Goal: Transaction & Acquisition: Book appointment/travel/reservation

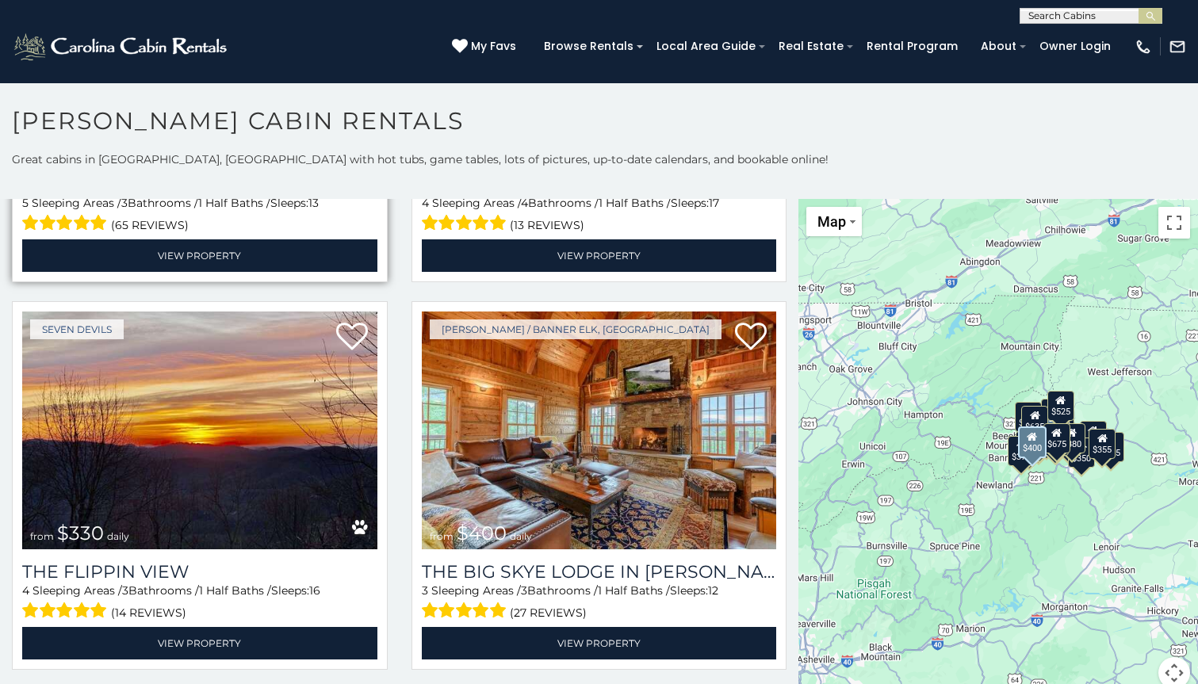
scroll to position [1899, 0]
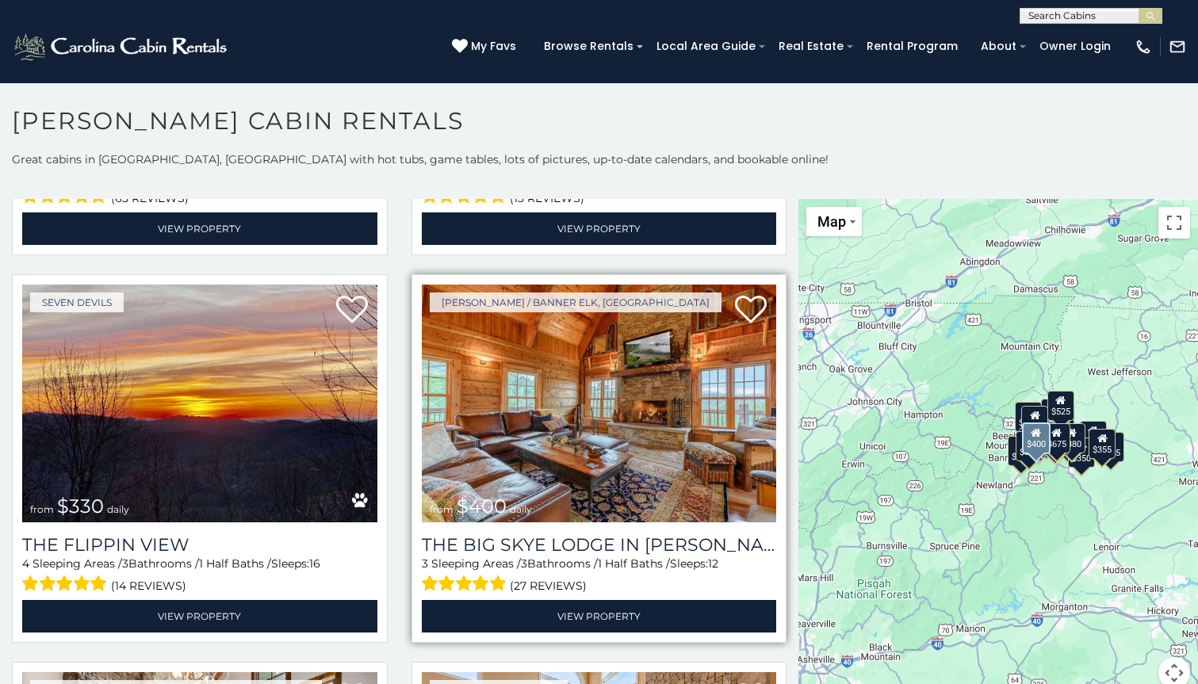
click at [633, 384] on img at bounding box center [599, 404] width 355 height 238
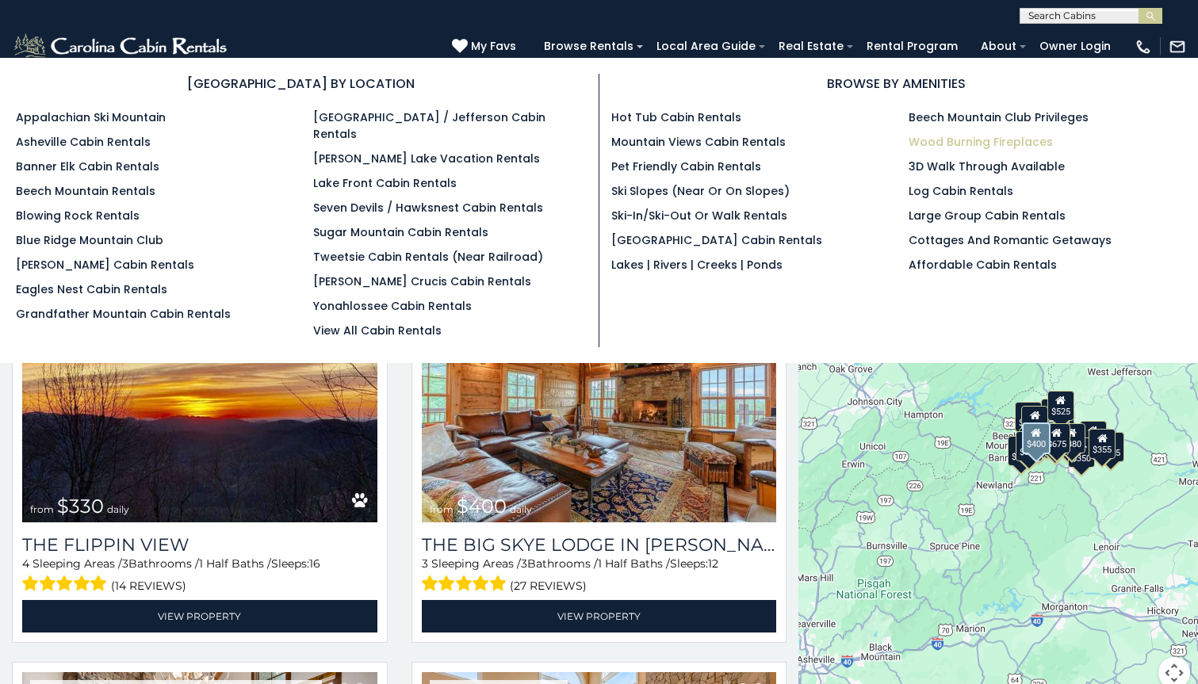
click at [935, 143] on link "Wood Burning Fireplaces" at bounding box center [980, 142] width 144 height 16
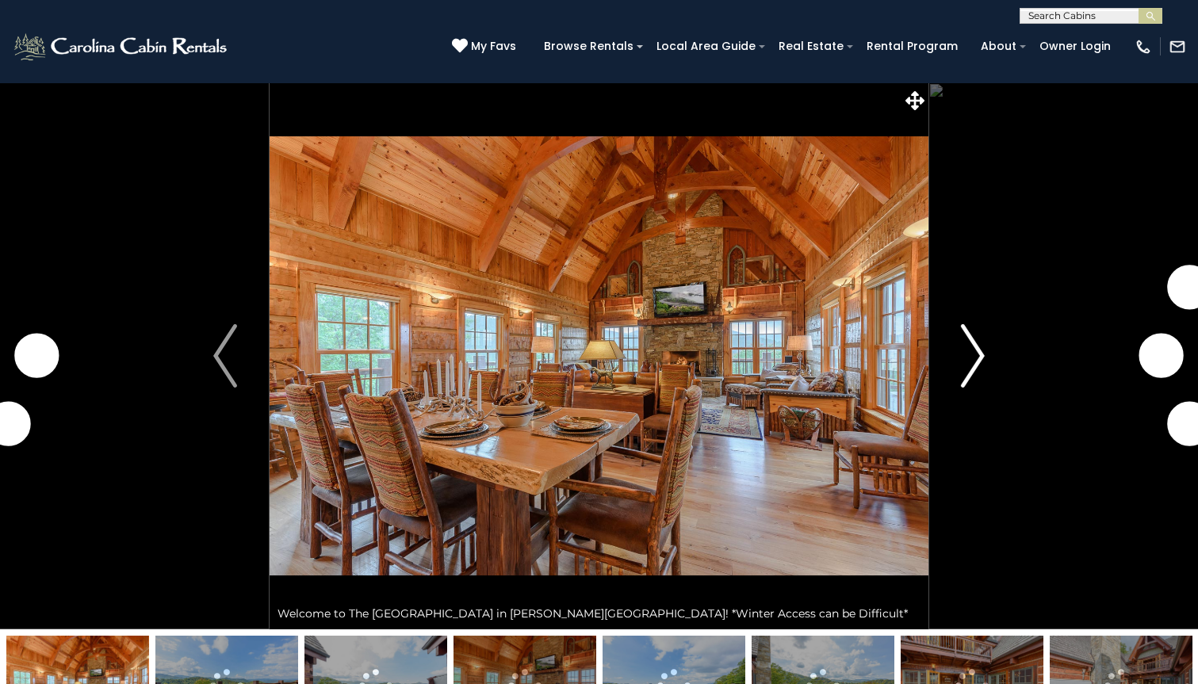
click at [981, 335] on img "Next" at bounding box center [973, 355] width 24 height 63
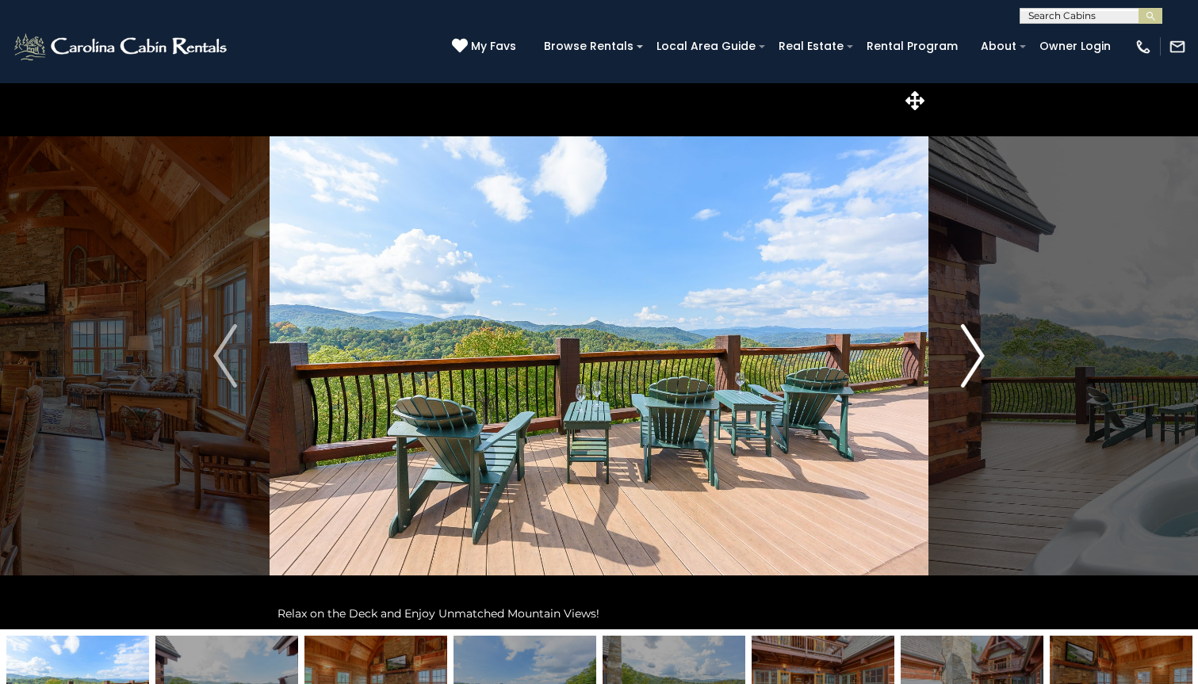
click at [973, 350] on img "Next" at bounding box center [973, 355] width 24 height 63
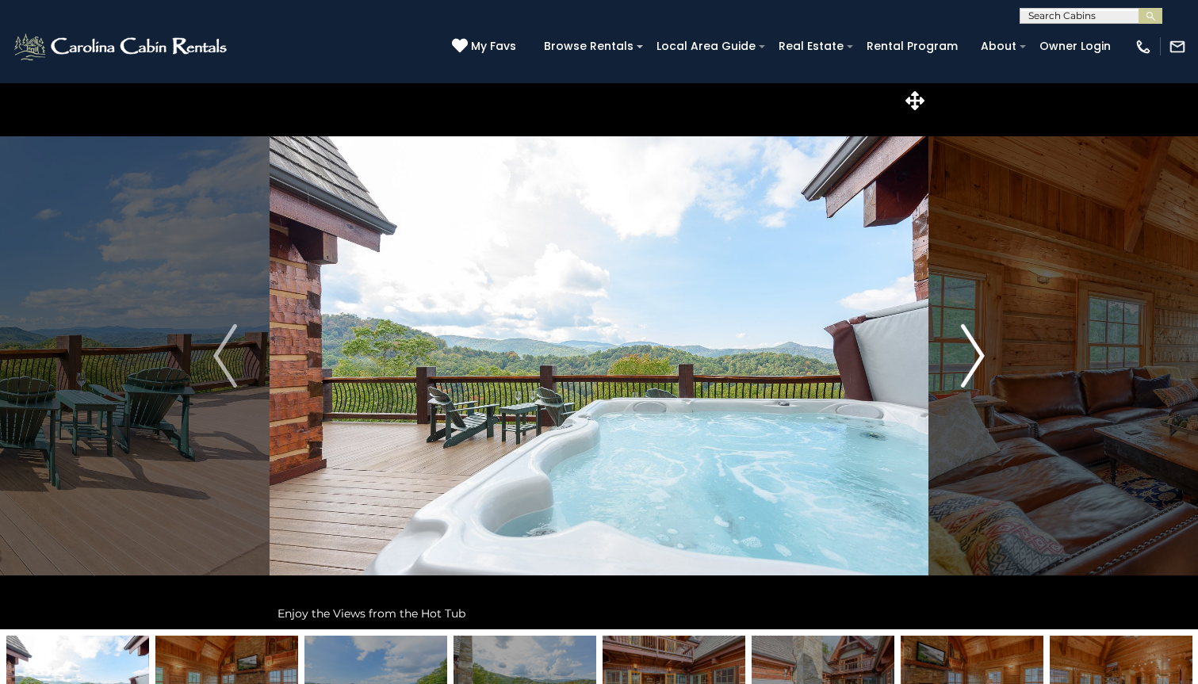
click at [973, 350] on img "Next" at bounding box center [973, 355] width 24 height 63
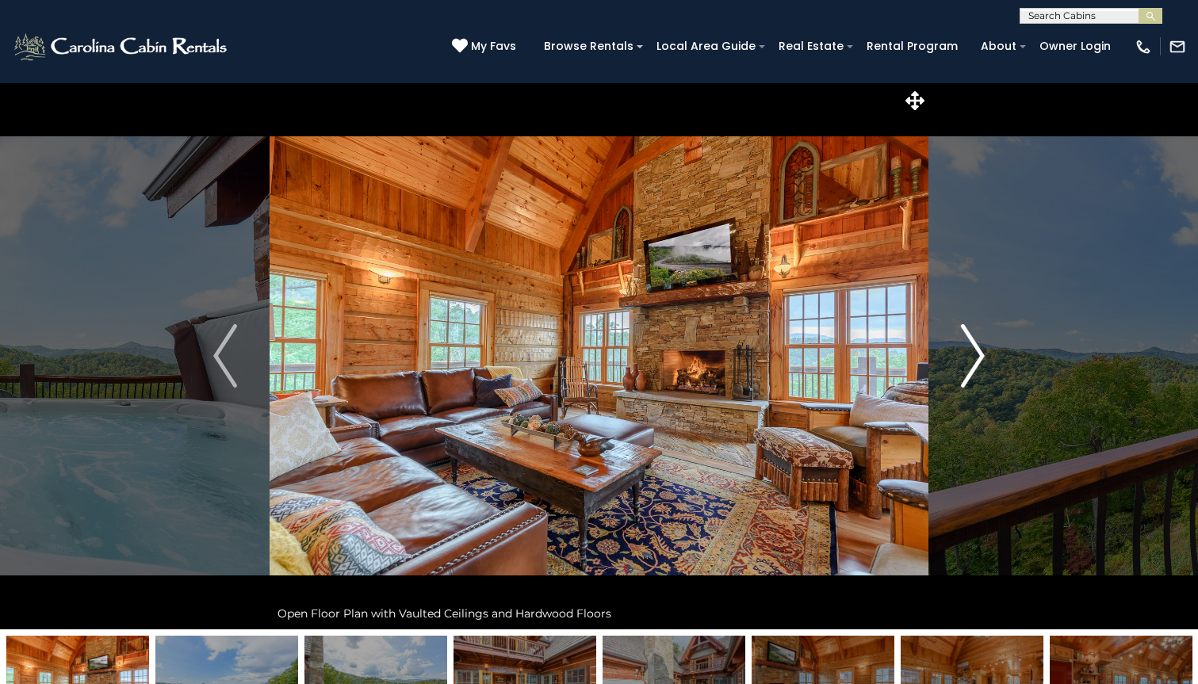
click at [973, 350] on img "Next" at bounding box center [973, 355] width 24 height 63
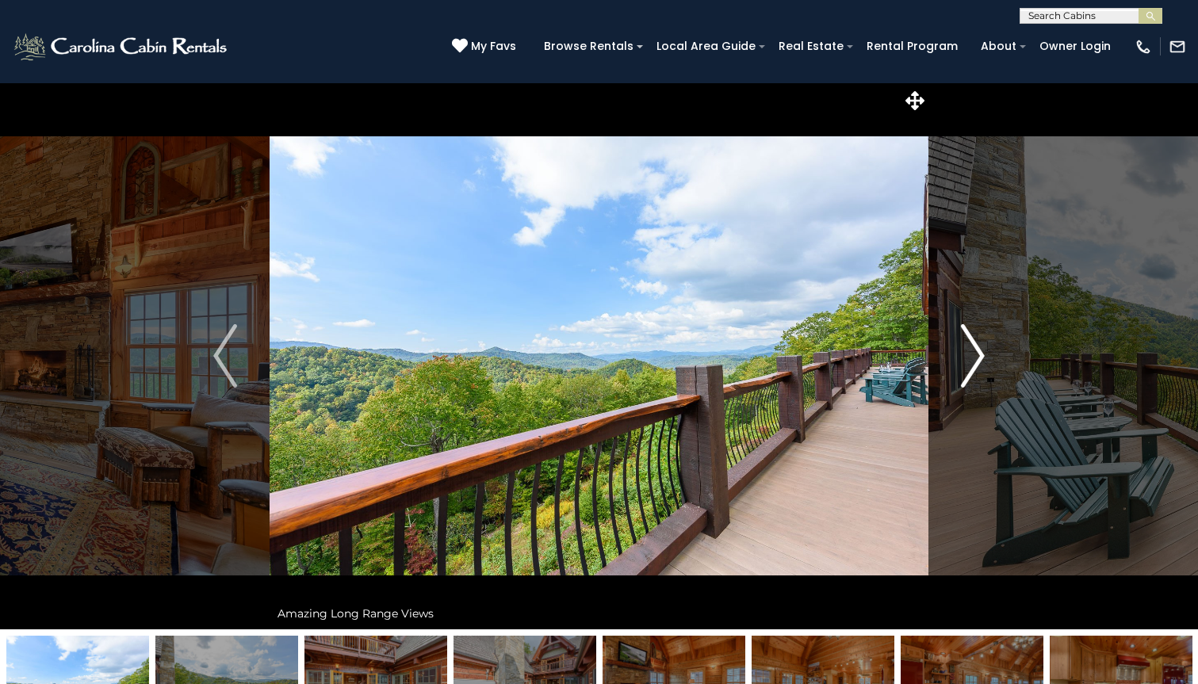
click at [973, 350] on img "Next" at bounding box center [973, 355] width 24 height 63
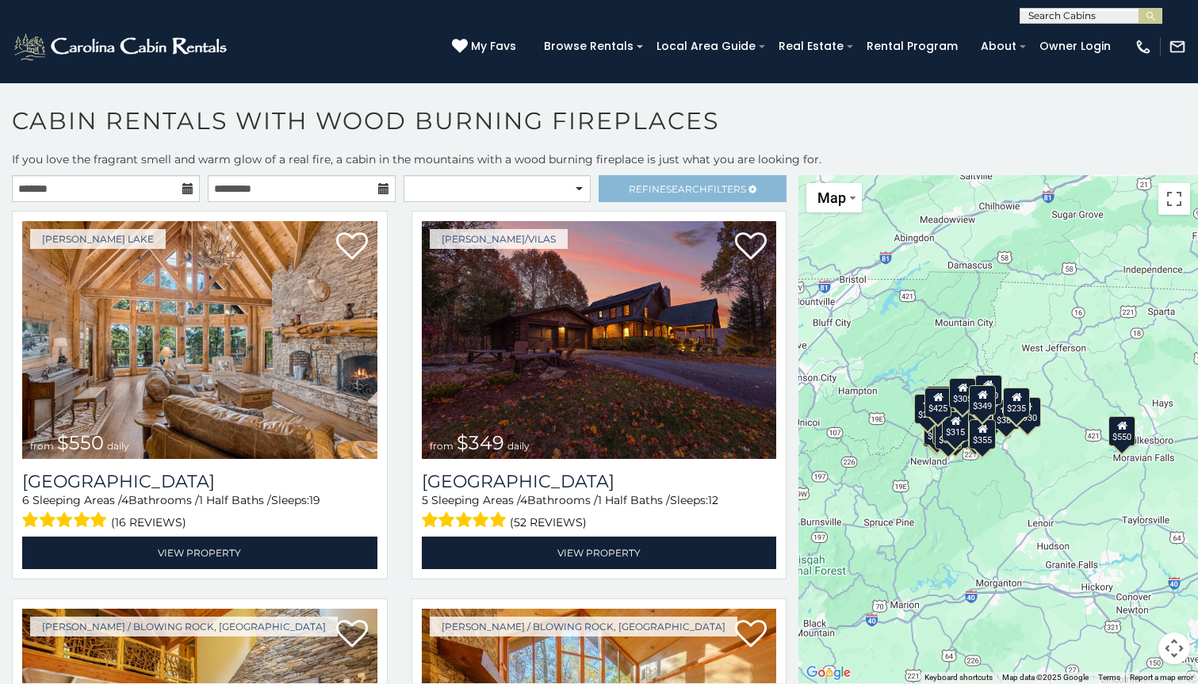
click at [726, 186] on span "Refine Search Filters" at bounding box center [687, 189] width 117 height 12
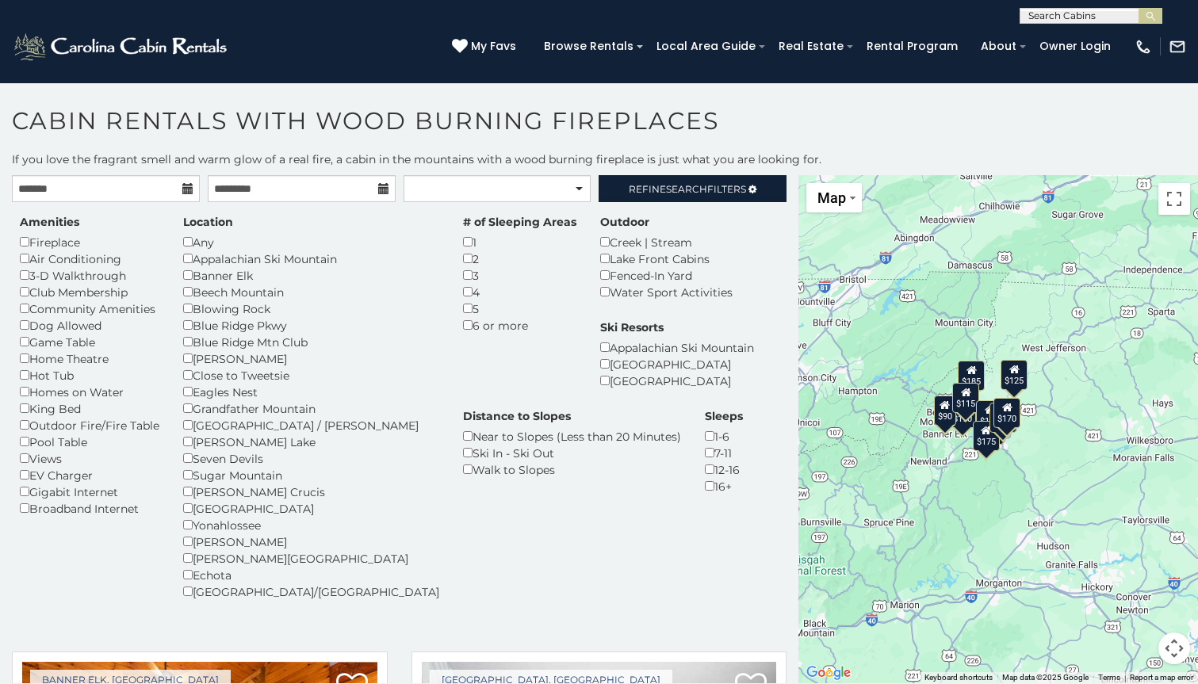
click at [24, 367] on div "Hot Tub" at bounding box center [90, 375] width 140 height 17
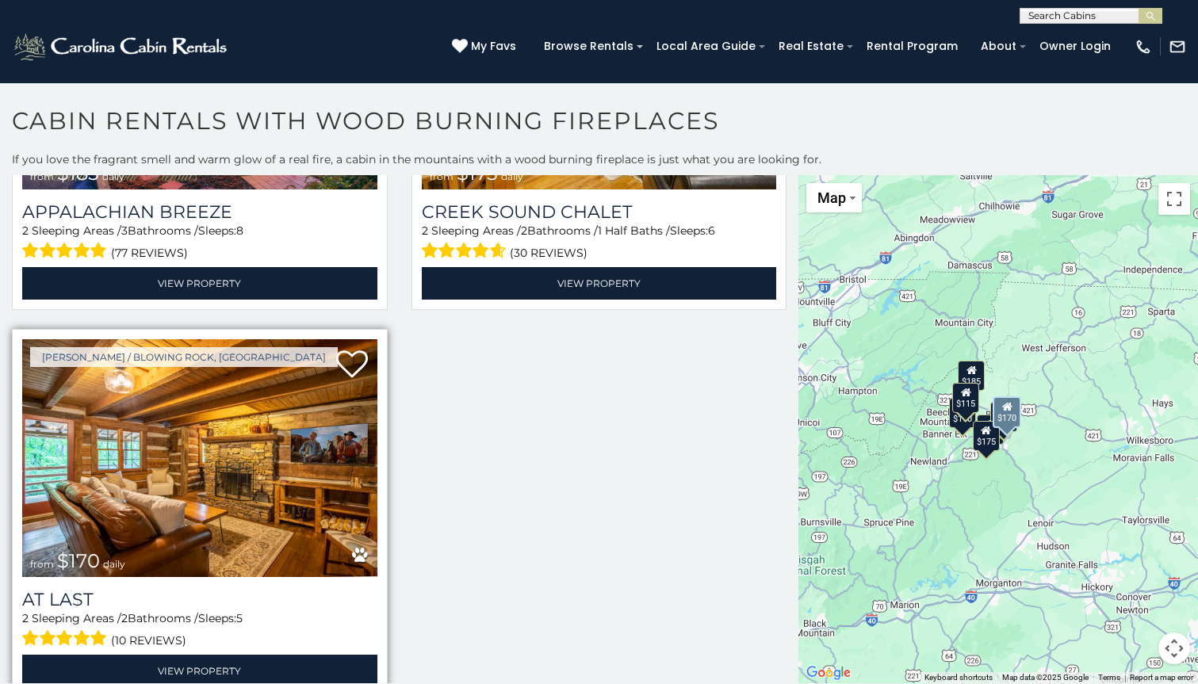
scroll to position [1493, 0]
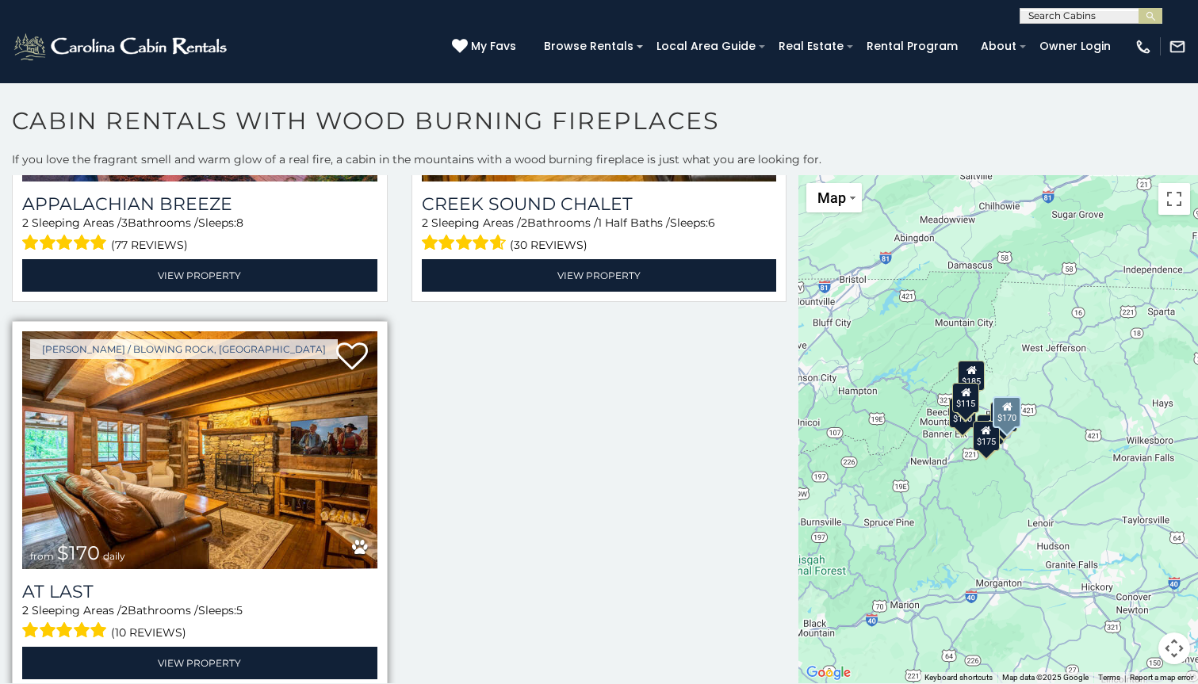
click at [233, 439] on img at bounding box center [199, 450] width 355 height 238
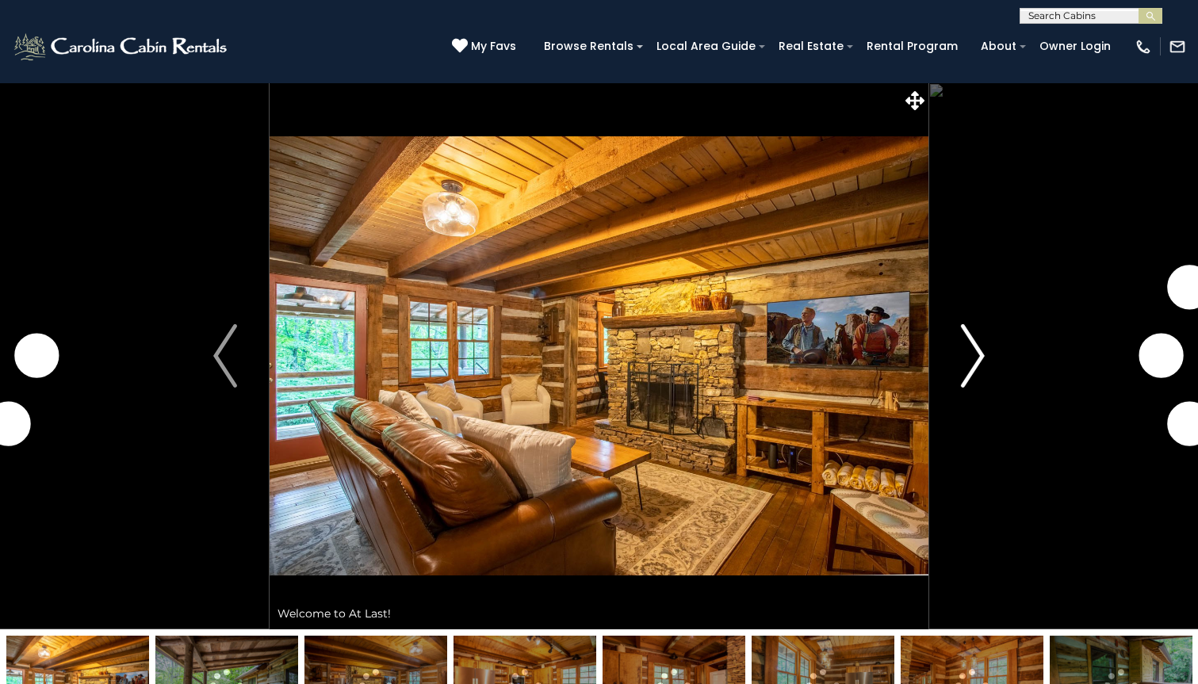
click at [977, 357] on img "Next" at bounding box center [973, 355] width 24 height 63
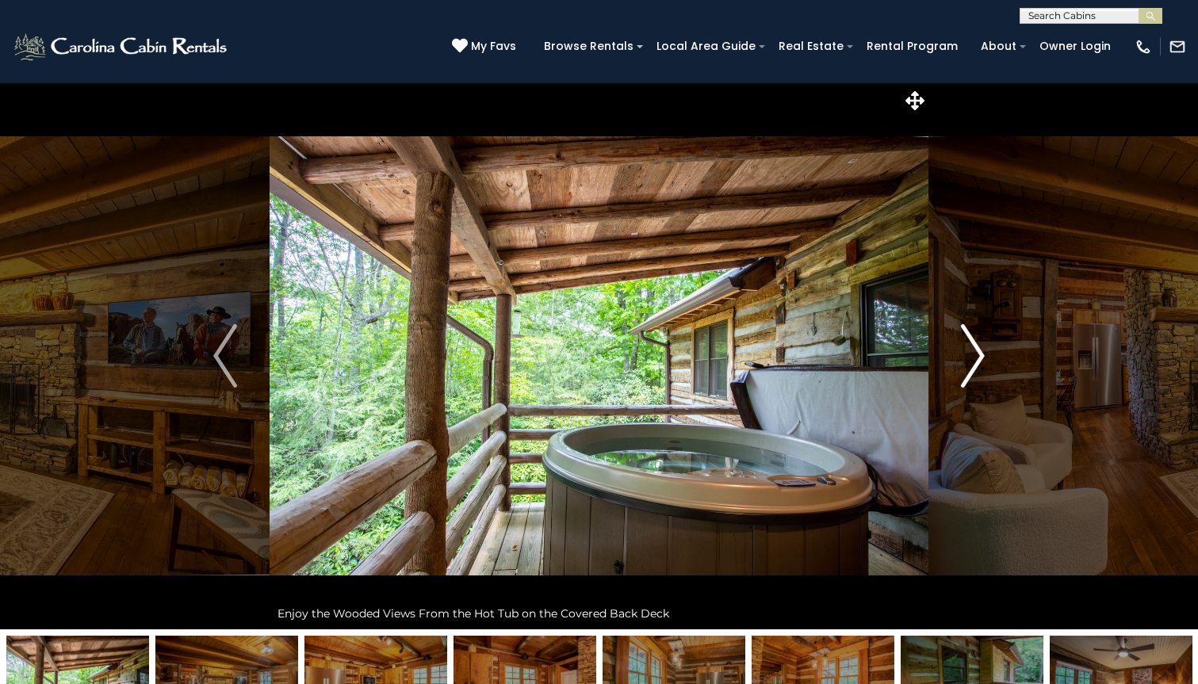
click at [977, 357] on img "Next" at bounding box center [973, 355] width 24 height 63
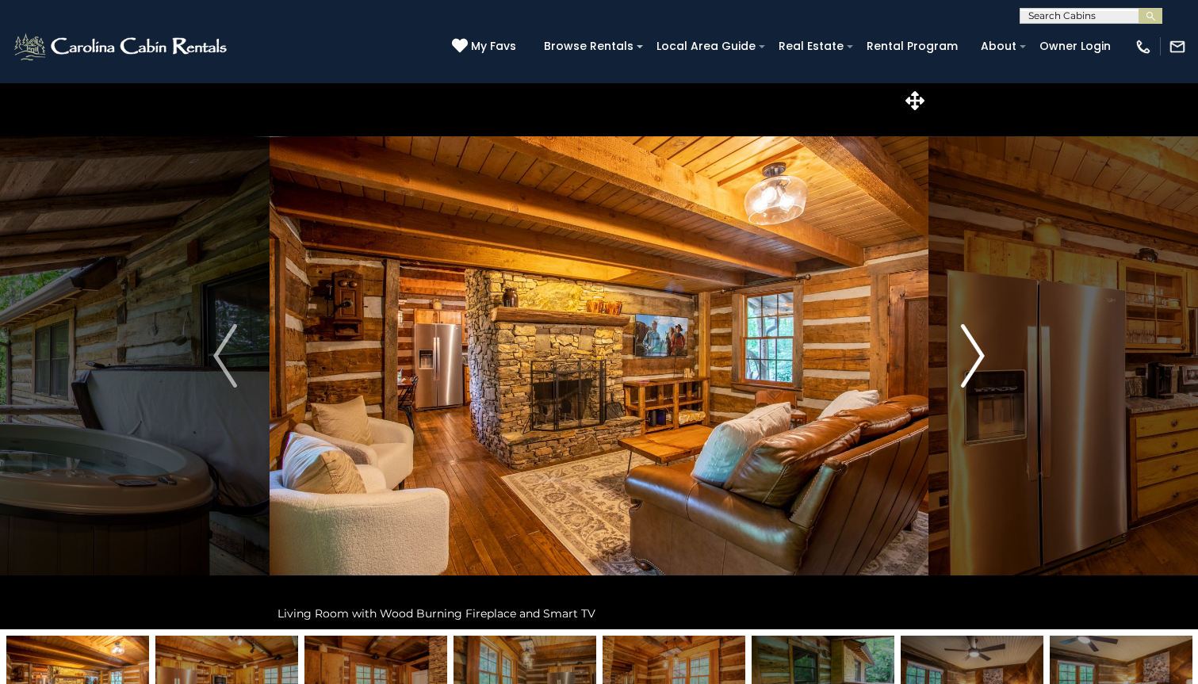
click at [977, 357] on img "Next" at bounding box center [973, 355] width 24 height 63
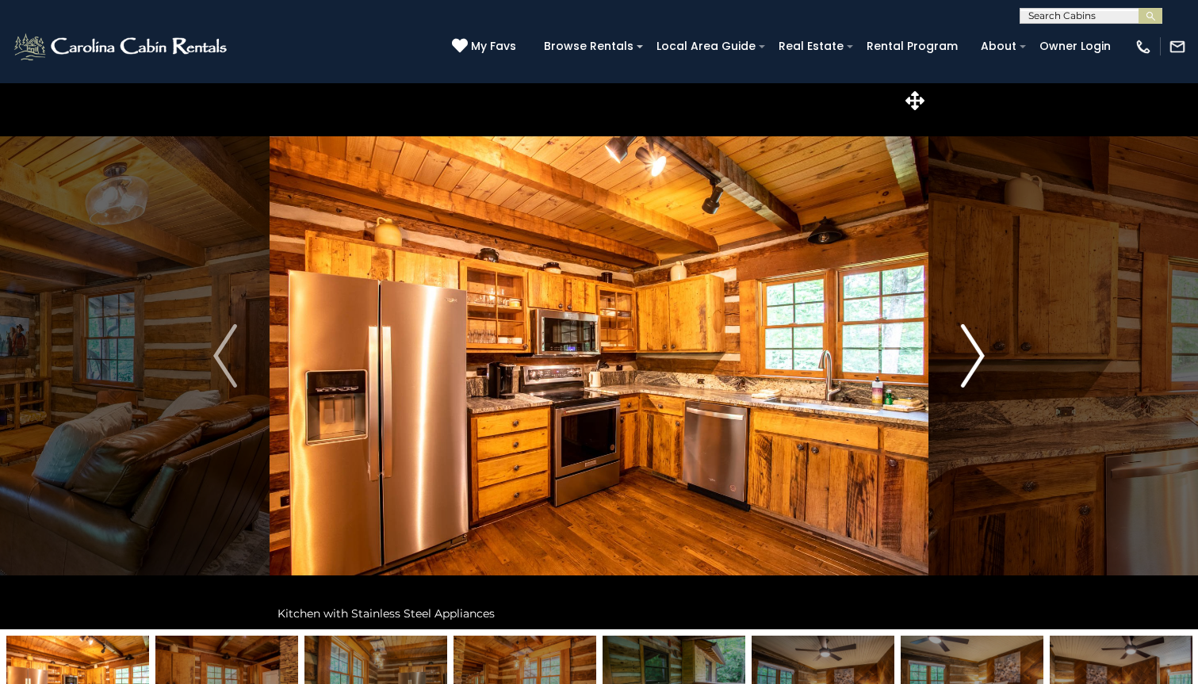
click at [977, 357] on img "Next" at bounding box center [973, 355] width 24 height 63
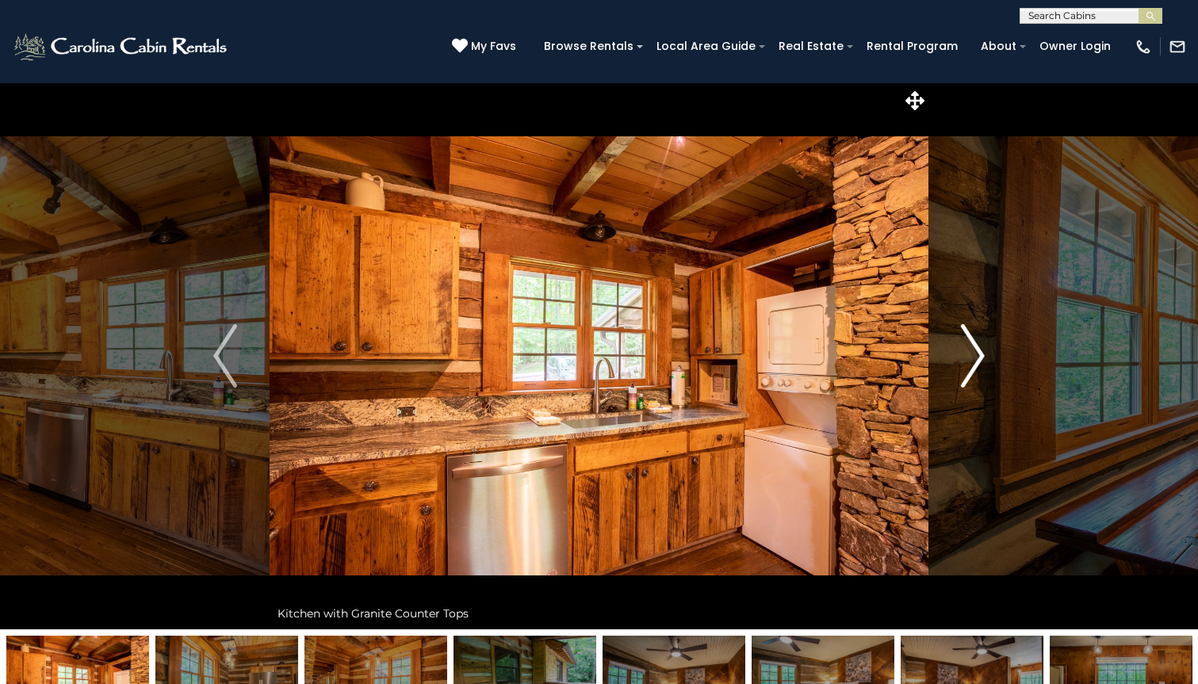
click at [977, 357] on img "Next" at bounding box center [973, 355] width 24 height 63
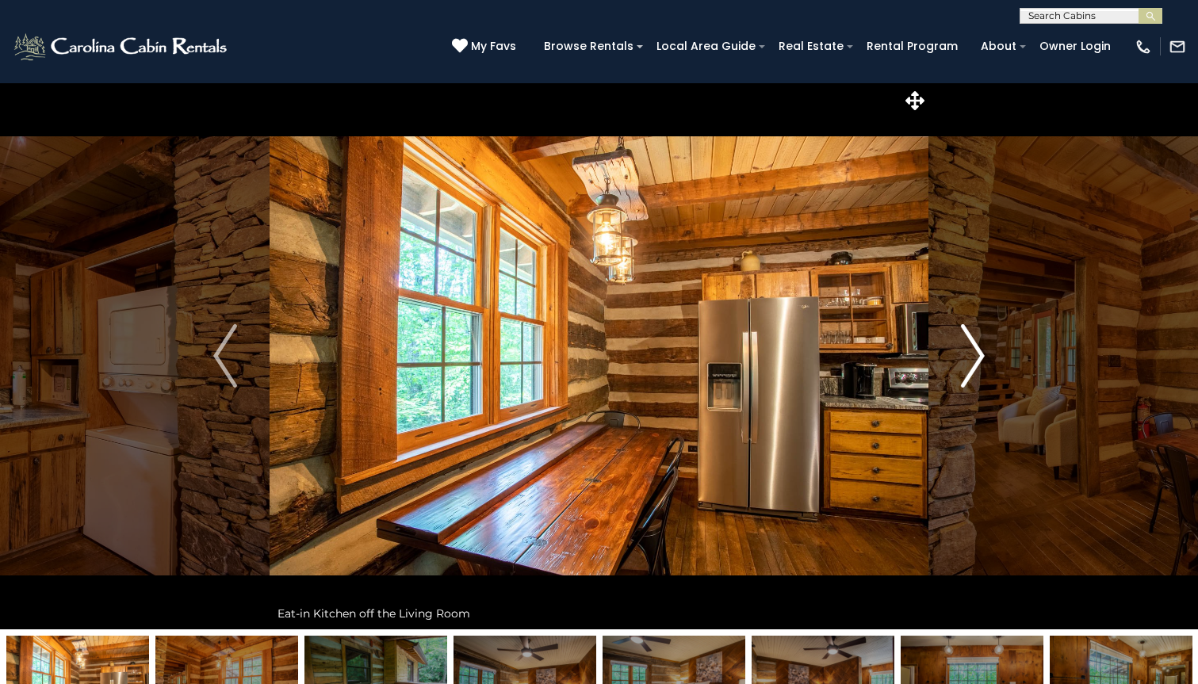
click at [977, 357] on img "Next" at bounding box center [973, 355] width 24 height 63
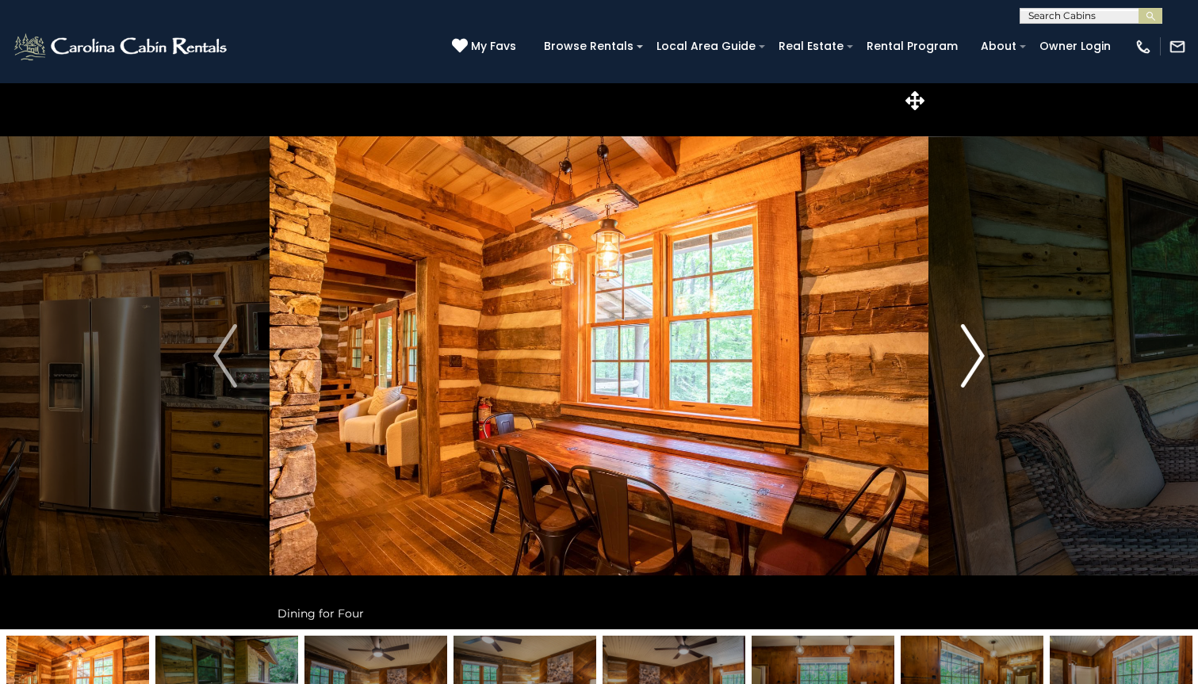
click at [977, 357] on img "Next" at bounding box center [973, 355] width 24 height 63
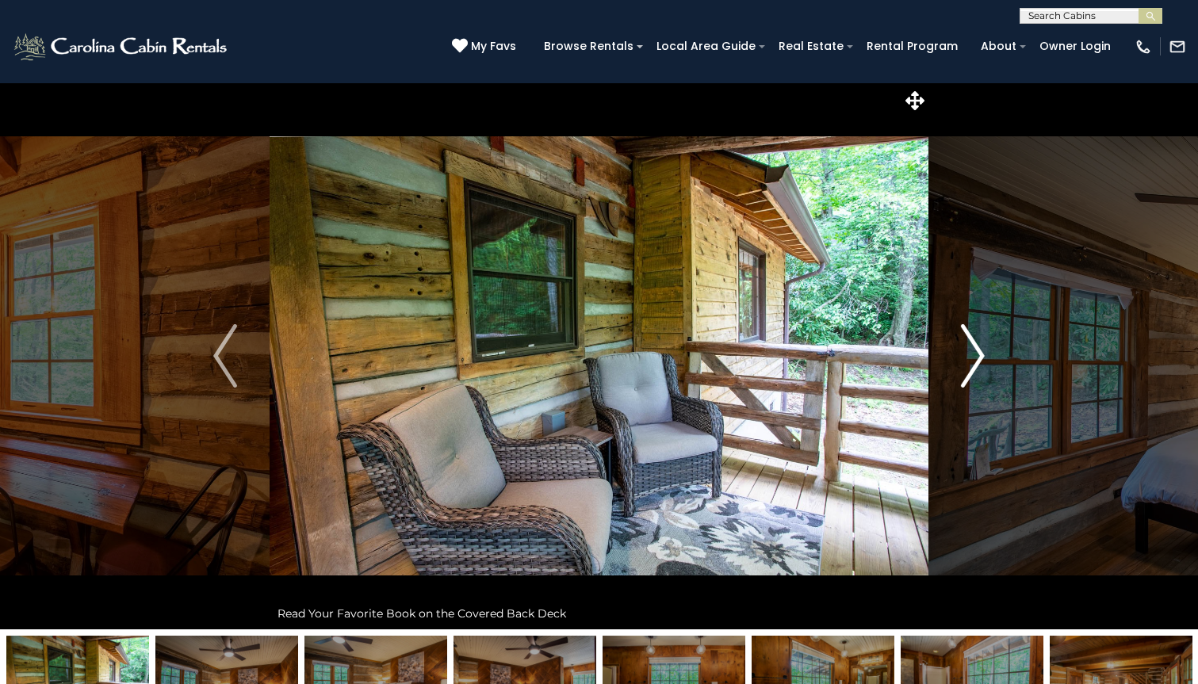
click at [977, 357] on img "Next" at bounding box center [973, 355] width 24 height 63
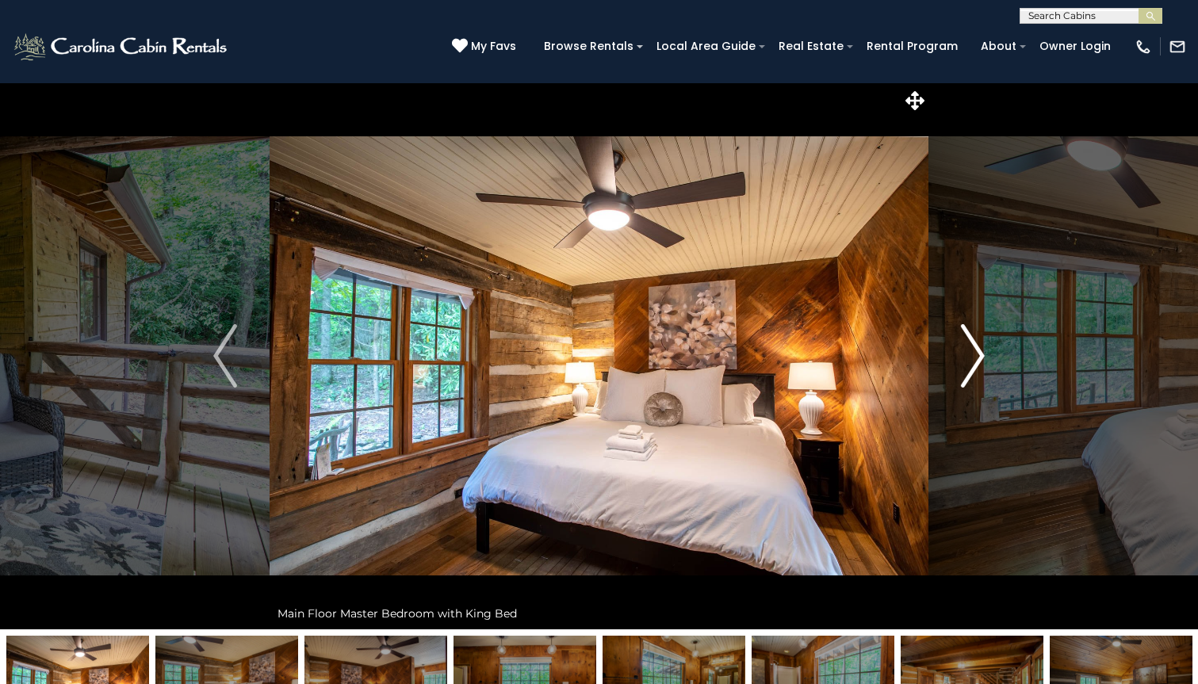
click at [977, 357] on img "Next" at bounding box center [973, 355] width 24 height 63
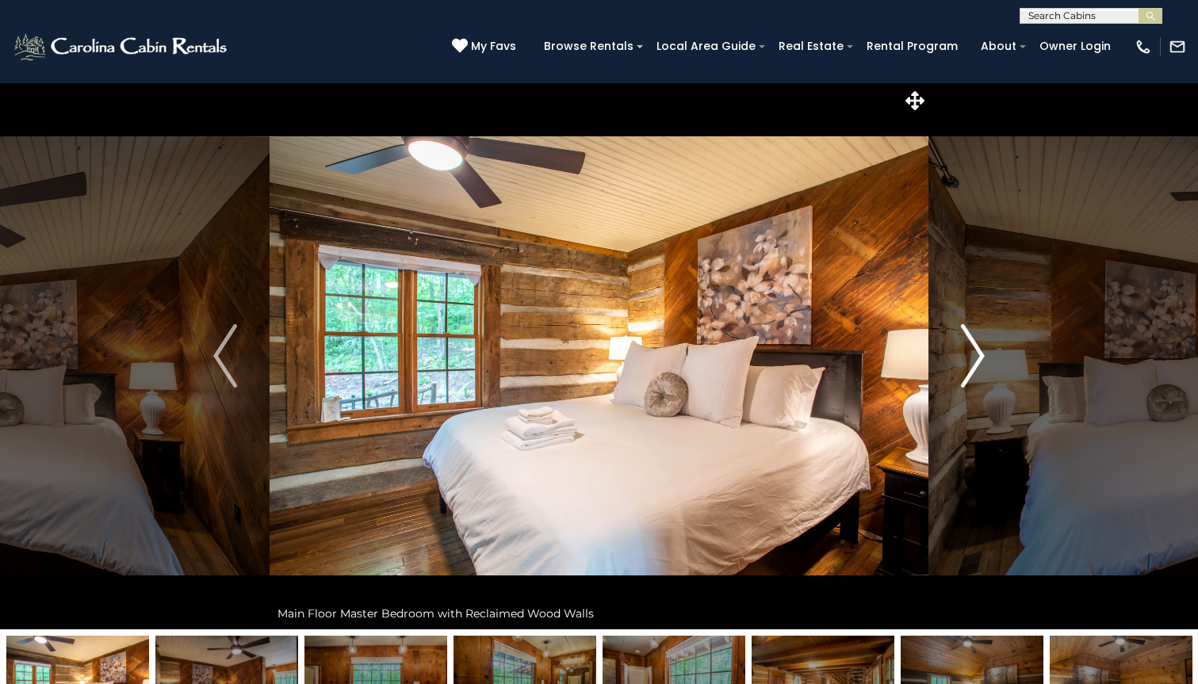
click at [977, 357] on img "Next" at bounding box center [973, 355] width 24 height 63
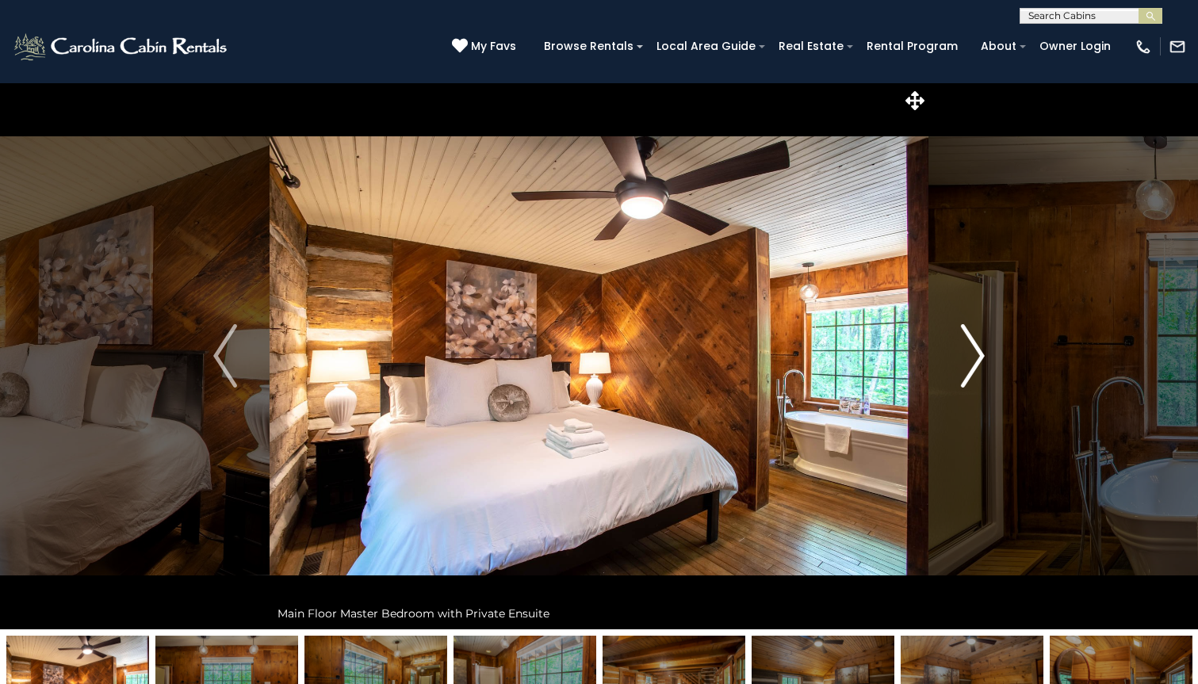
click at [977, 357] on img "Next" at bounding box center [973, 355] width 24 height 63
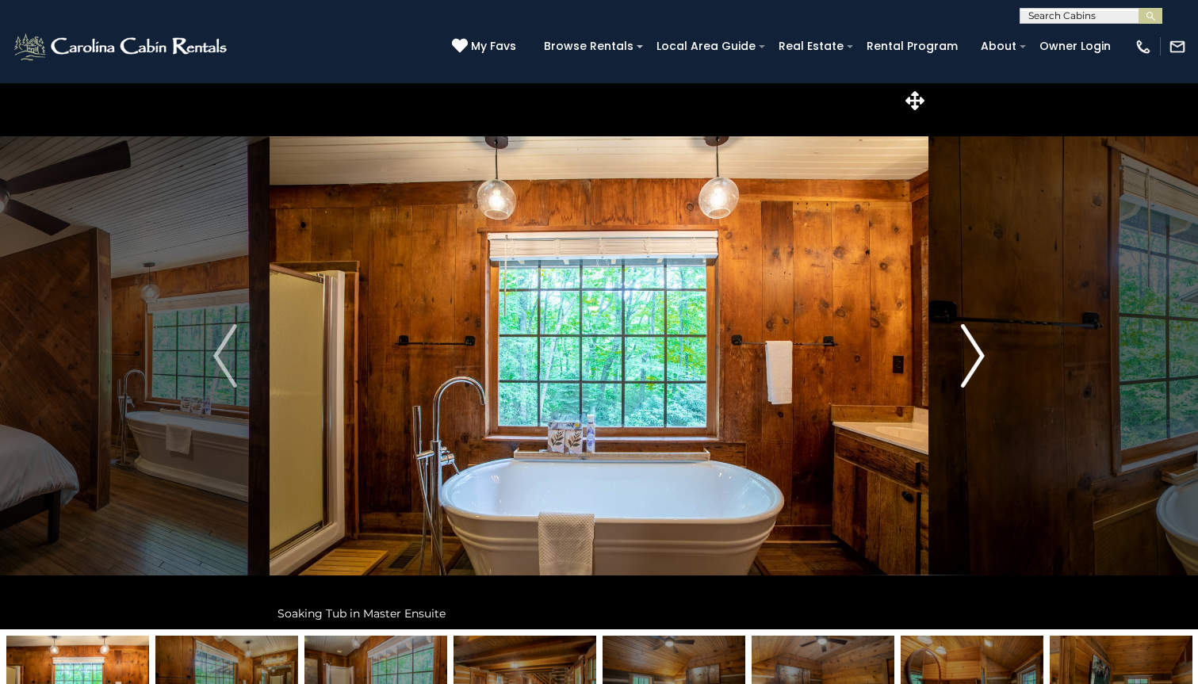
click at [977, 357] on img "Next" at bounding box center [973, 355] width 24 height 63
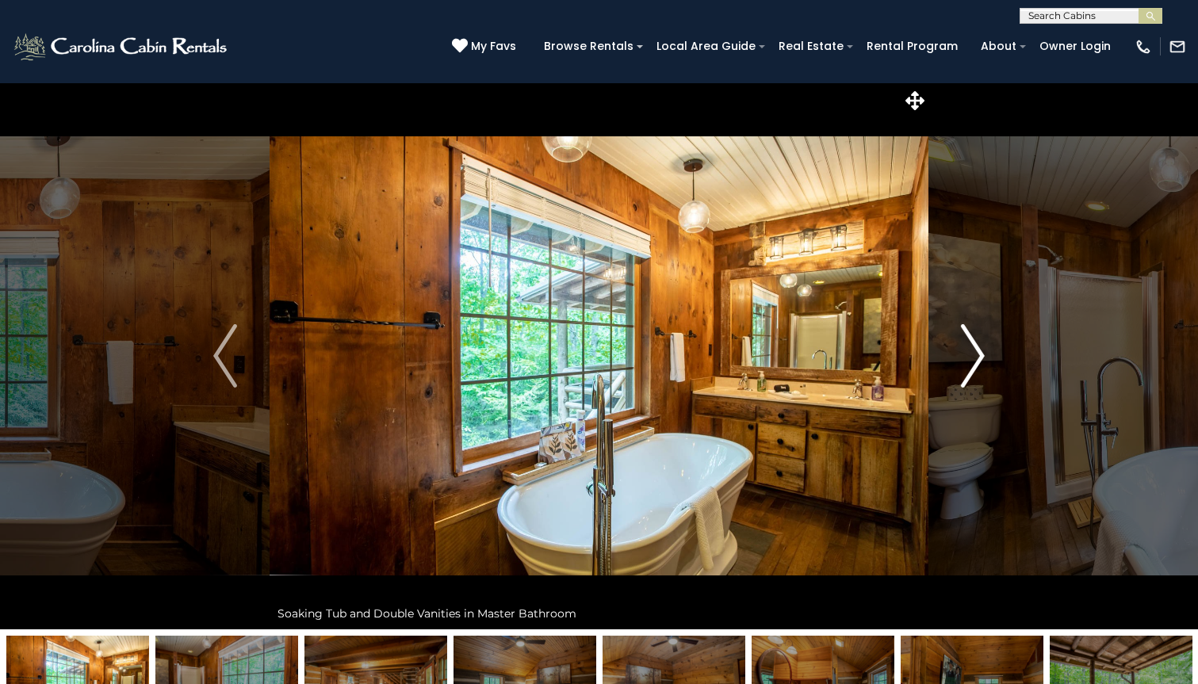
click at [969, 363] on img "Next" at bounding box center [973, 355] width 24 height 63
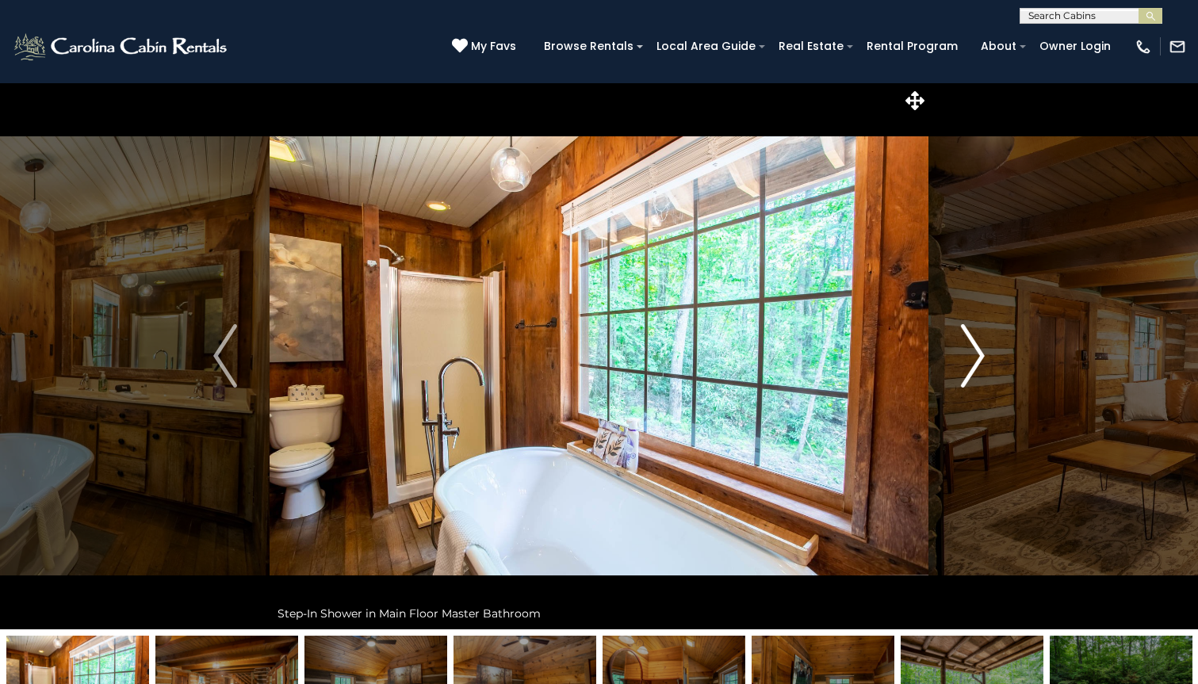
click at [969, 363] on img "Next" at bounding box center [973, 355] width 24 height 63
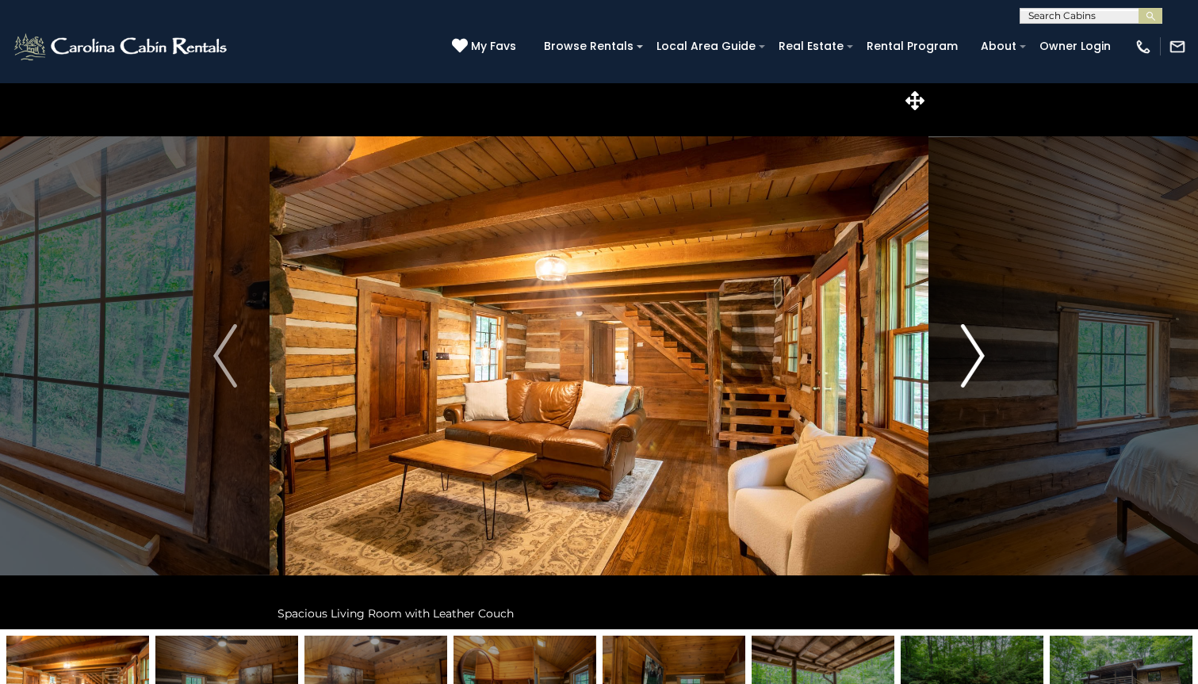
click at [969, 363] on img "Next" at bounding box center [973, 355] width 24 height 63
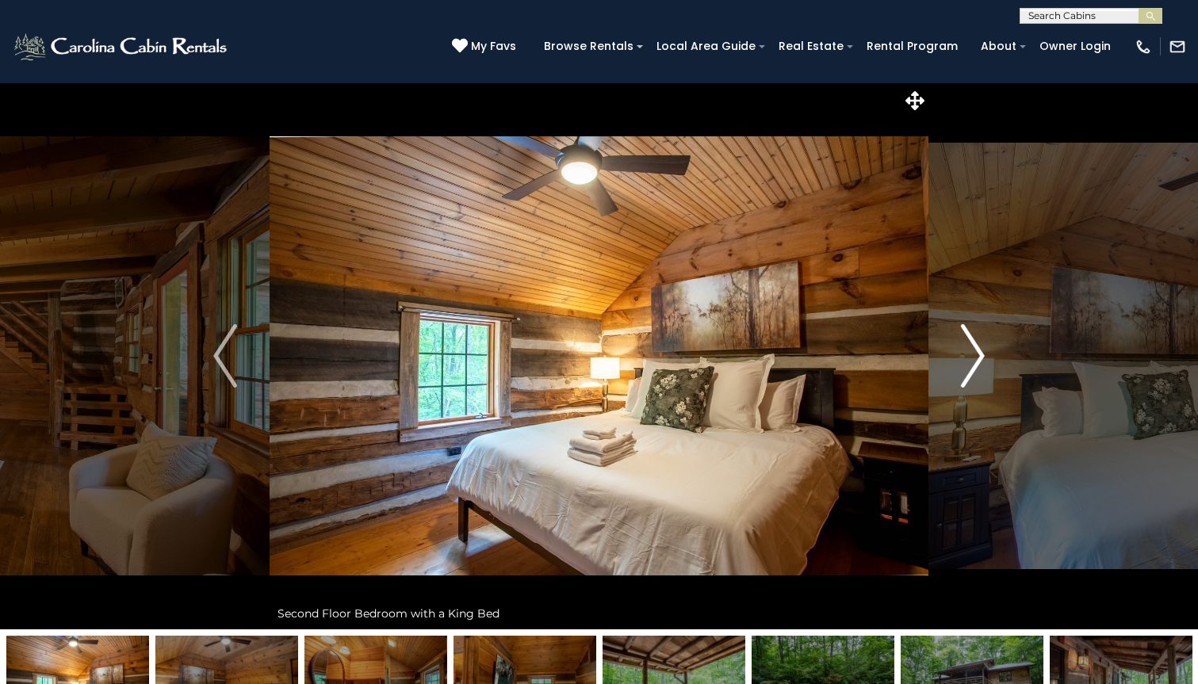
click at [969, 363] on img "Next" at bounding box center [973, 355] width 24 height 63
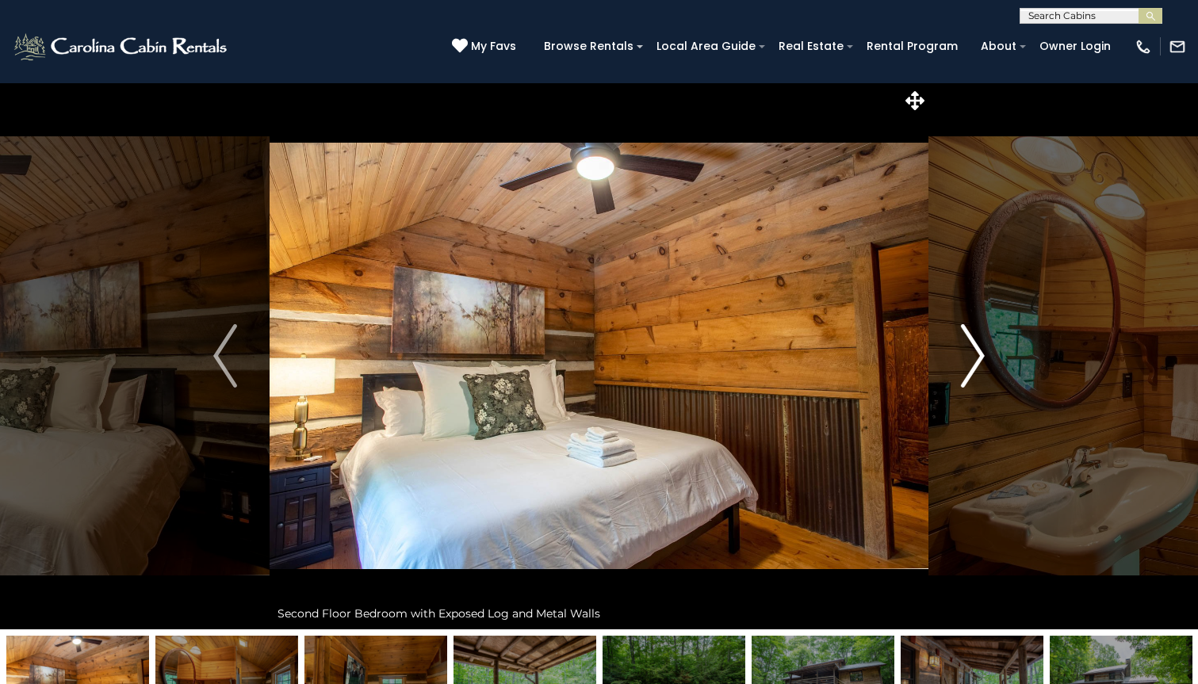
click at [969, 363] on img "Next" at bounding box center [973, 355] width 24 height 63
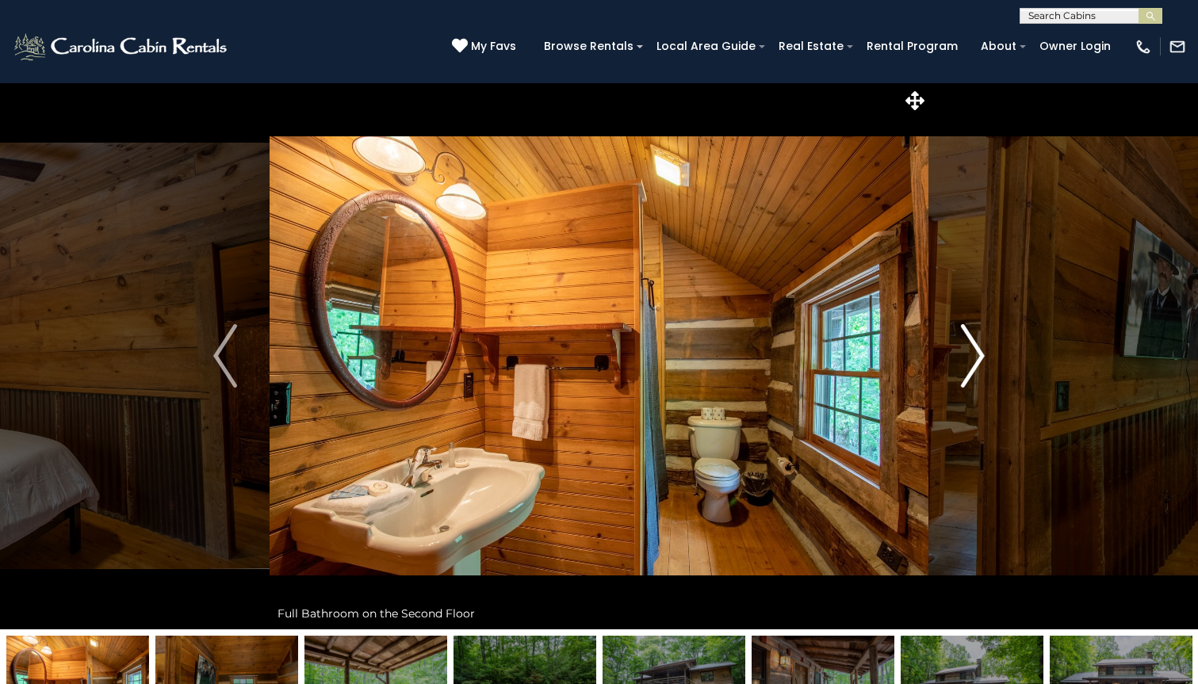
click at [969, 363] on img "Next" at bounding box center [973, 355] width 24 height 63
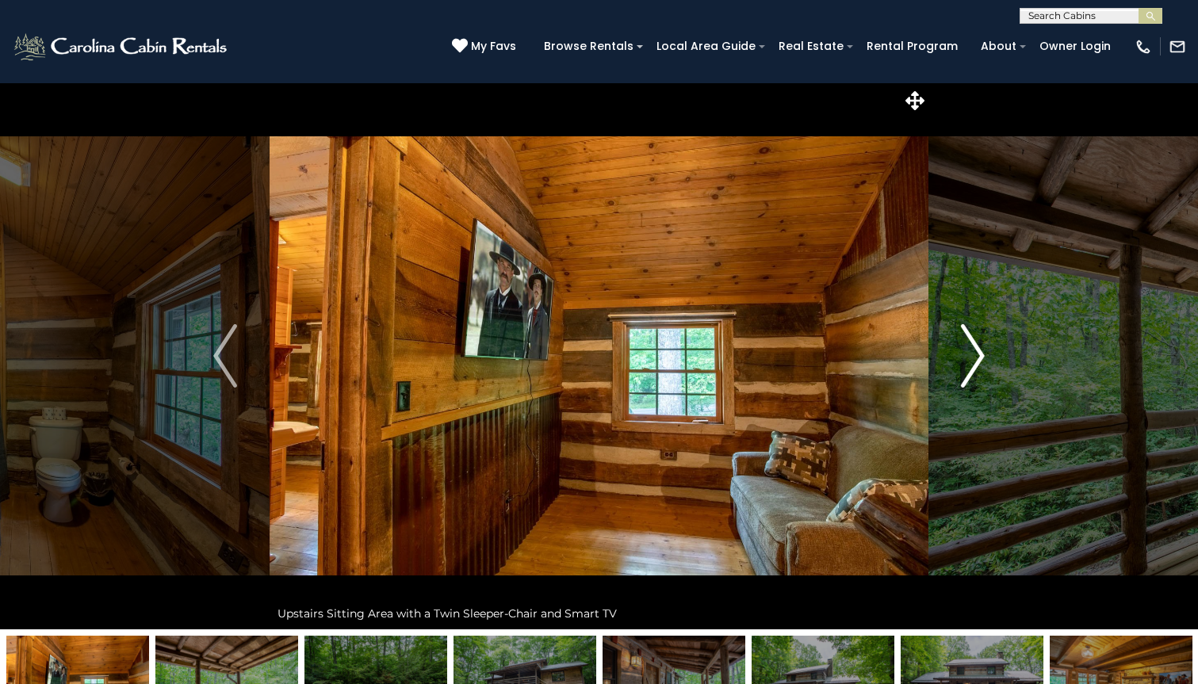
click at [969, 363] on img "Next" at bounding box center [973, 355] width 24 height 63
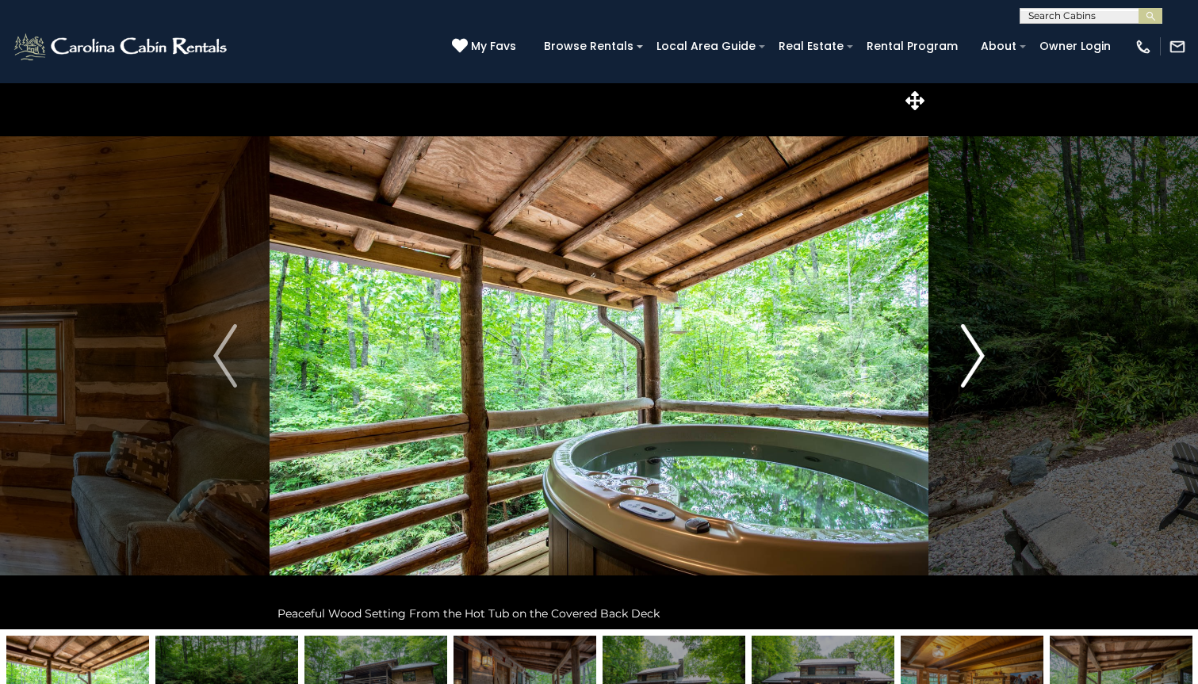
click at [969, 363] on img "Next" at bounding box center [973, 355] width 24 height 63
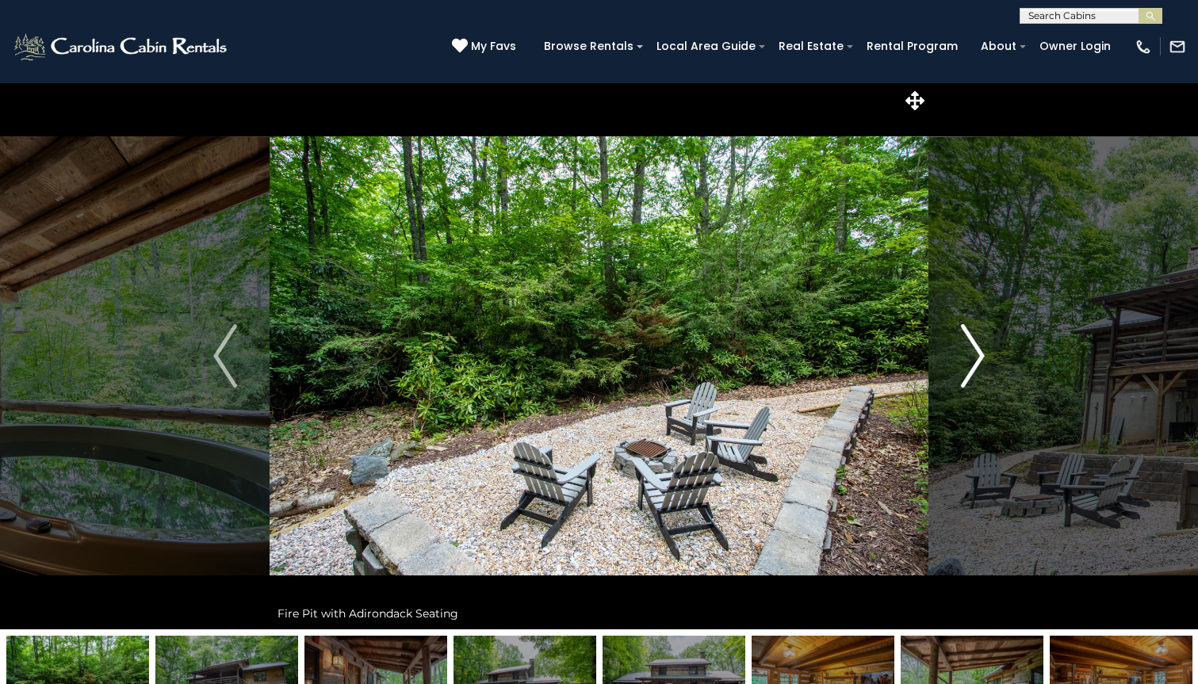
click at [969, 363] on img "Next" at bounding box center [973, 355] width 24 height 63
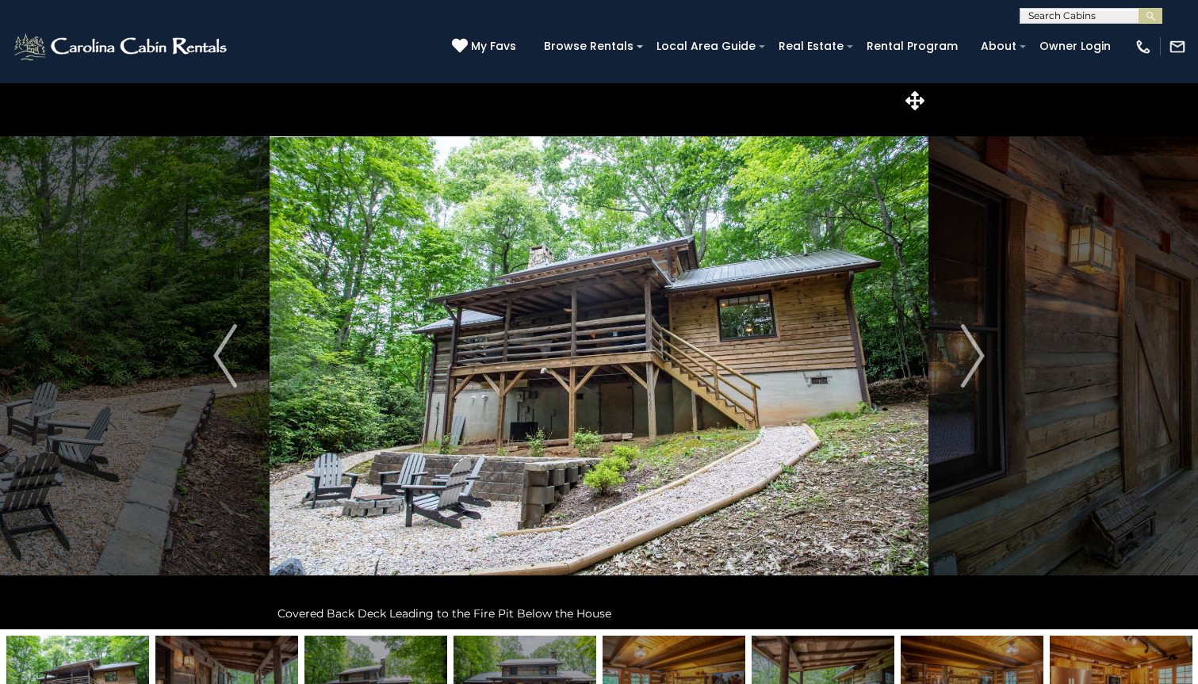
click at [299, 42] on div "(828) 295-6000 My Favs Browse Rentals Local Area Guide Activities & Attractions…" at bounding box center [599, 53] width 1198 height 59
click at [973, 342] on img "Next" at bounding box center [973, 355] width 24 height 63
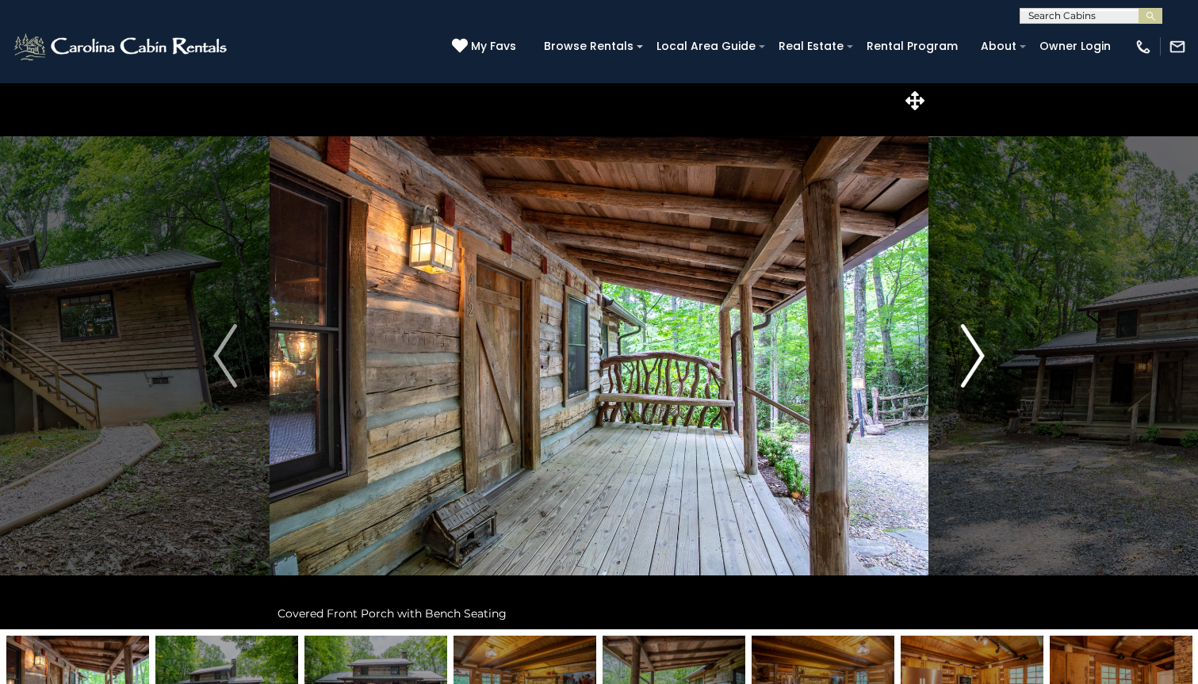
click at [973, 342] on img "Next" at bounding box center [973, 355] width 24 height 63
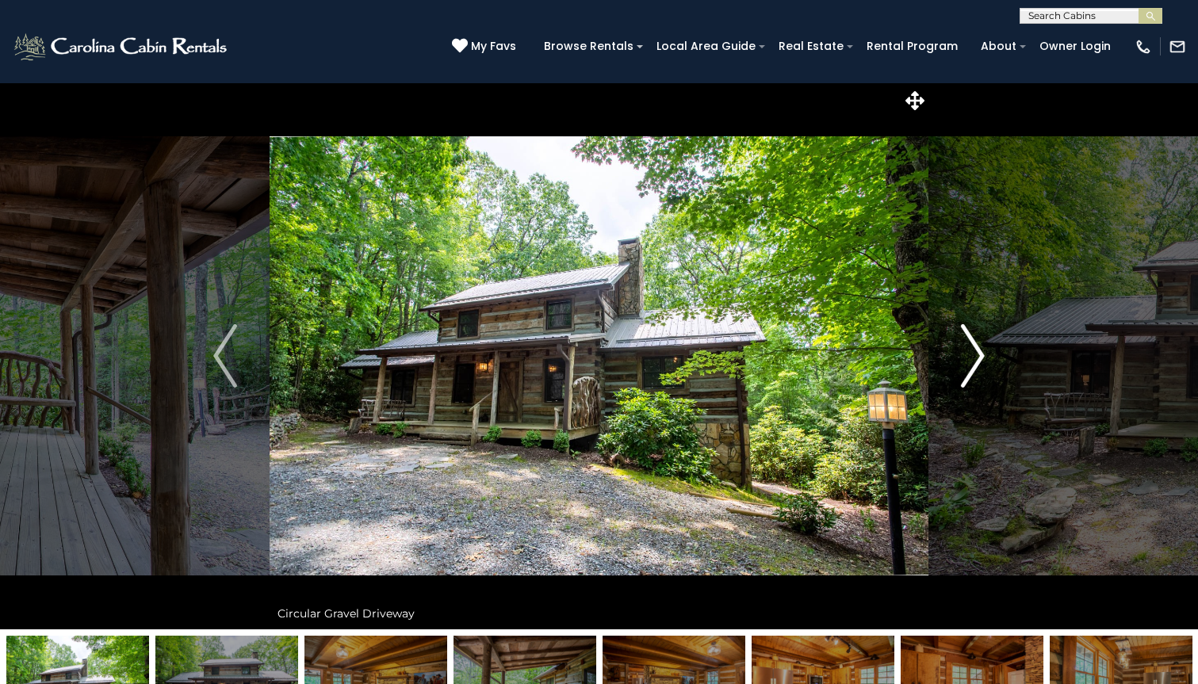
click at [973, 342] on img "Next" at bounding box center [973, 355] width 24 height 63
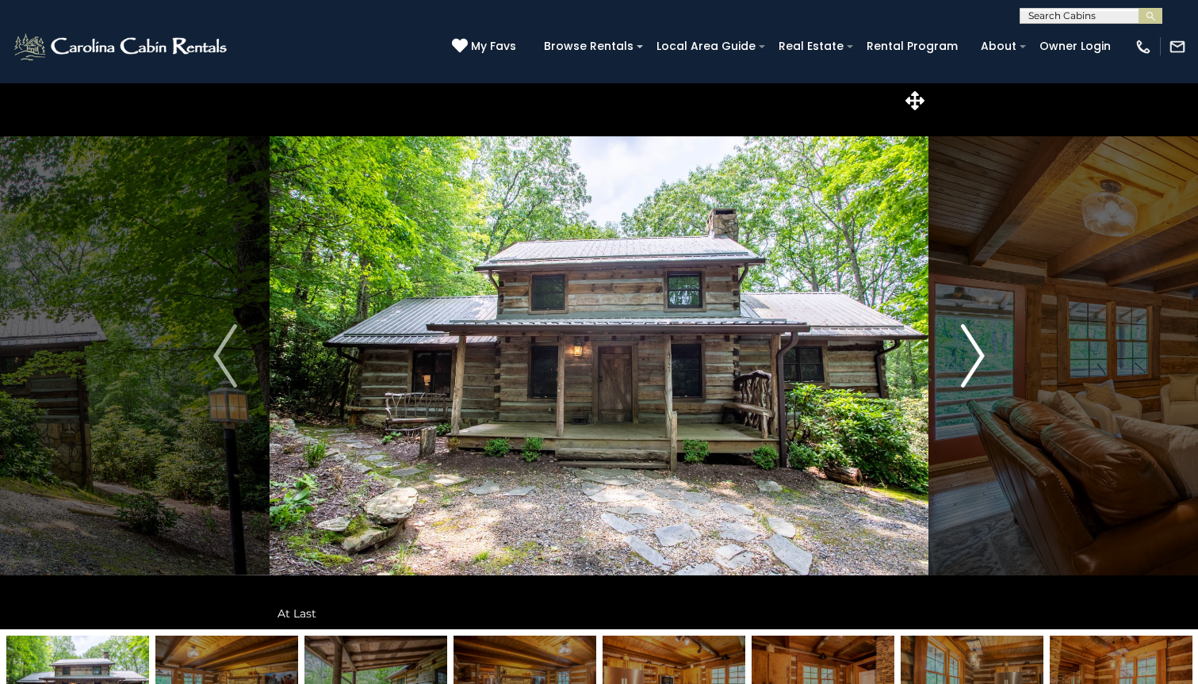
click at [973, 342] on img "Next" at bounding box center [973, 355] width 24 height 63
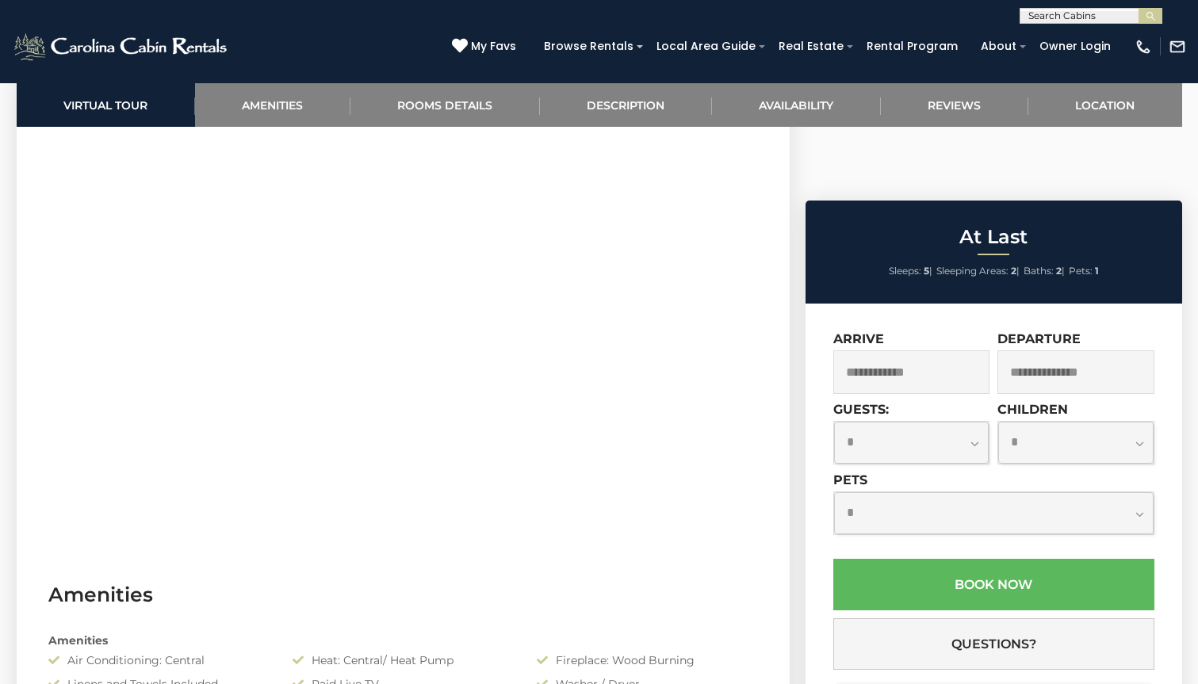
scroll to position [834, 0]
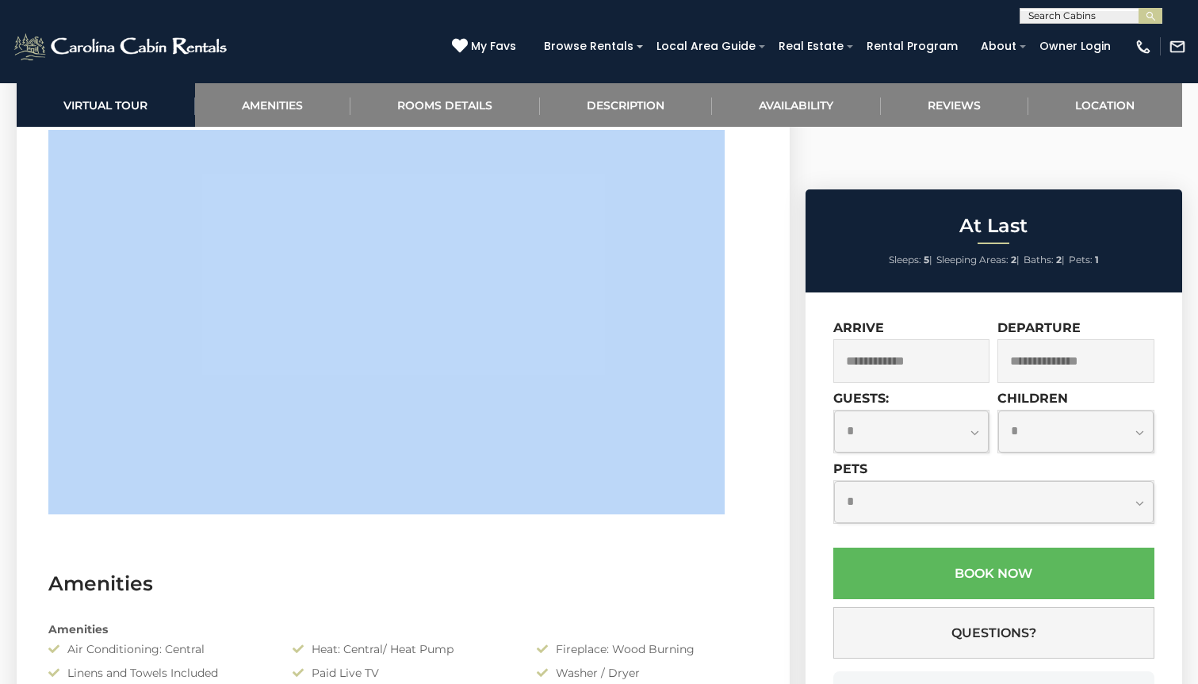
select select "*"
click at [911, 339] on input "text" at bounding box center [911, 361] width 157 height 44
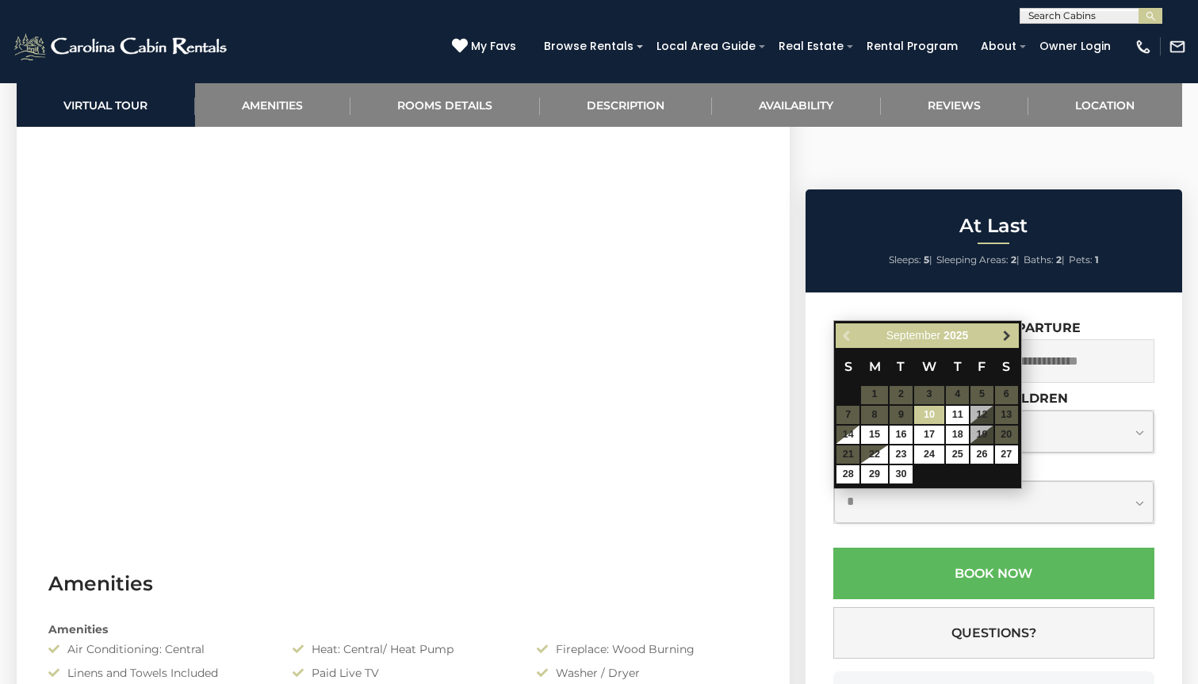
click at [1004, 332] on span "Next" at bounding box center [1006, 335] width 13 height 13
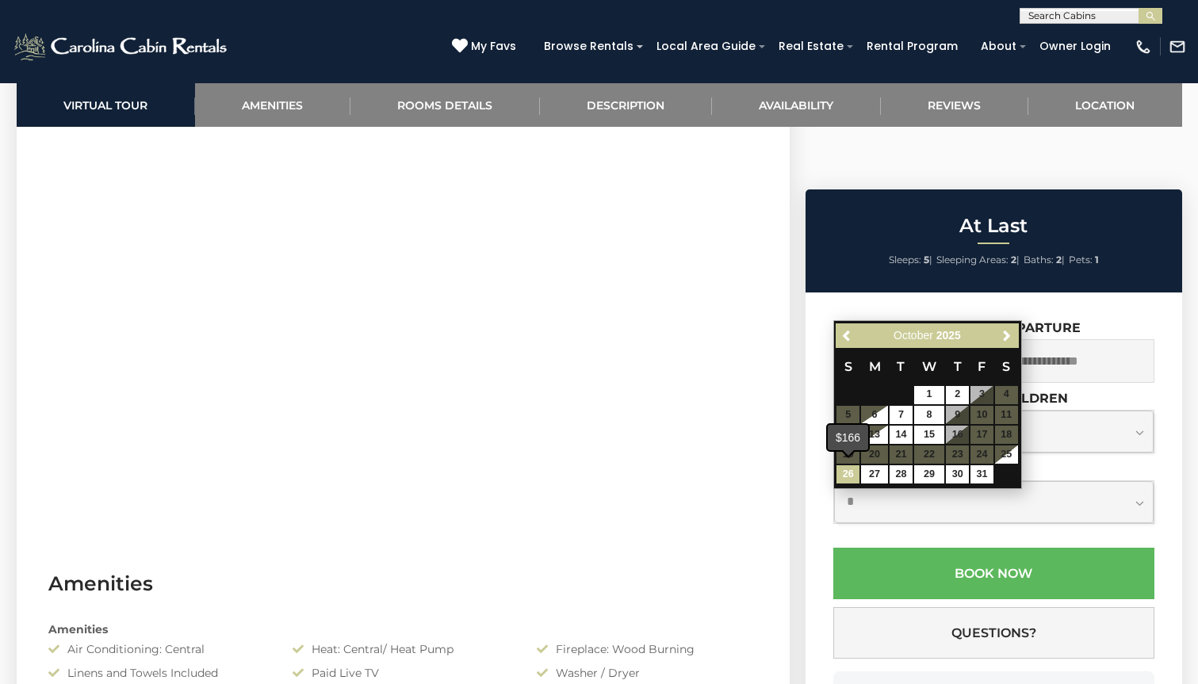
click at [849, 470] on link "26" at bounding box center [847, 474] width 23 height 18
type input "**********"
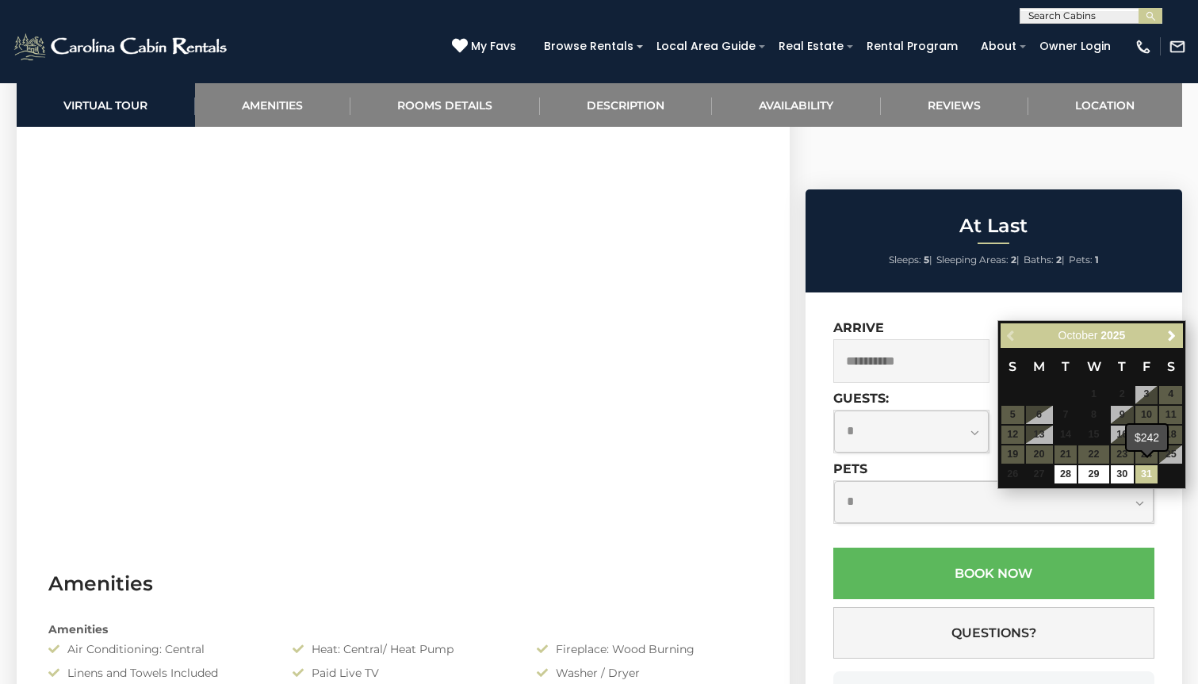
click at [1149, 469] on link "31" at bounding box center [1146, 474] width 23 height 18
type input "**********"
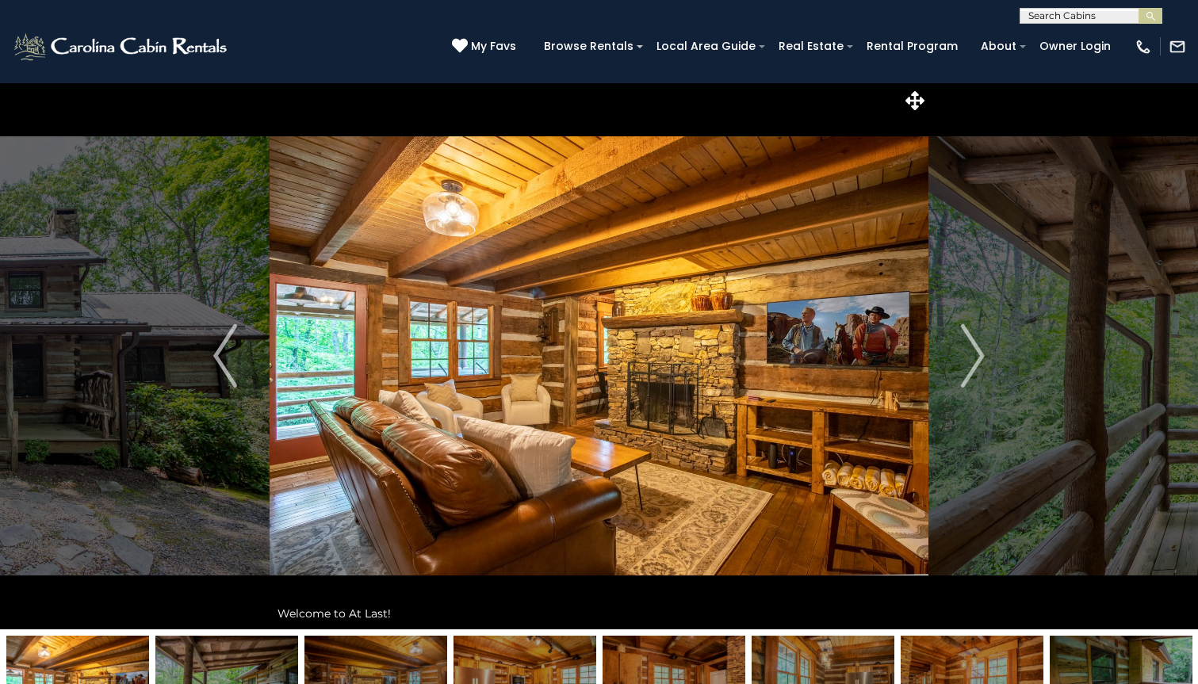
scroll to position [0, 0]
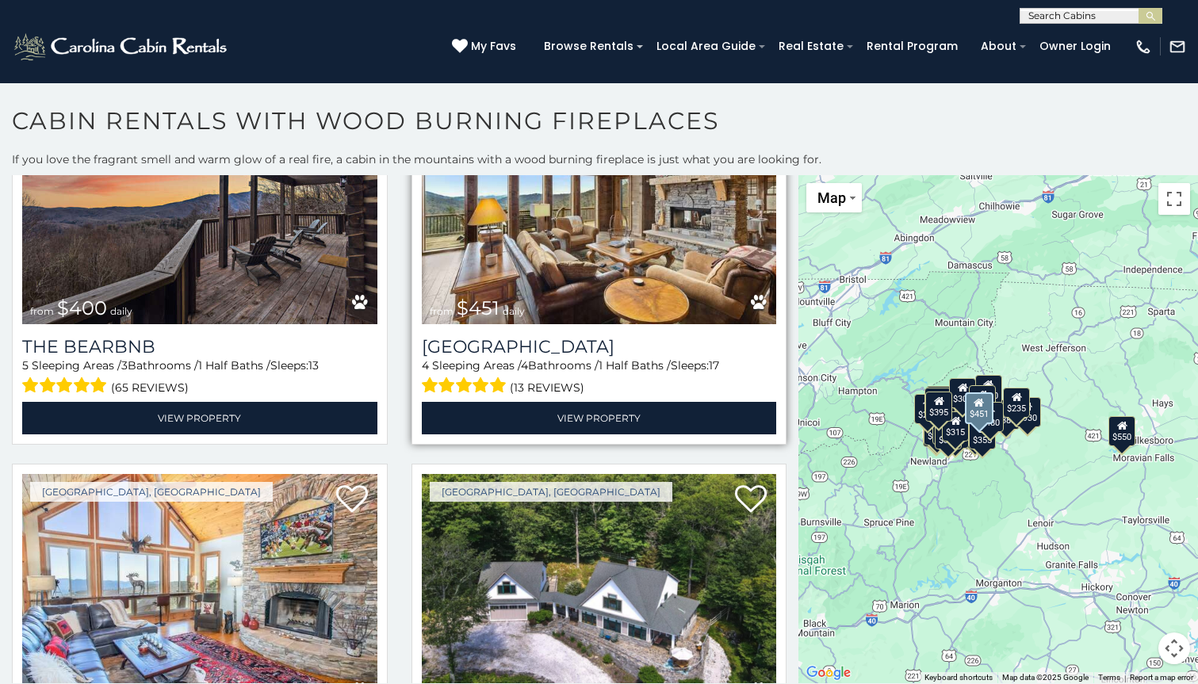
scroll to position [884, 0]
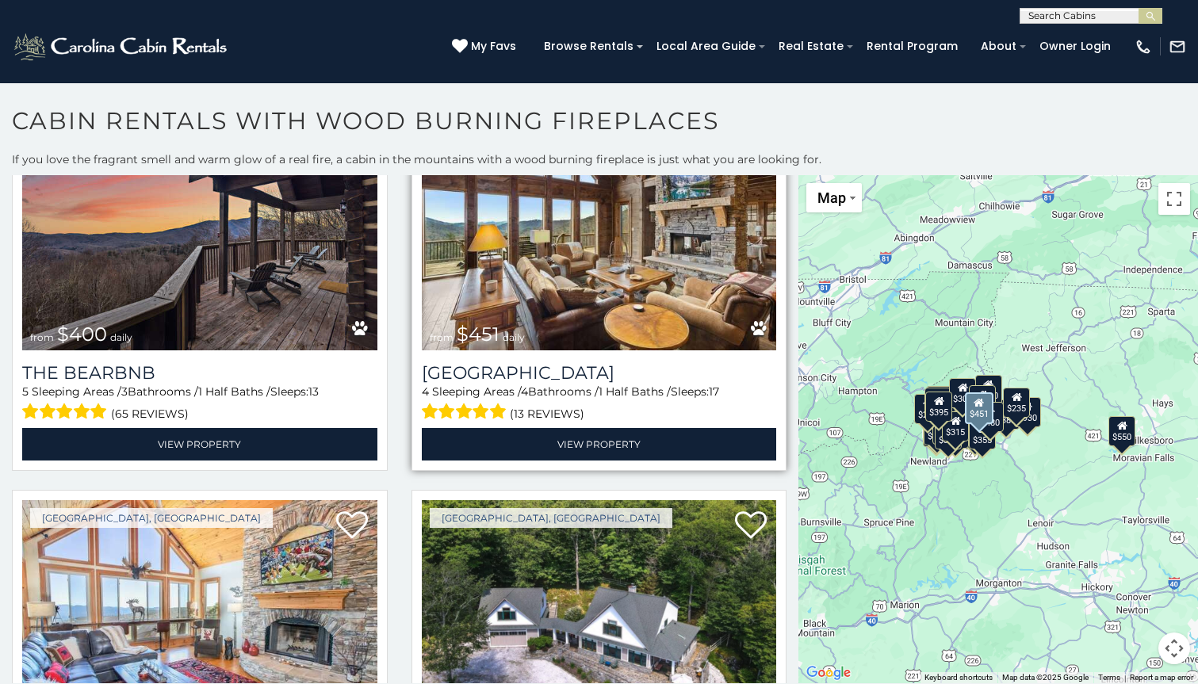
click at [591, 277] on img at bounding box center [599, 232] width 355 height 238
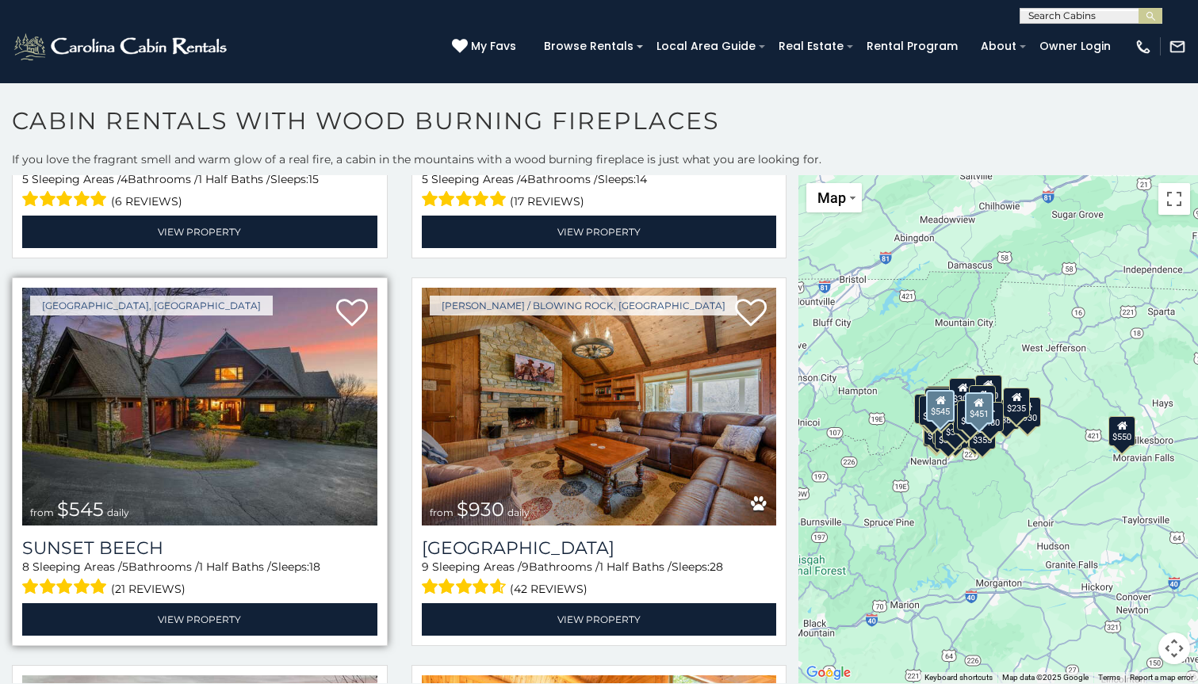
scroll to position [2067, 0]
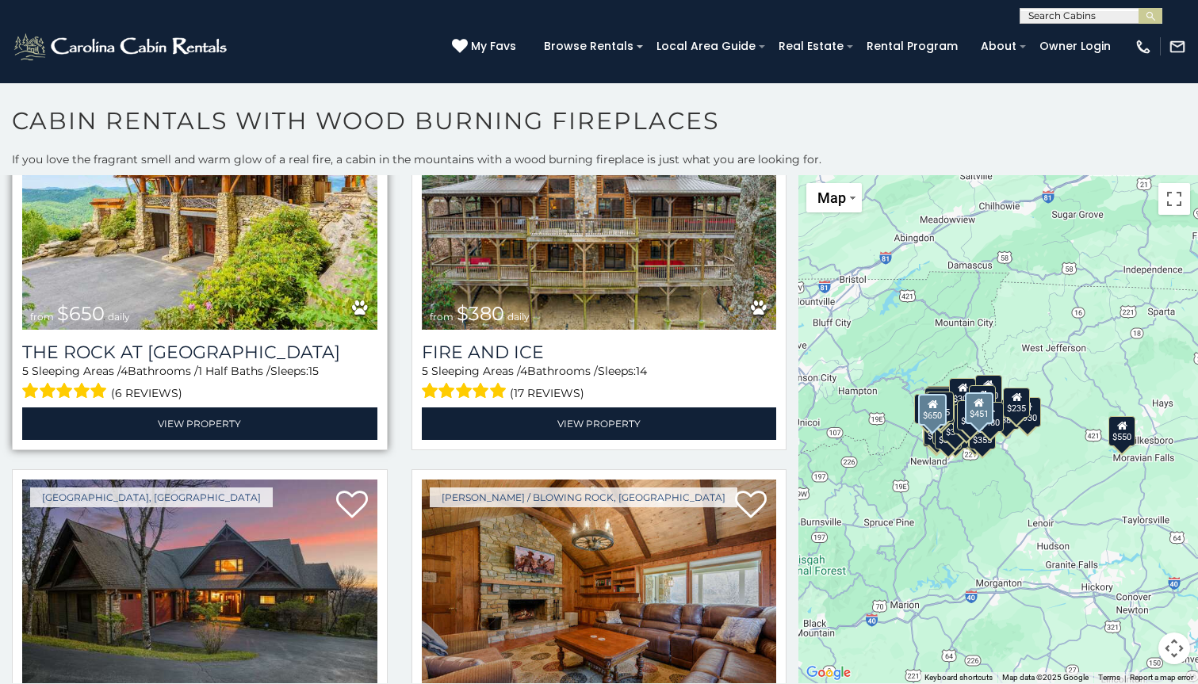
click at [235, 260] on img at bounding box center [199, 211] width 355 height 238
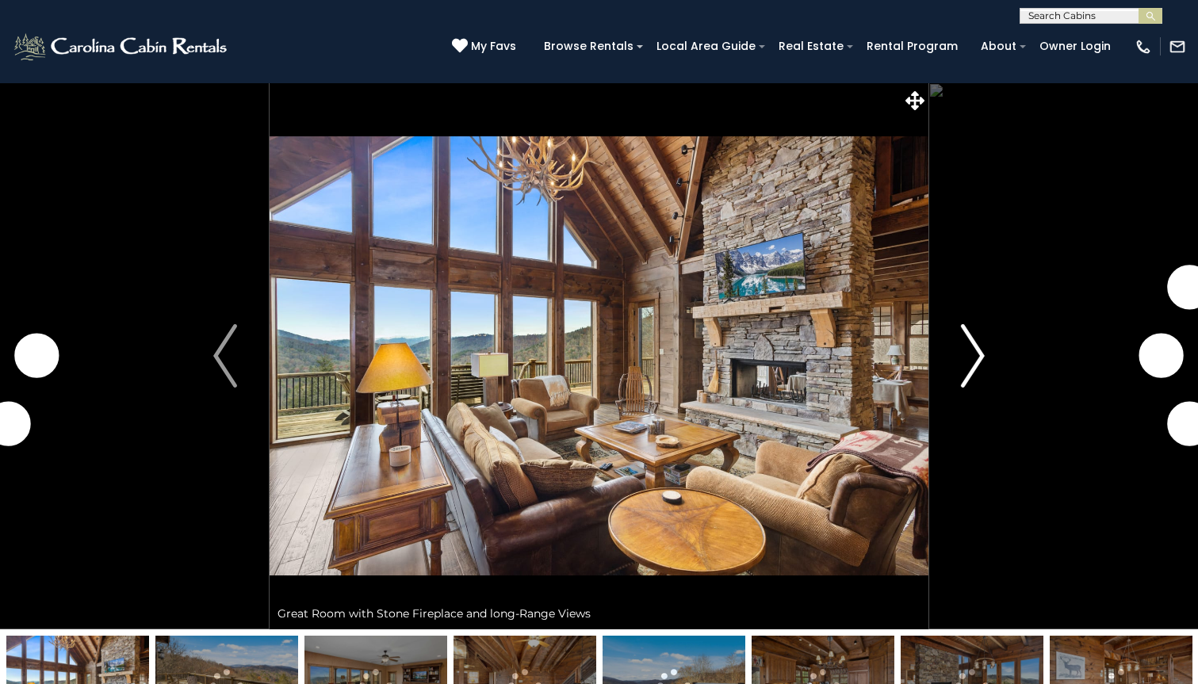
click at [974, 351] on img "Next" at bounding box center [973, 355] width 24 height 63
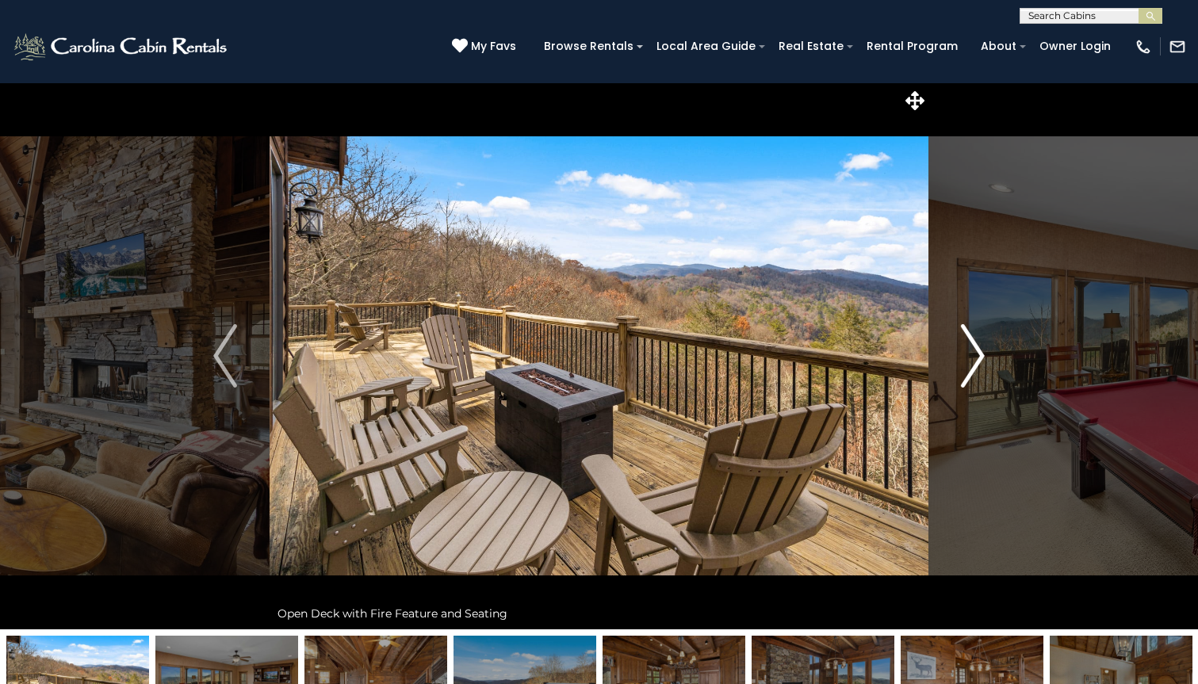
click at [974, 351] on img "Next" at bounding box center [973, 355] width 24 height 63
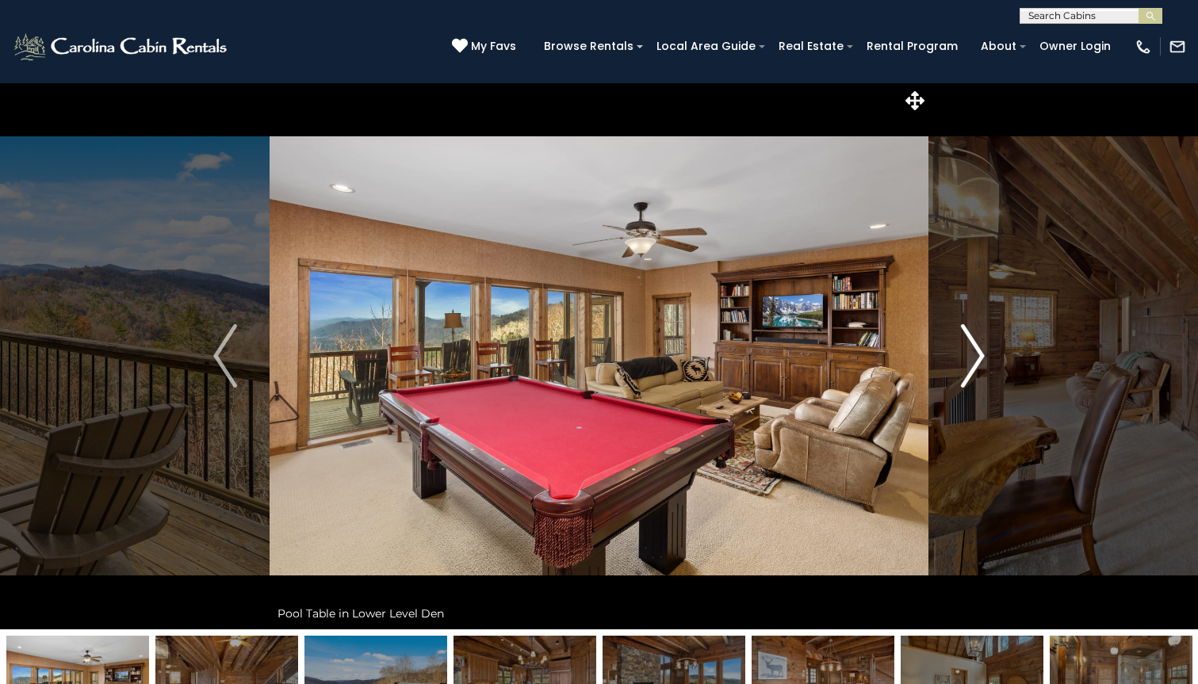
click at [974, 351] on img "Next" at bounding box center [973, 355] width 24 height 63
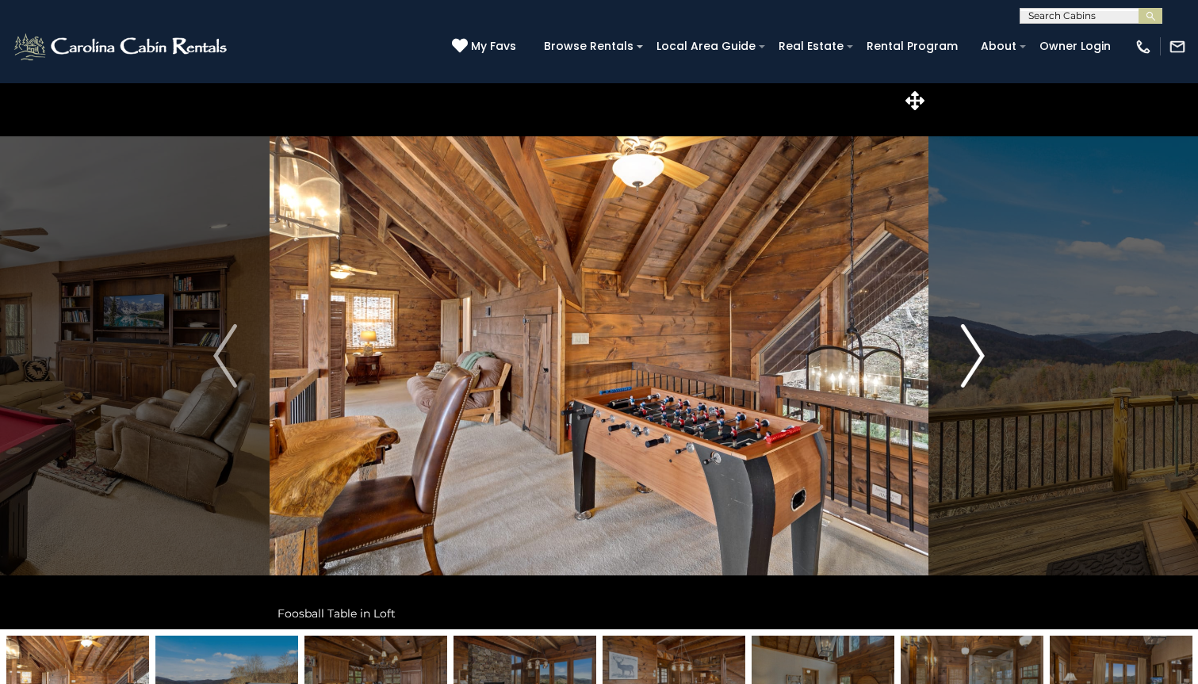
click at [974, 351] on img "Next" at bounding box center [973, 355] width 24 height 63
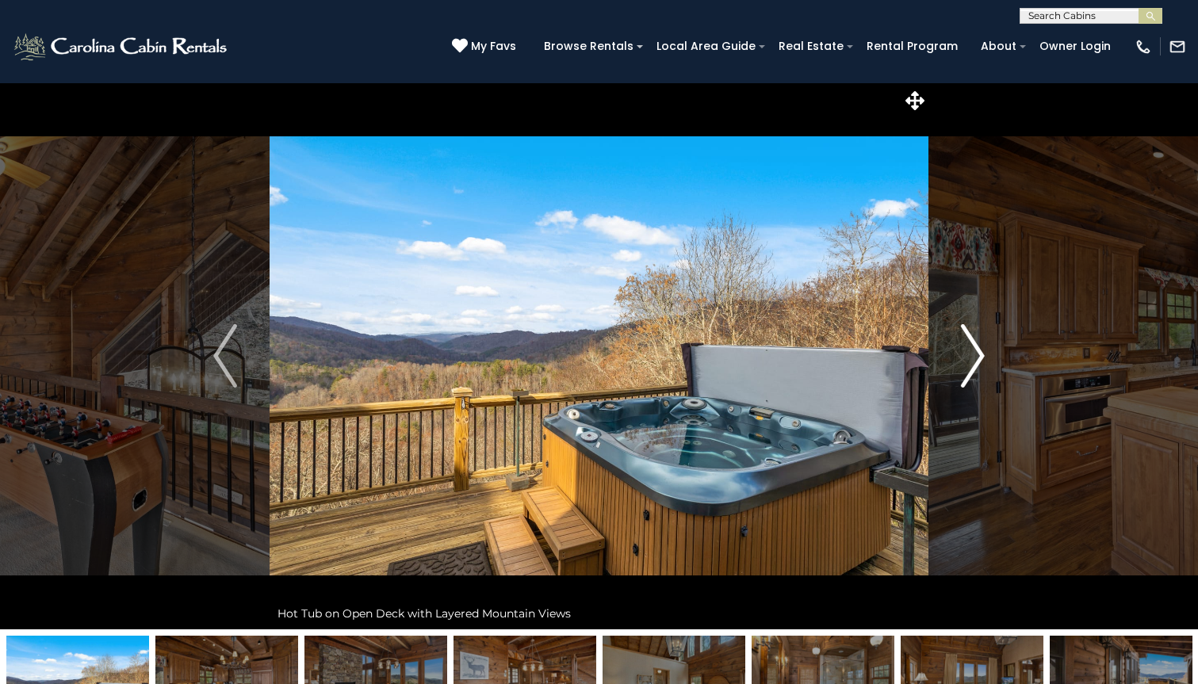
click at [974, 351] on img "Next" at bounding box center [973, 355] width 24 height 63
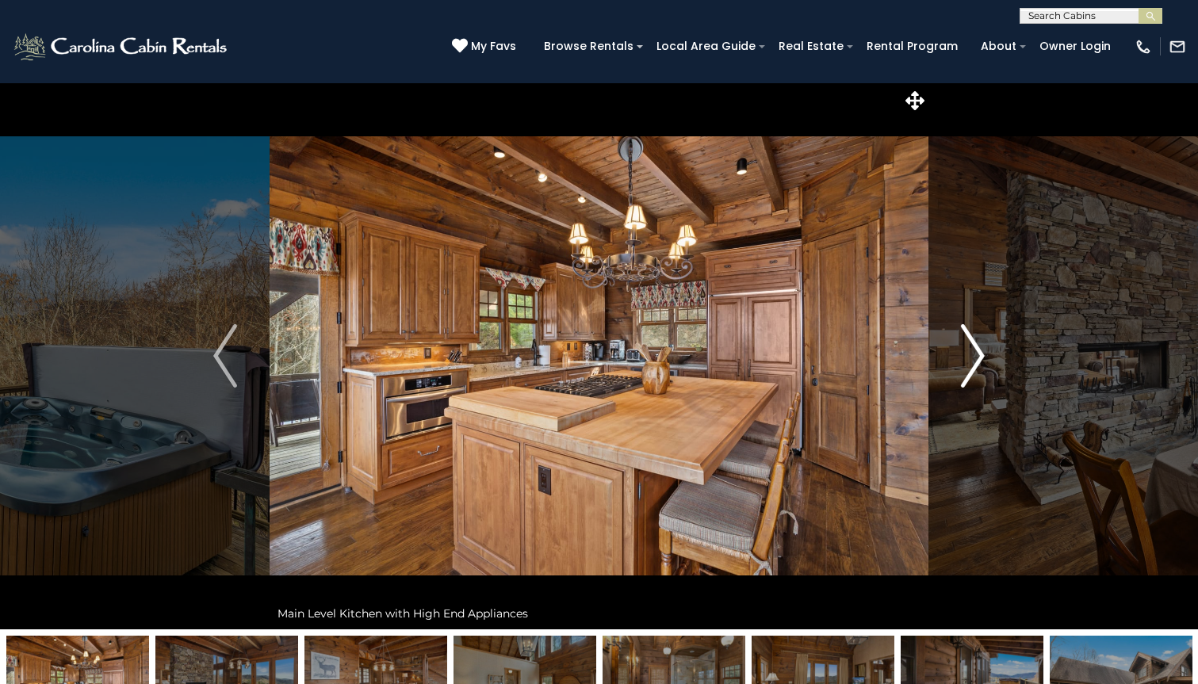
click at [974, 351] on img "Next" at bounding box center [973, 355] width 24 height 63
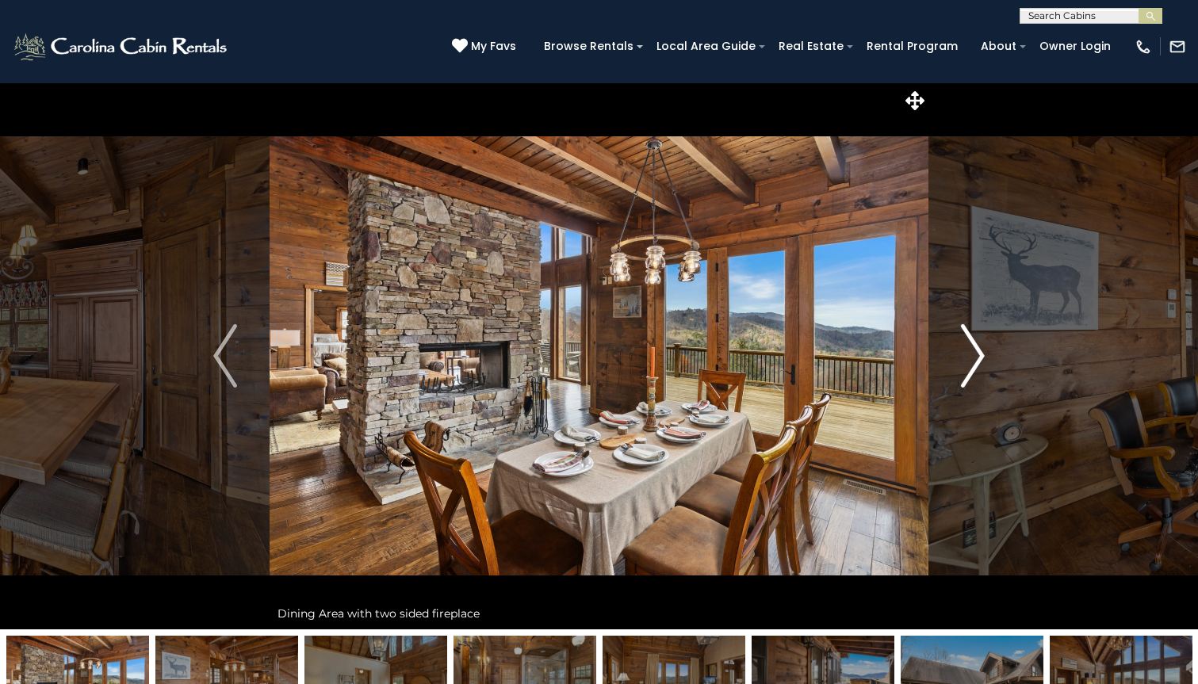
click at [974, 351] on img "Next" at bounding box center [973, 355] width 24 height 63
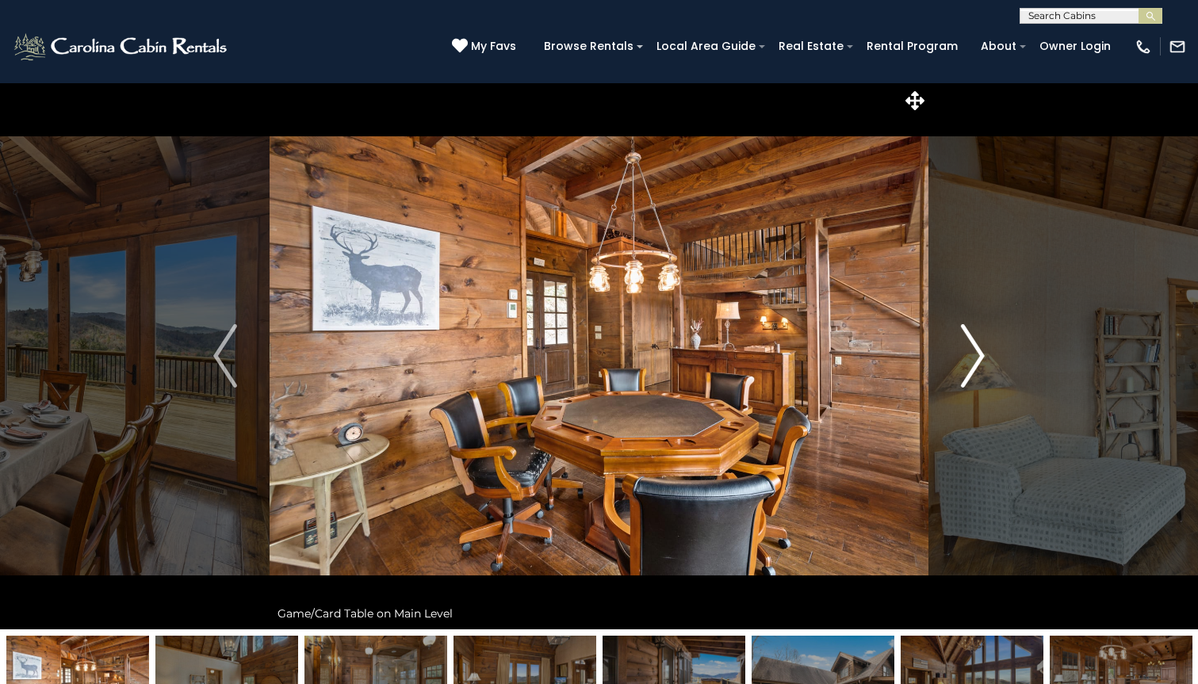
click at [974, 351] on img "Next" at bounding box center [973, 355] width 24 height 63
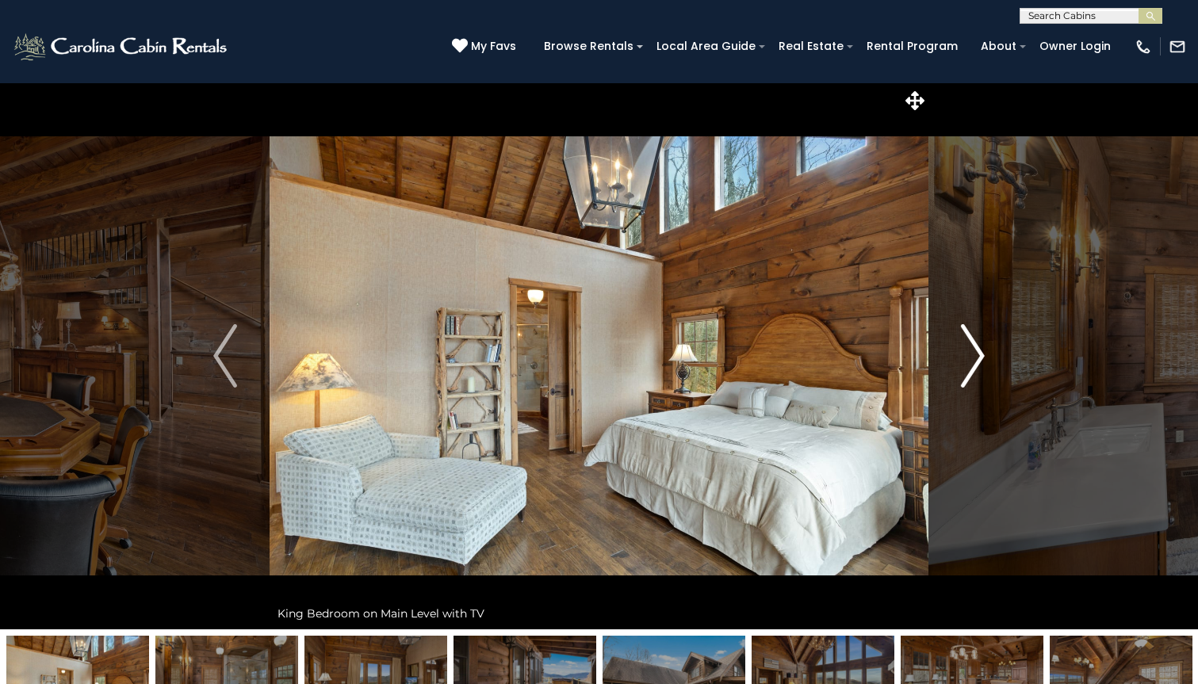
click at [974, 351] on img "Next" at bounding box center [973, 355] width 24 height 63
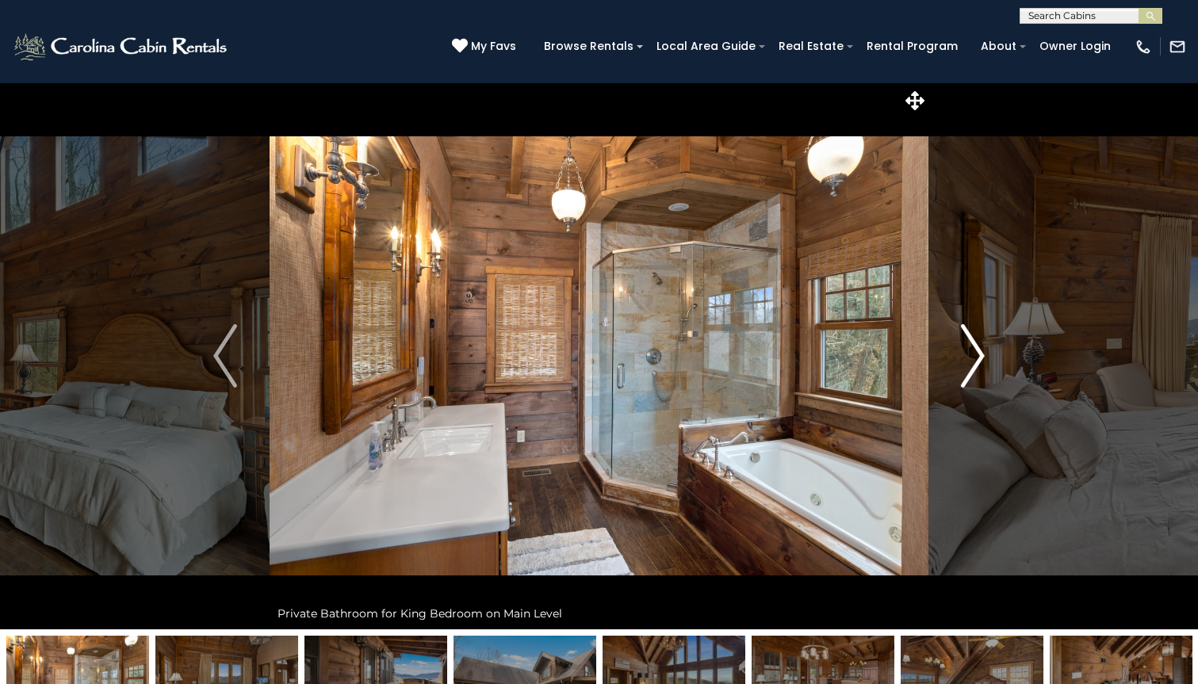
click at [974, 351] on img "Next" at bounding box center [973, 355] width 24 height 63
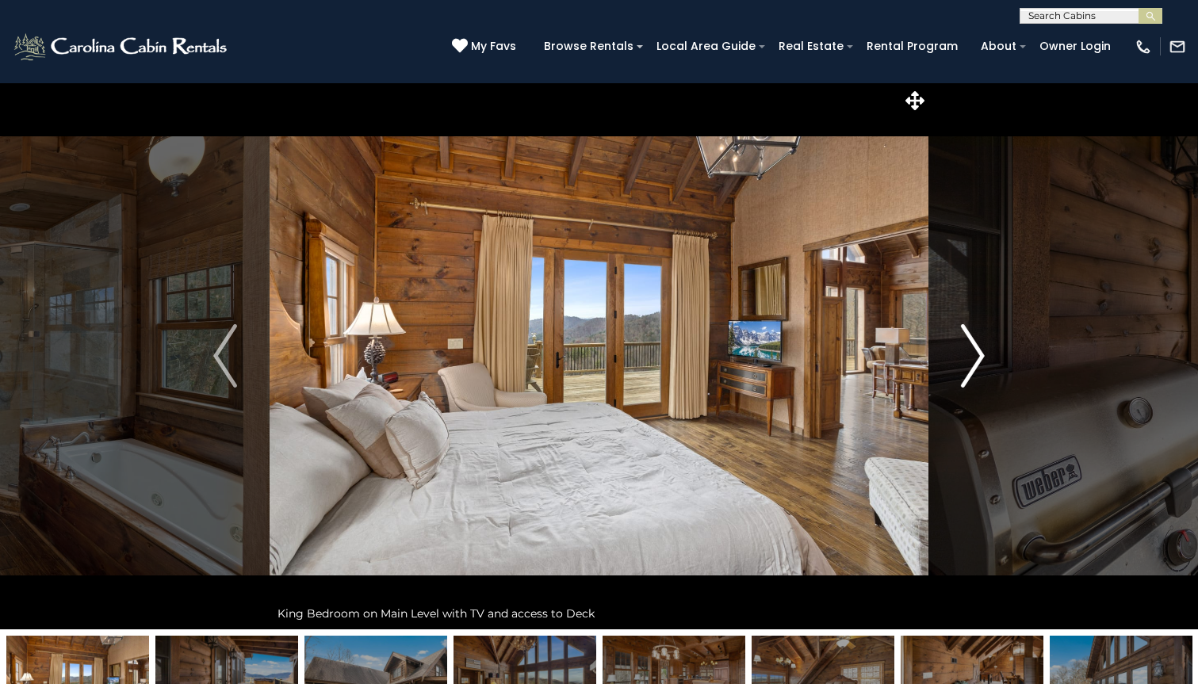
click at [974, 351] on img "Next" at bounding box center [973, 355] width 24 height 63
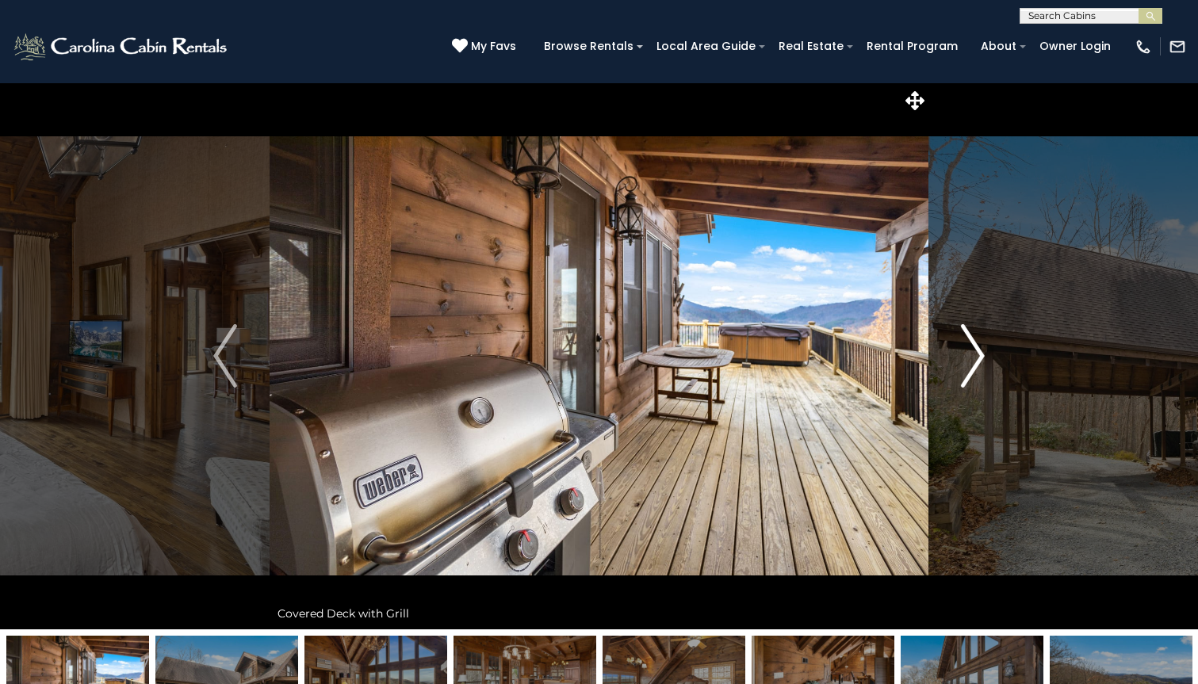
click at [974, 351] on img "Next" at bounding box center [973, 355] width 24 height 63
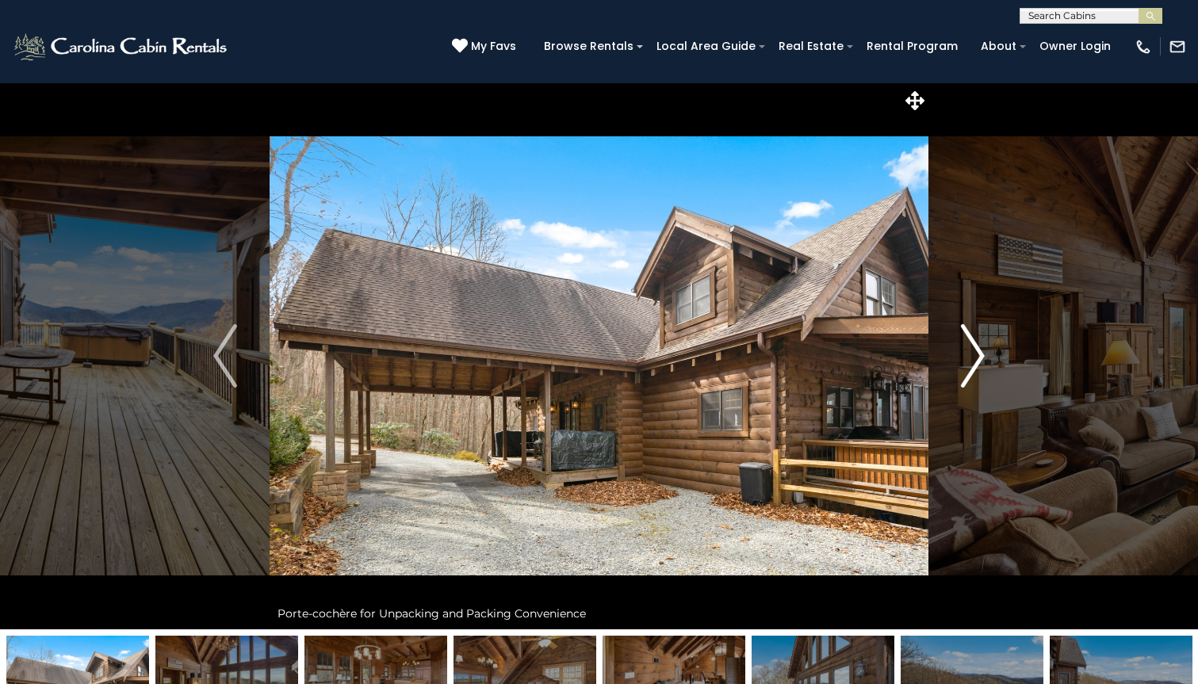
click at [974, 351] on img "Next" at bounding box center [973, 355] width 24 height 63
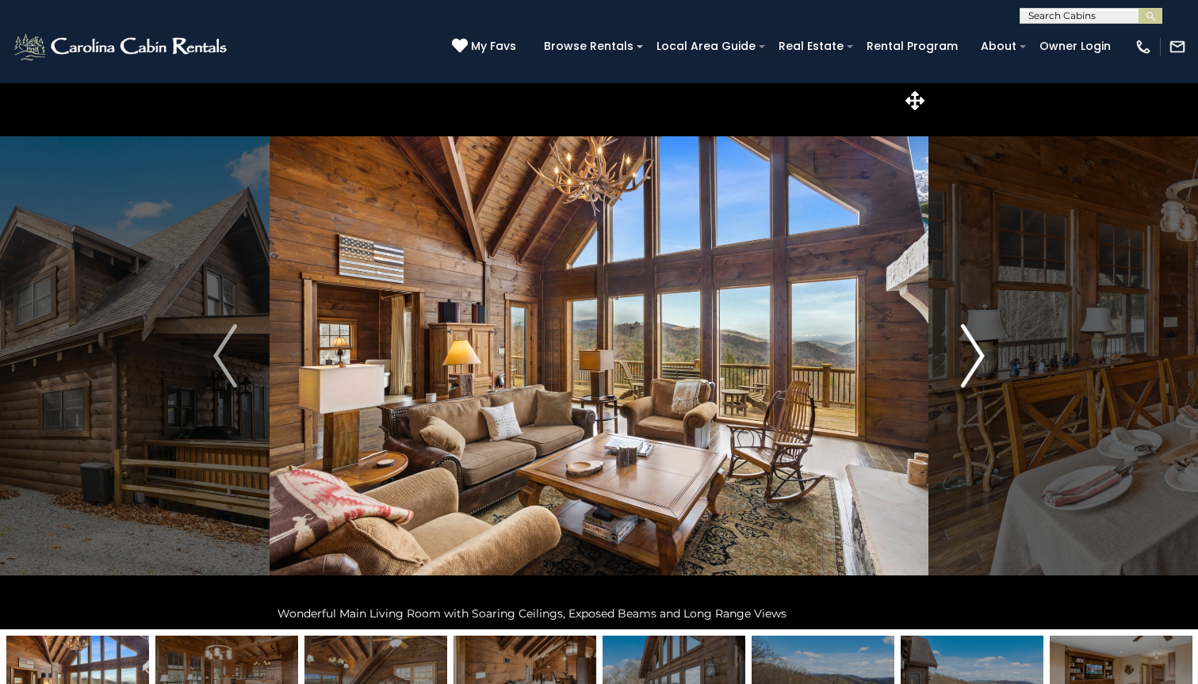
click at [974, 351] on img "Next" at bounding box center [973, 355] width 24 height 63
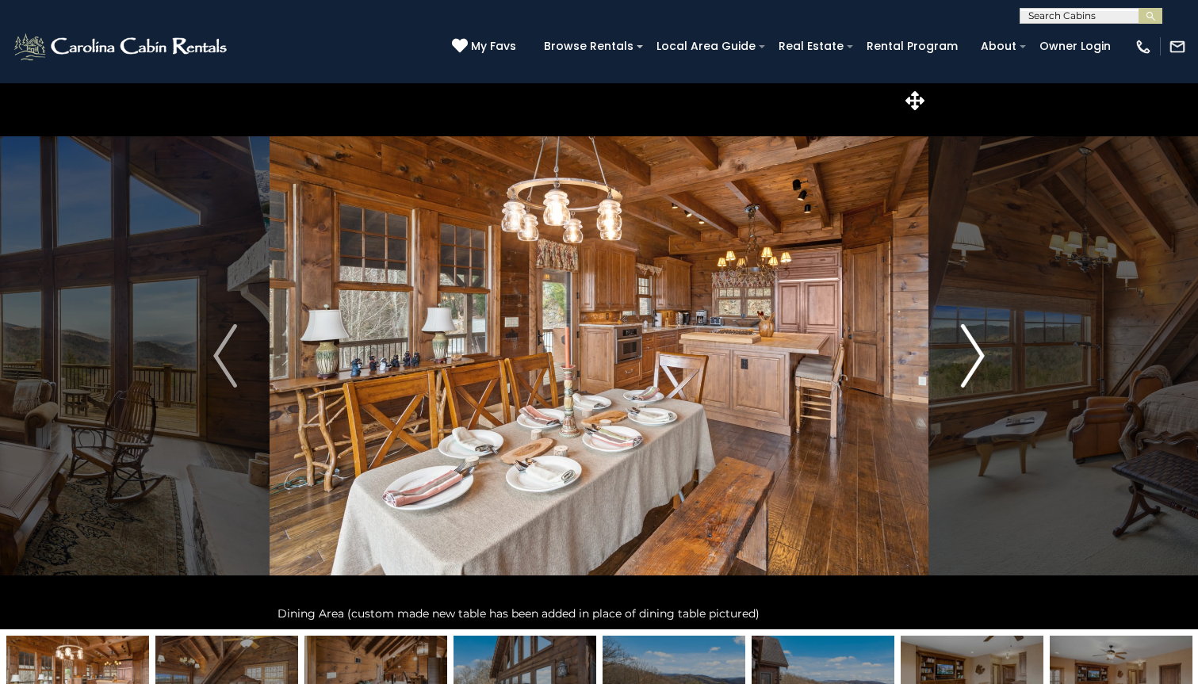
click at [974, 351] on img "Next" at bounding box center [973, 355] width 24 height 63
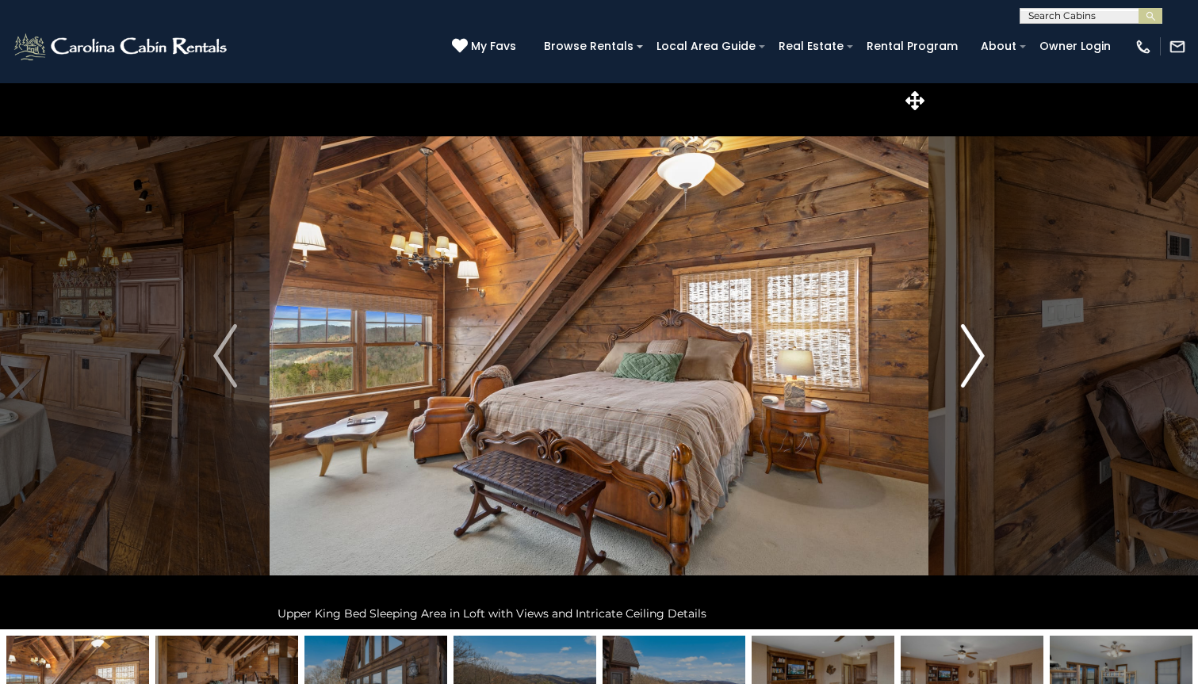
click at [974, 351] on img "Next" at bounding box center [973, 355] width 24 height 63
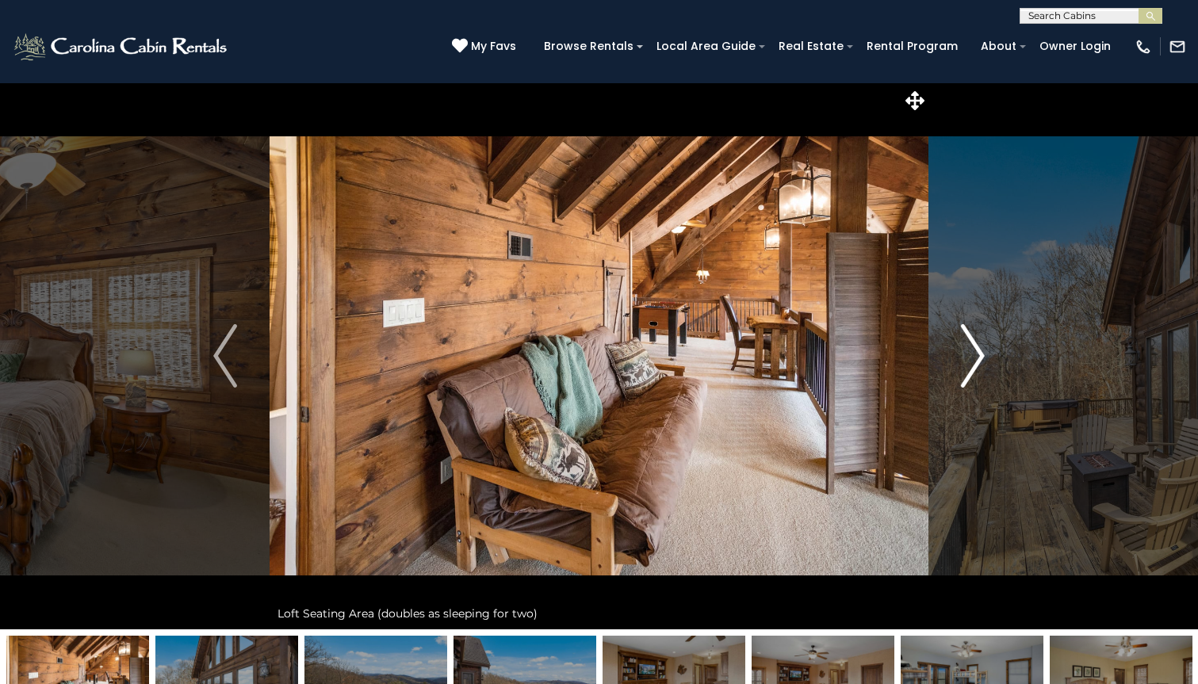
click at [974, 351] on img "Next" at bounding box center [973, 355] width 24 height 63
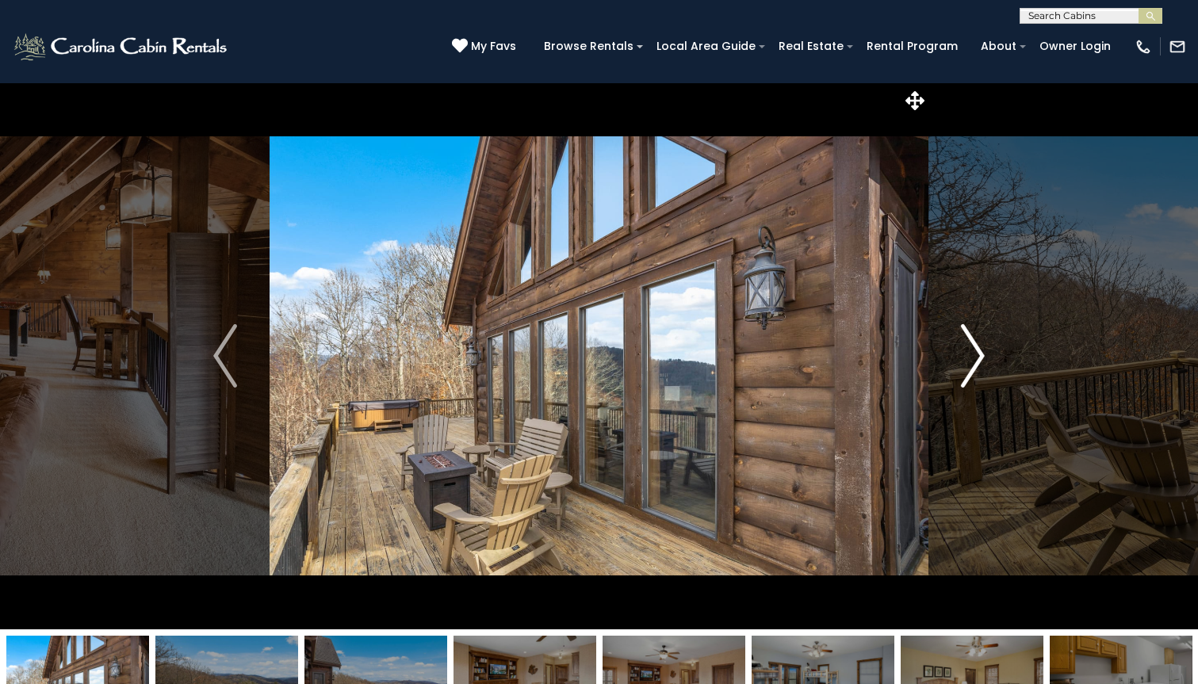
click at [974, 351] on img "Next" at bounding box center [973, 355] width 24 height 63
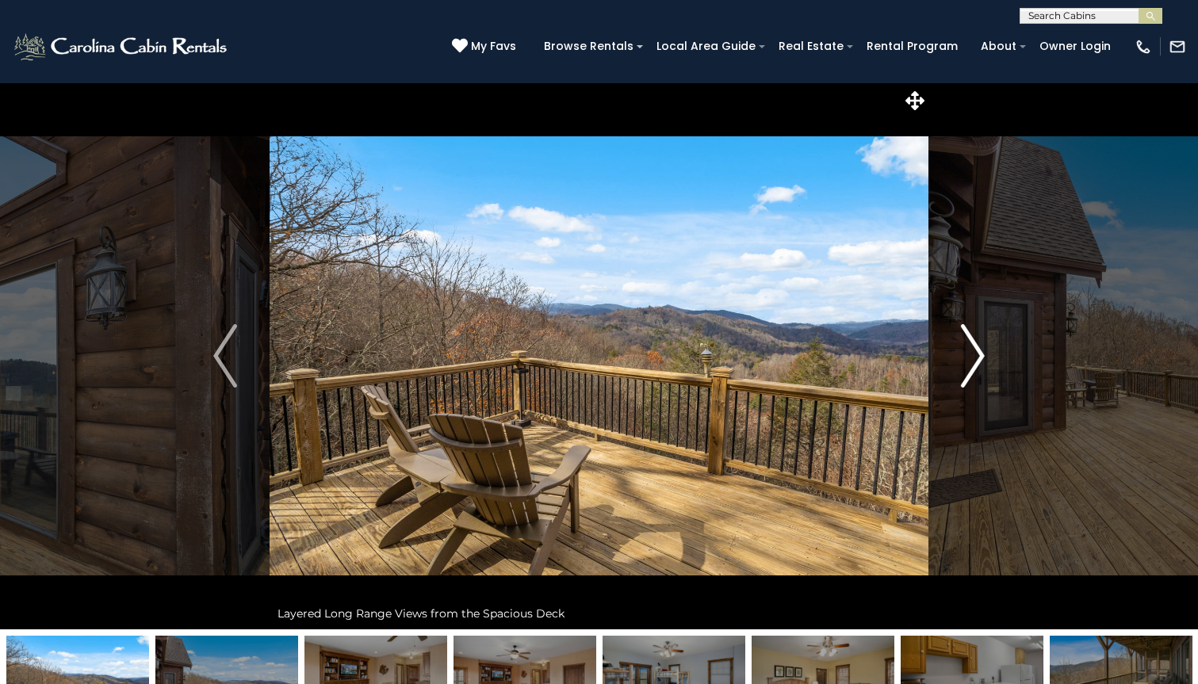
click at [974, 351] on img "Next" at bounding box center [973, 355] width 24 height 63
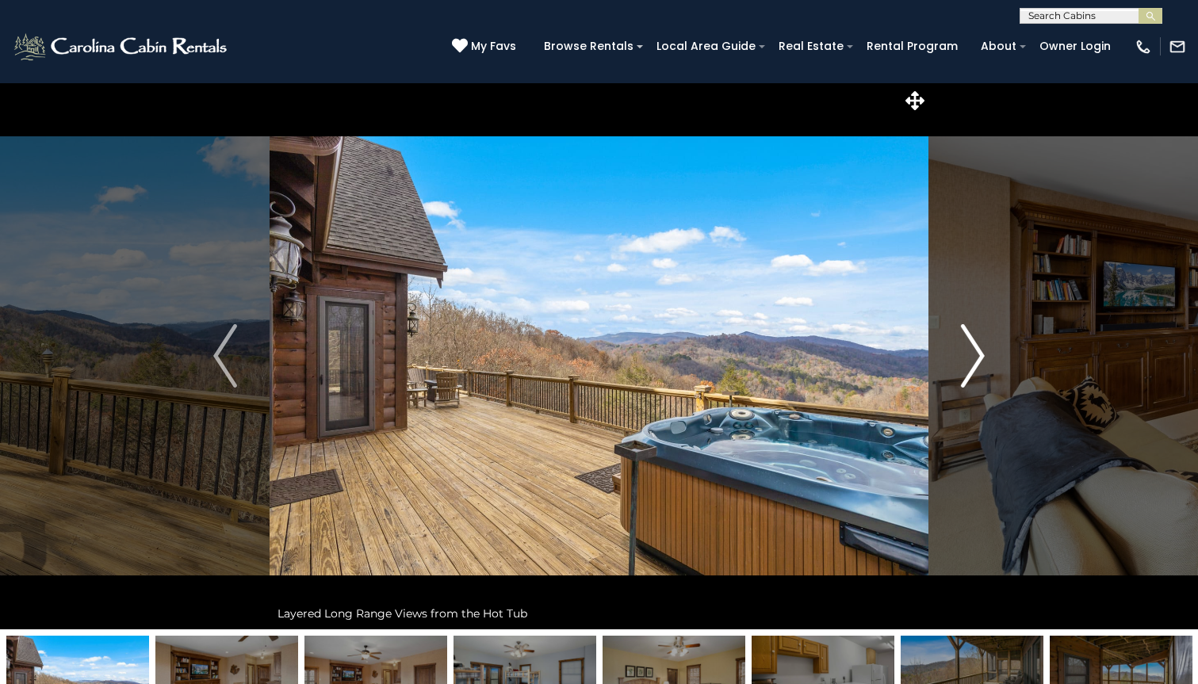
click at [974, 351] on img "Next" at bounding box center [973, 355] width 24 height 63
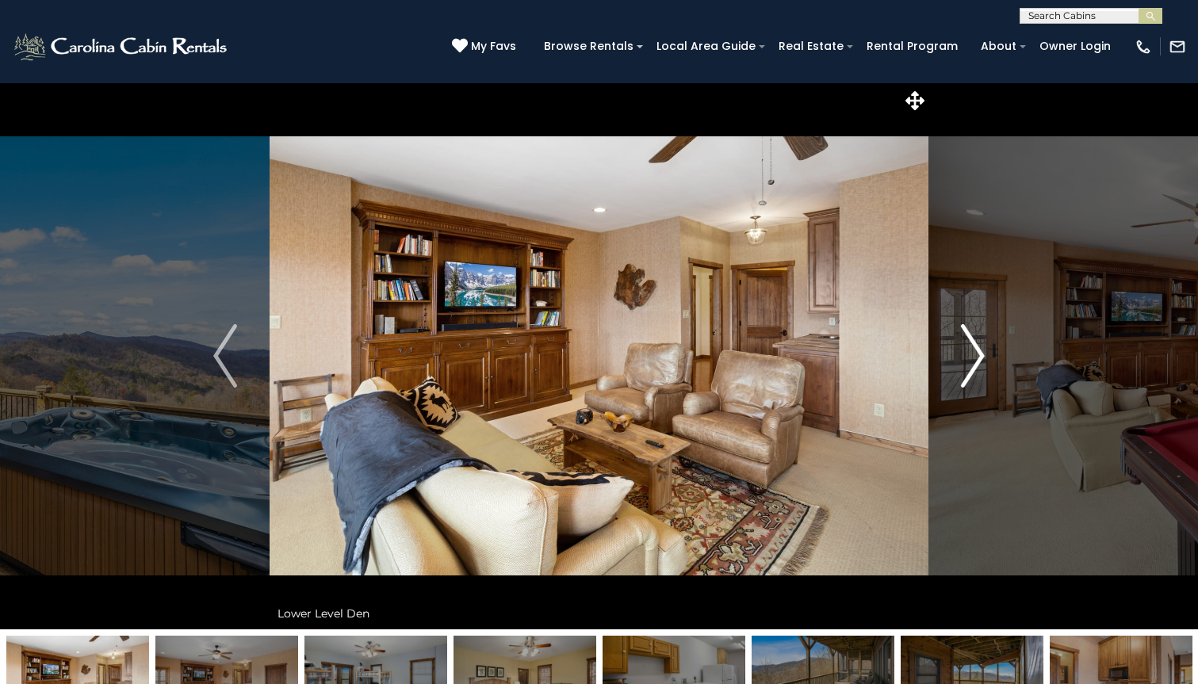
click at [974, 351] on img "Next" at bounding box center [973, 355] width 24 height 63
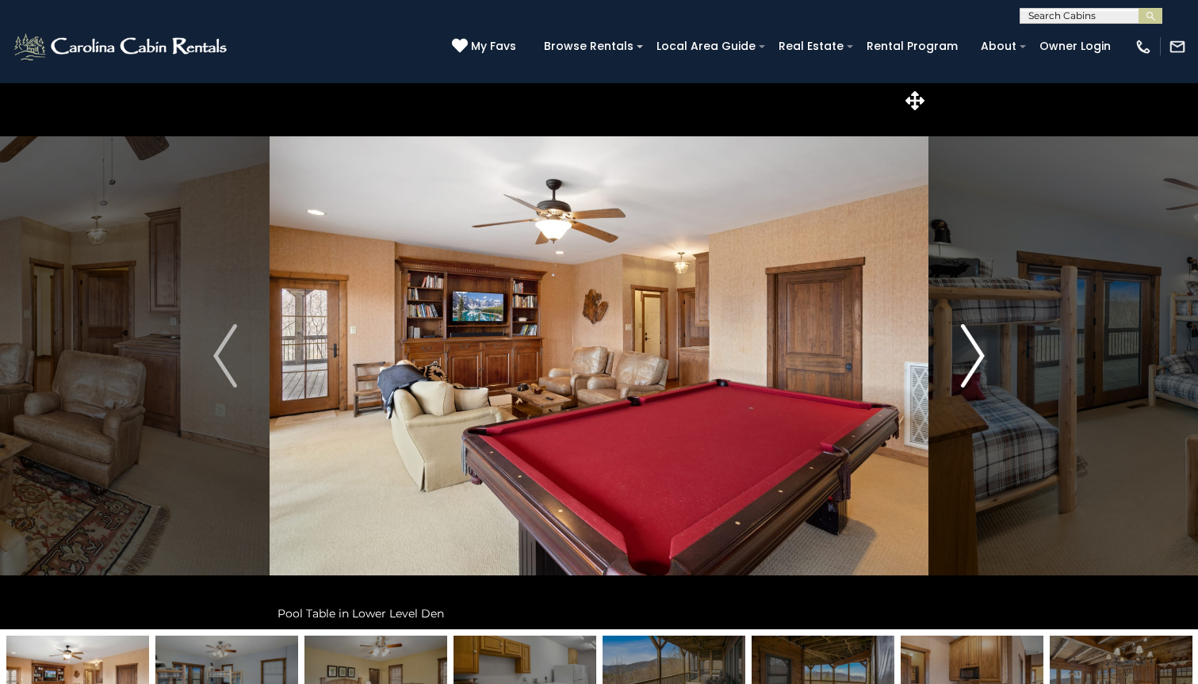
click at [974, 351] on img "Next" at bounding box center [973, 355] width 24 height 63
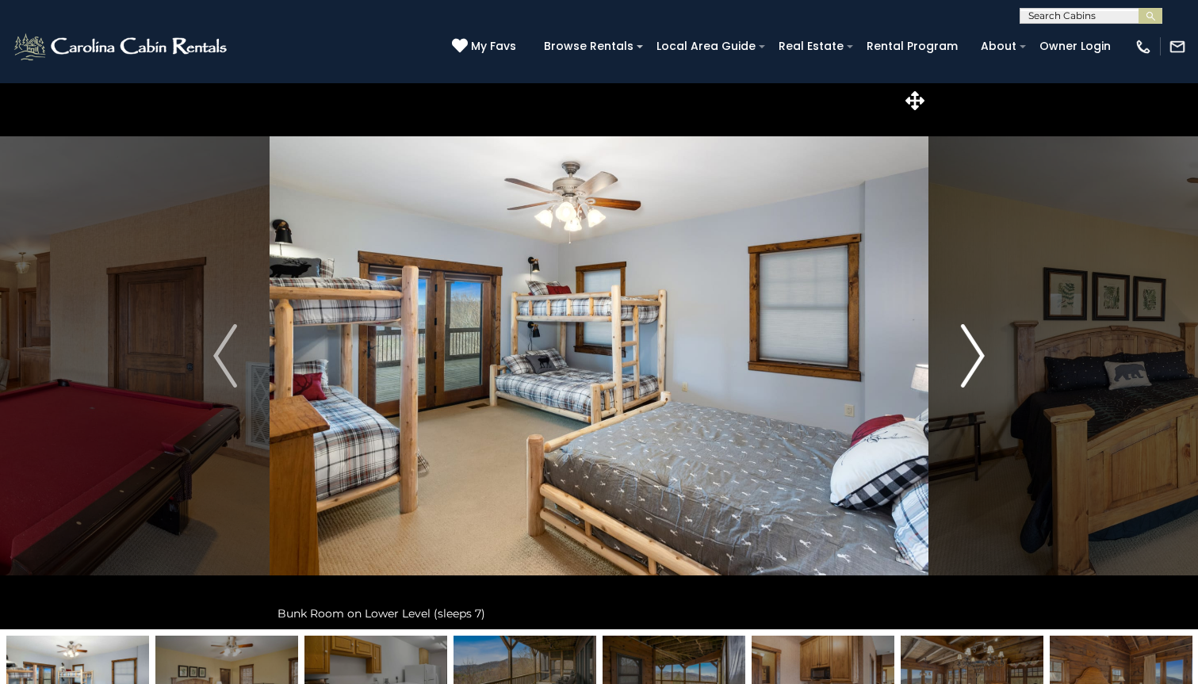
click at [974, 351] on img "Next" at bounding box center [973, 355] width 24 height 63
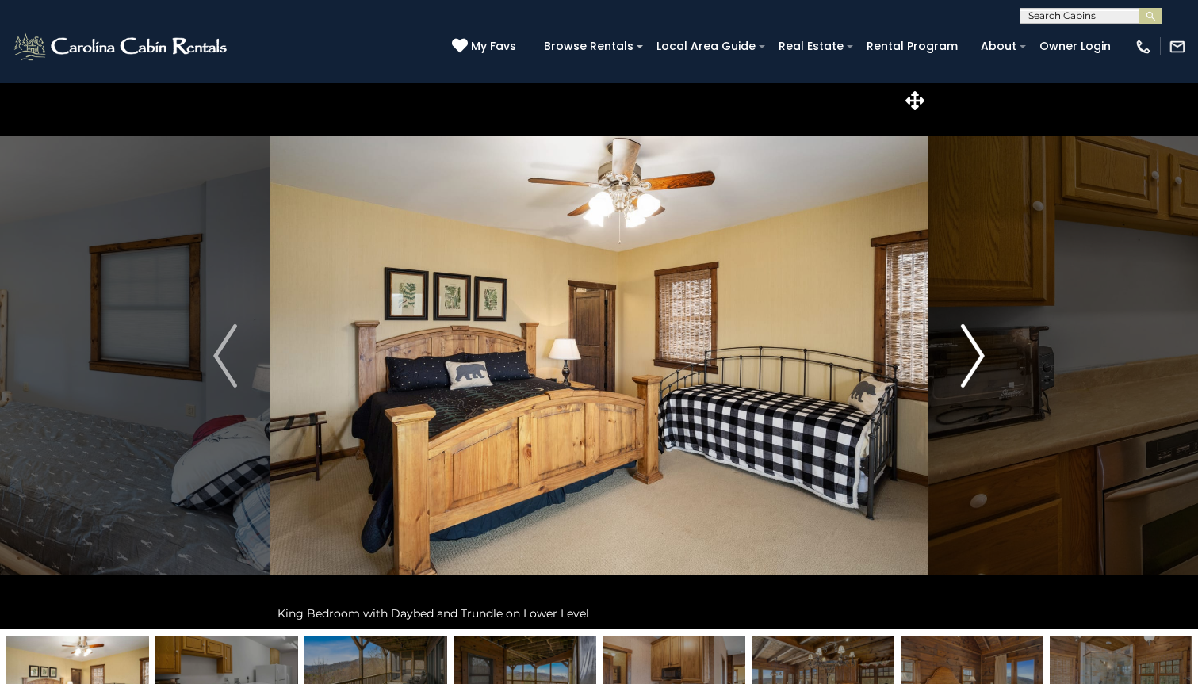
click at [974, 351] on img "Next" at bounding box center [973, 355] width 24 height 63
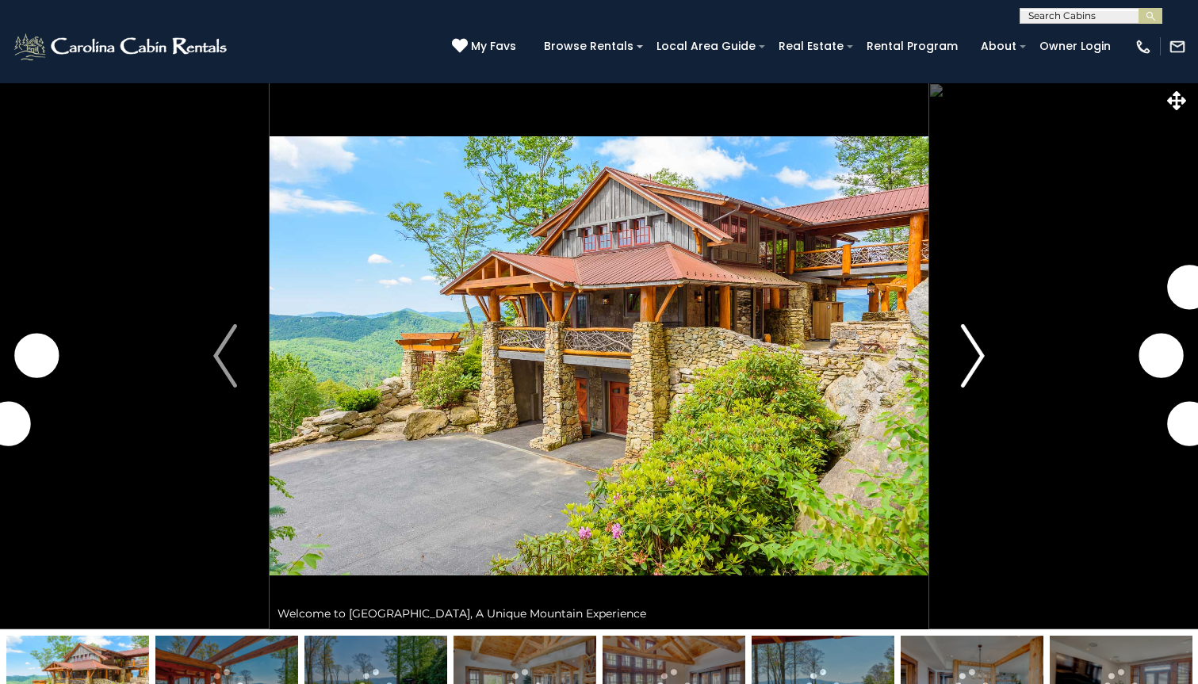
click at [972, 348] on img "Next" at bounding box center [973, 355] width 24 height 63
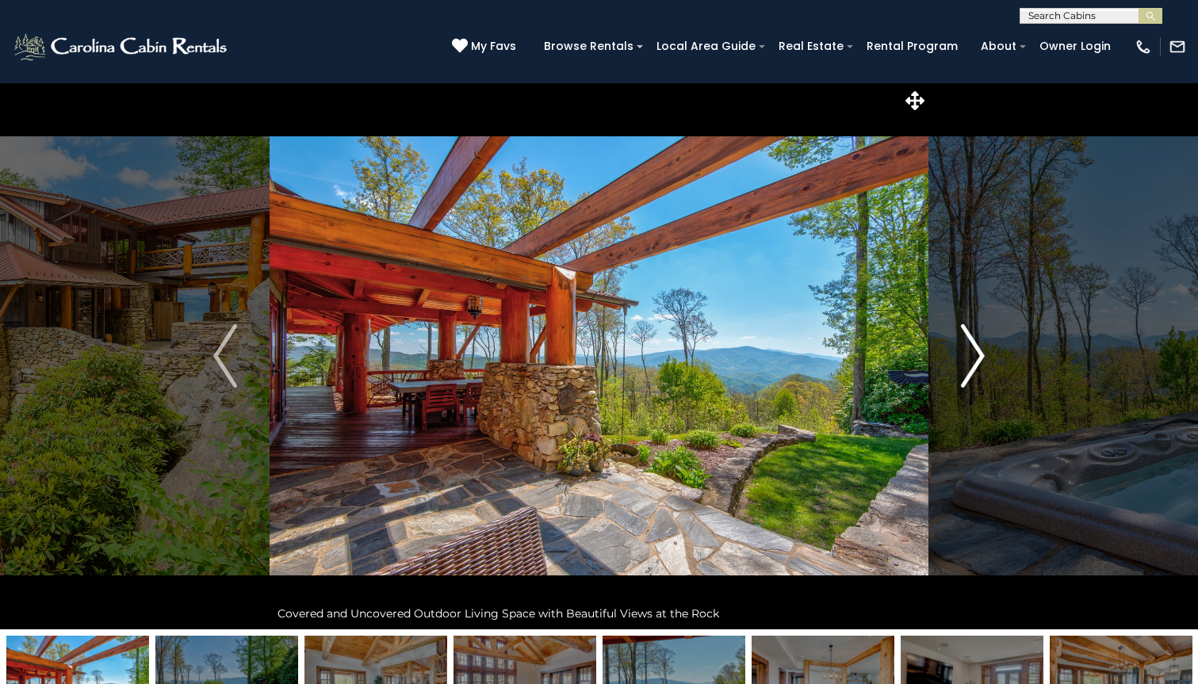
click at [972, 348] on img "Next" at bounding box center [973, 355] width 24 height 63
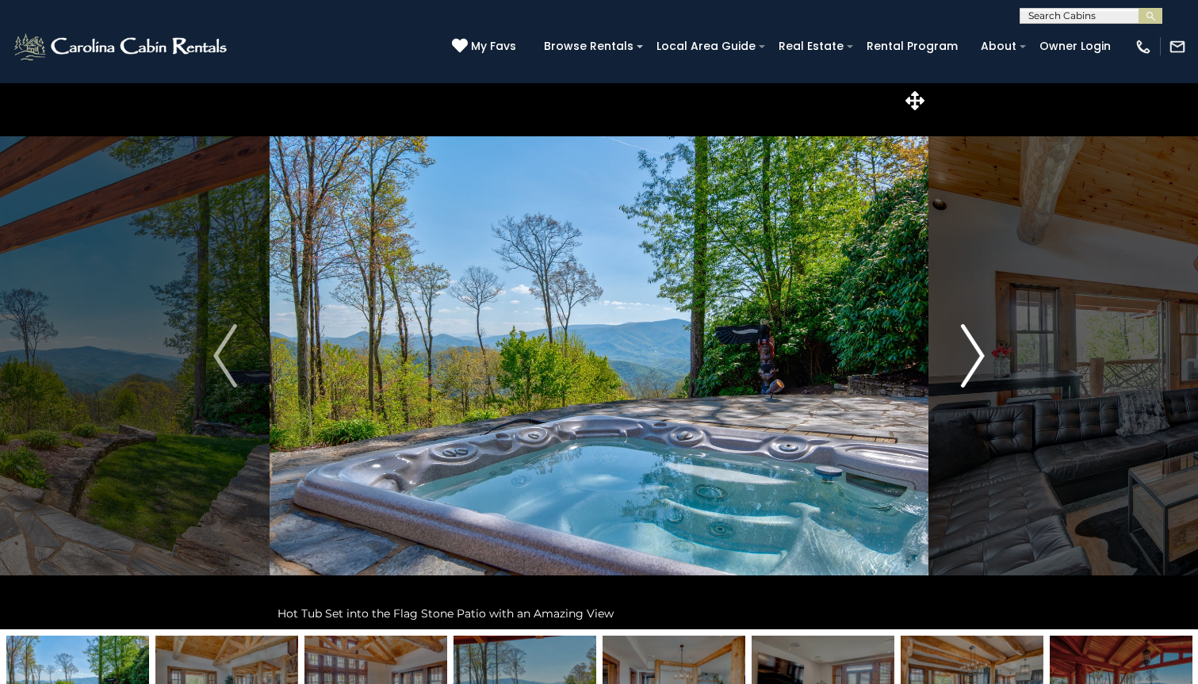
click at [972, 348] on img "Next" at bounding box center [973, 355] width 24 height 63
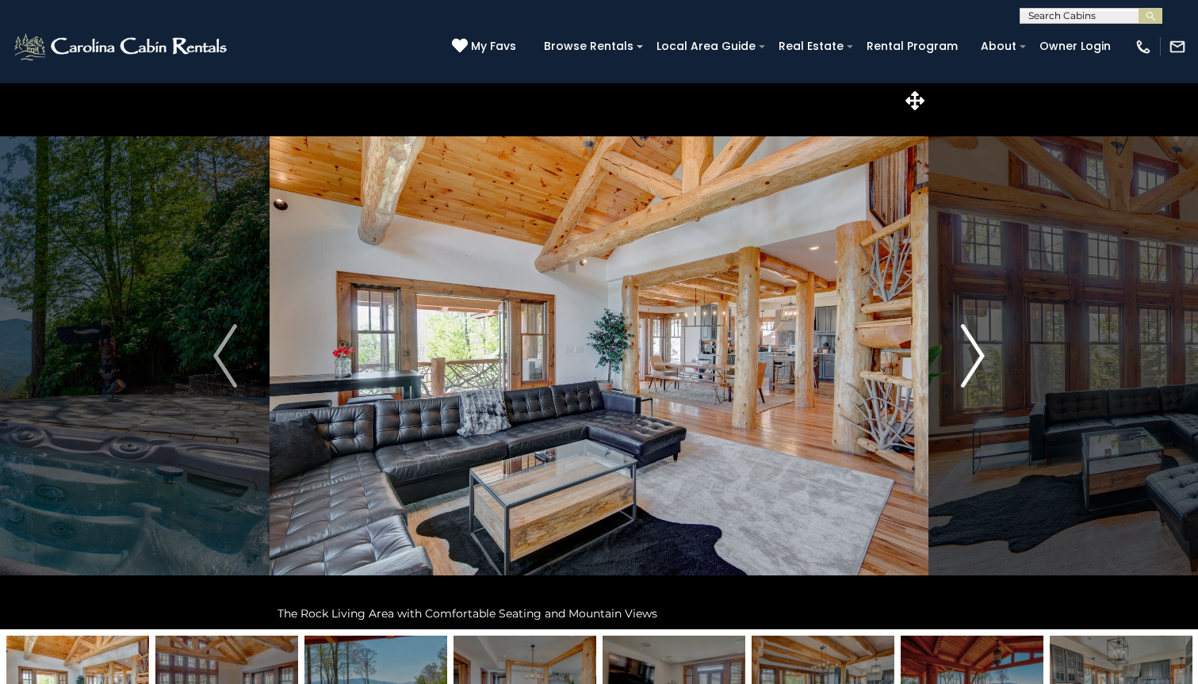
click at [972, 348] on img "Next" at bounding box center [973, 355] width 24 height 63
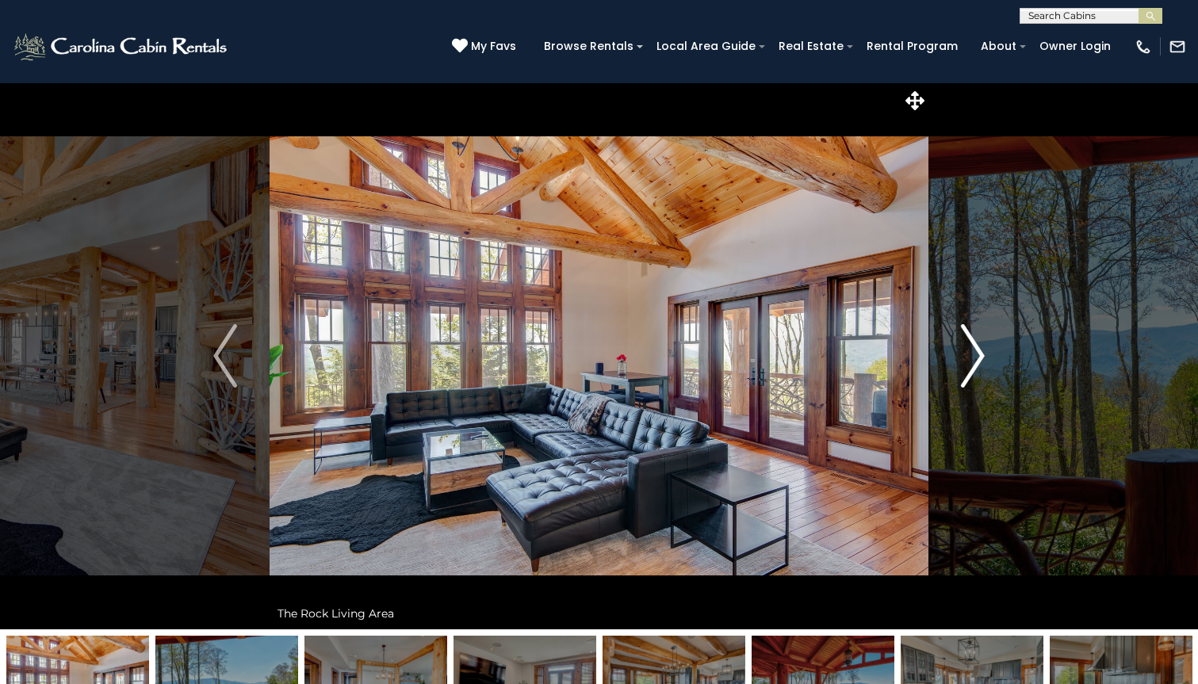
click at [972, 348] on img "Next" at bounding box center [973, 355] width 24 height 63
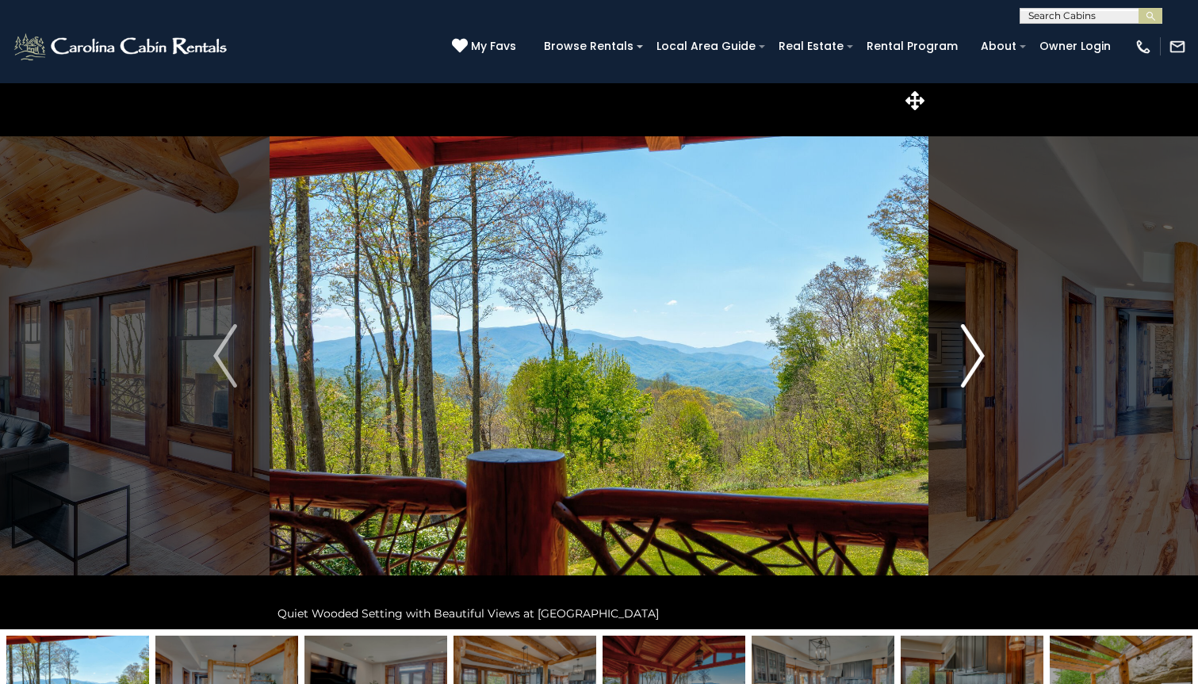
click at [972, 348] on img "Next" at bounding box center [973, 355] width 24 height 63
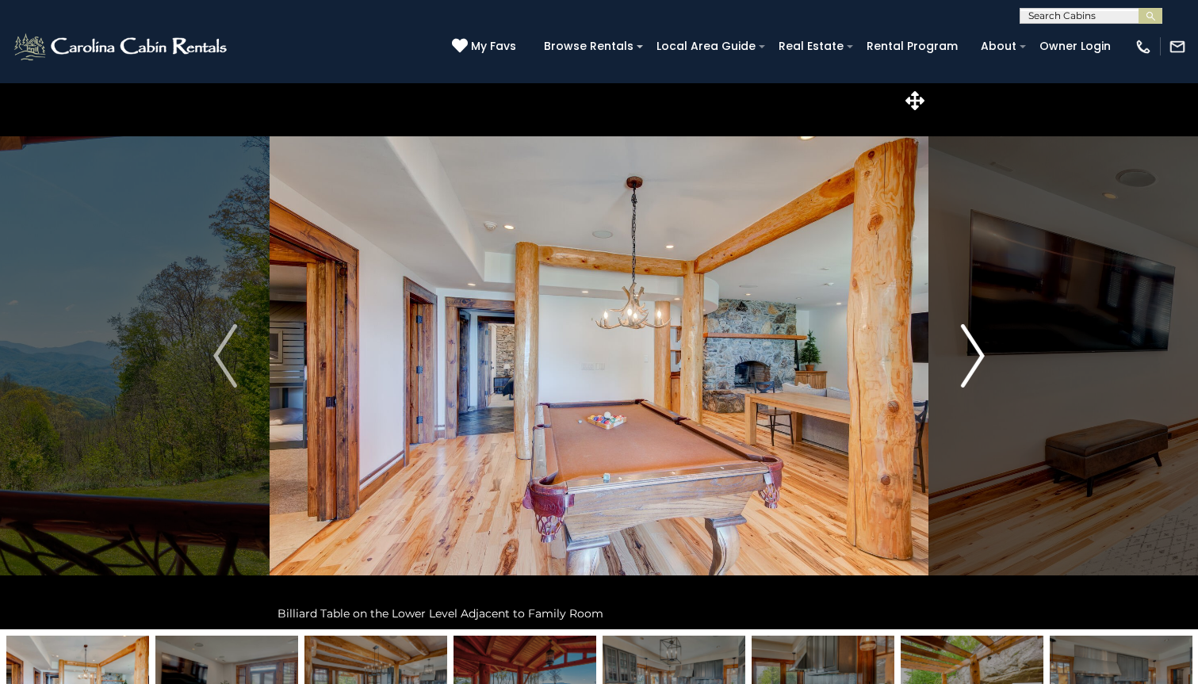
click at [972, 348] on img "Next" at bounding box center [973, 355] width 24 height 63
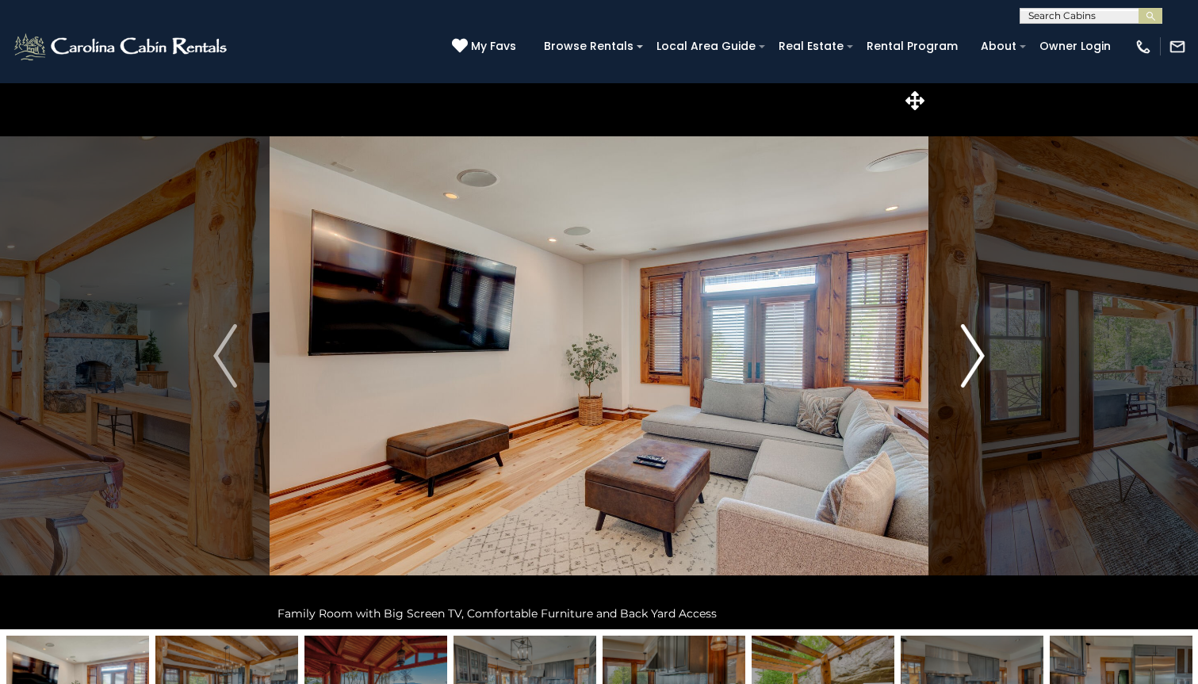
click at [972, 348] on img "Next" at bounding box center [973, 355] width 24 height 63
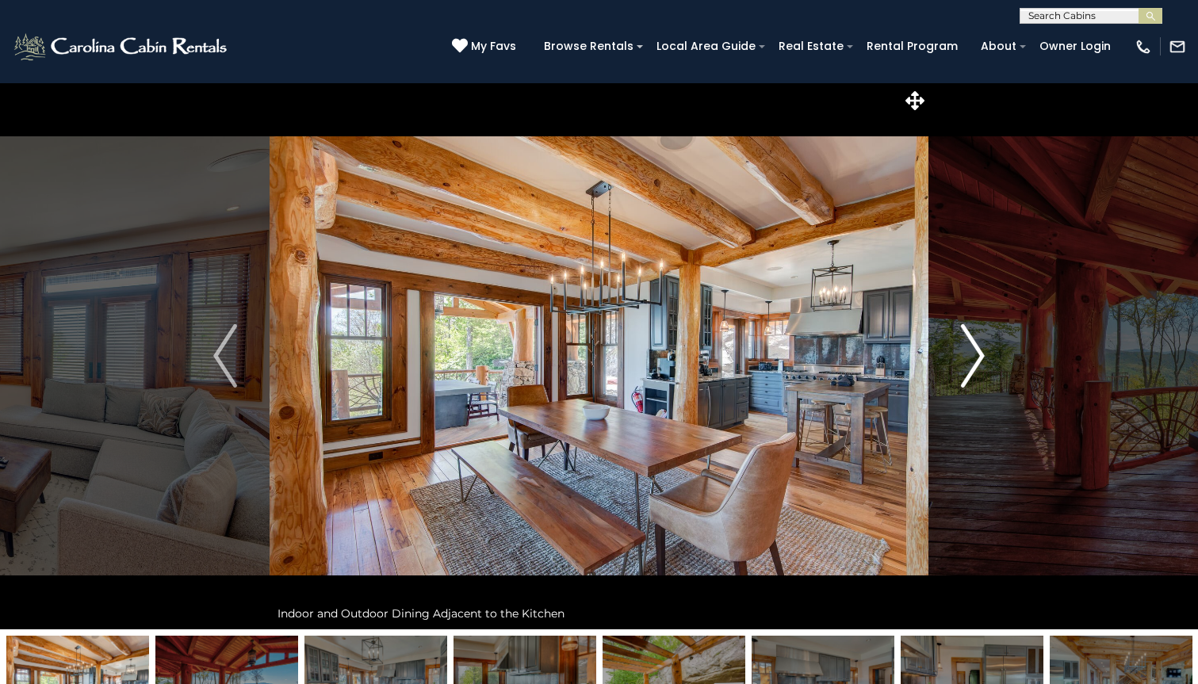
click at [972, 348] on img "Next" at bounding box center [973, 355] width 24 height 63
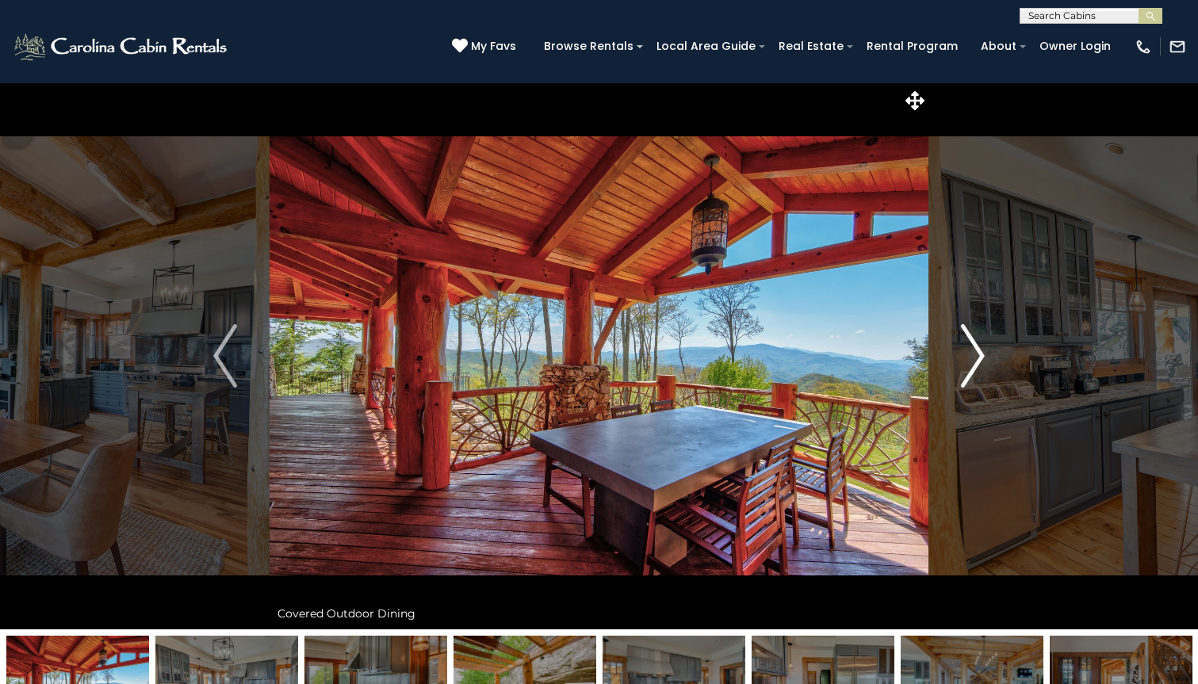
click at [972, 348] on img "Next" at bounding box center [973, 355] width 24 height 63
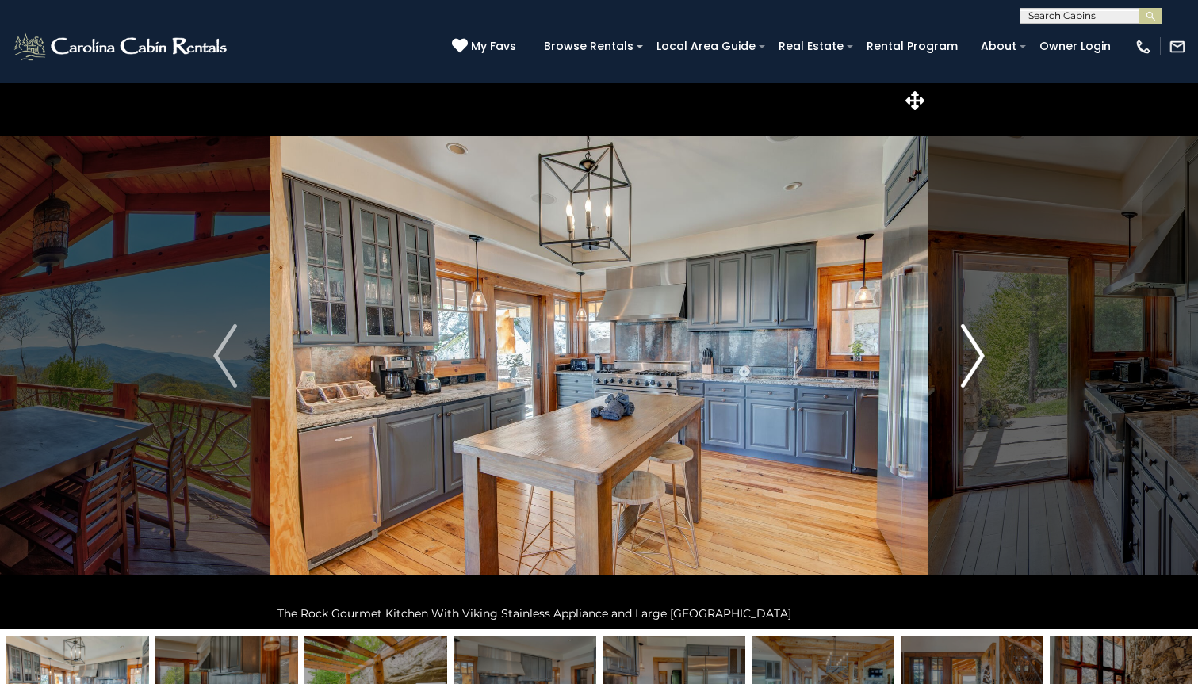
click at [972, 348] on img "Next" at bounding box center [973, 355] width 24 height 63
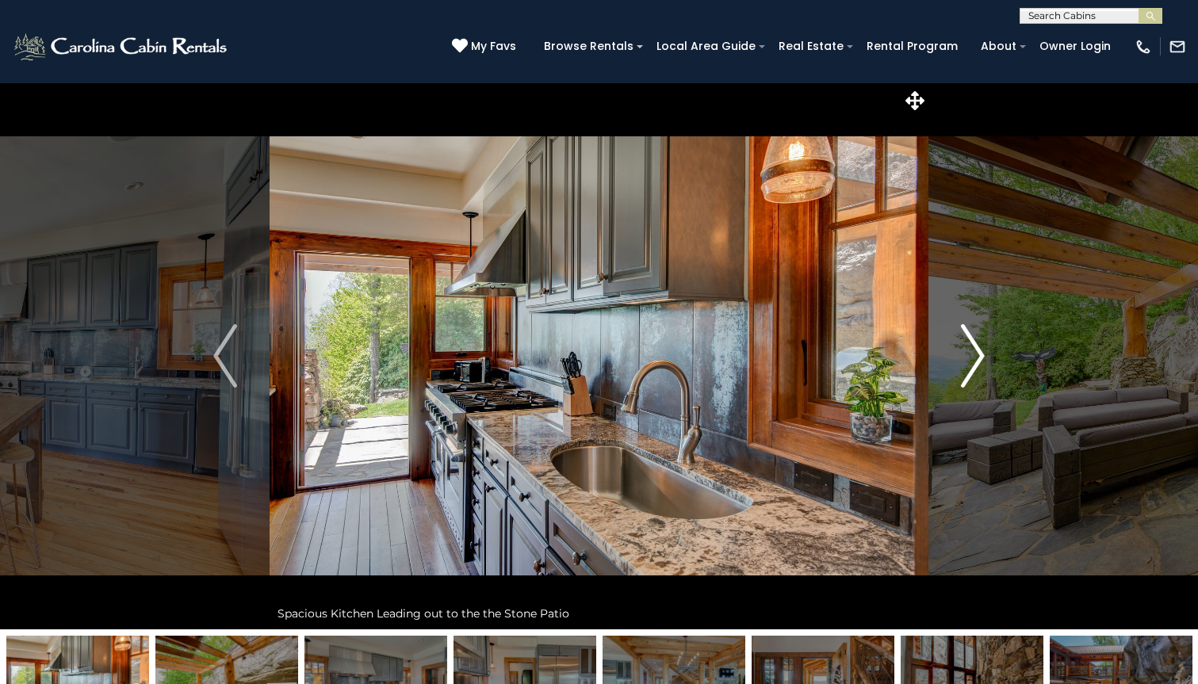
click at [972, 348] on img "Next" at bounding box center [973, 355] width 24 height 63
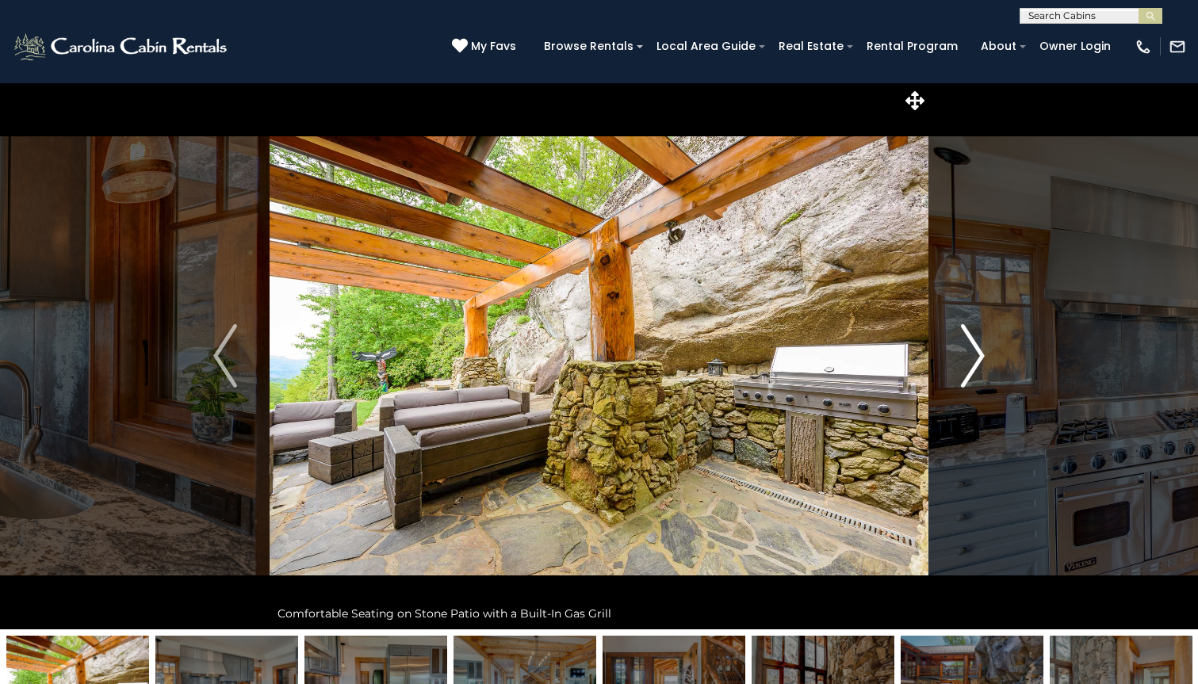
click at [972, 348] on img "Next" at bounding box center [973, 355] width 24 height 63
